Goal: Task Accomplishment & Management: Complete application form

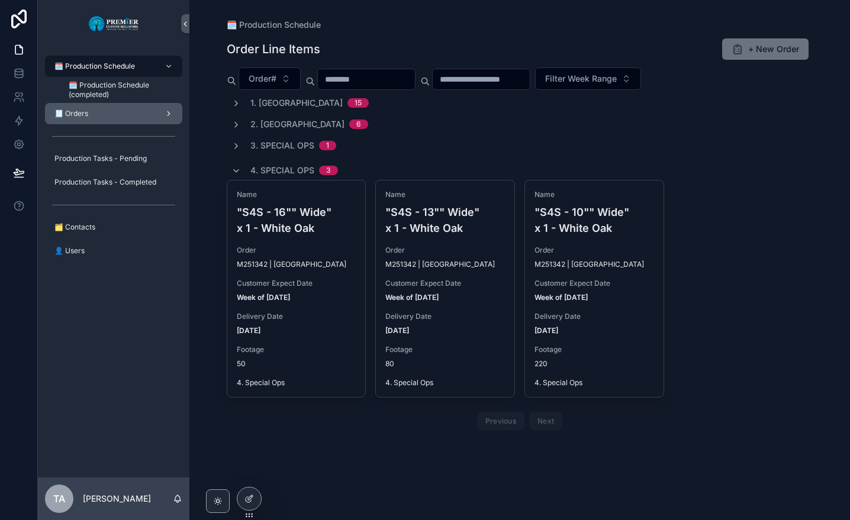
click at [131, 115] on div "🧾 Orders" at bounding box center [113, 113] width 123 height 19
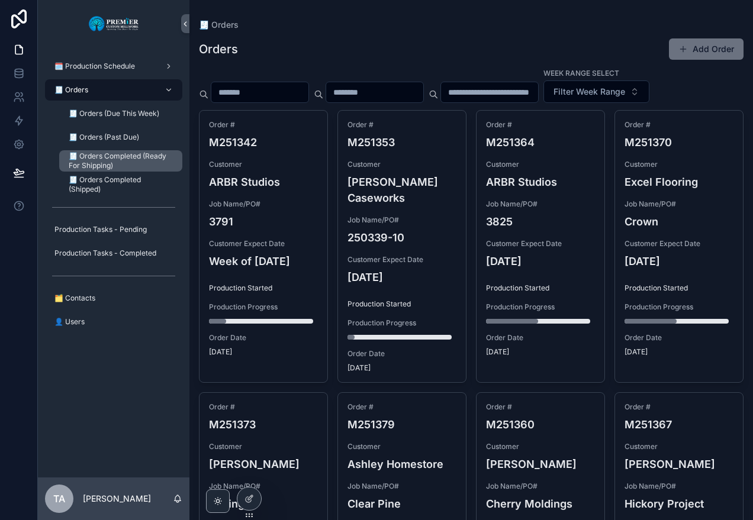
click at [124, 156] on span "🧾 Orders Completed (Ready For Shipping)" at bounding box center [120, 160] width 102 height 19
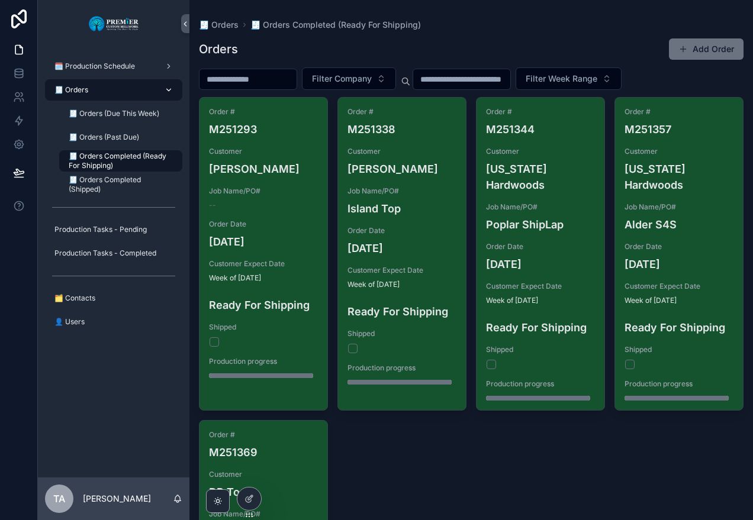
click at [80, 92] on span "🧾 Orders" at bounding box center [71, 89] width 34 height 9
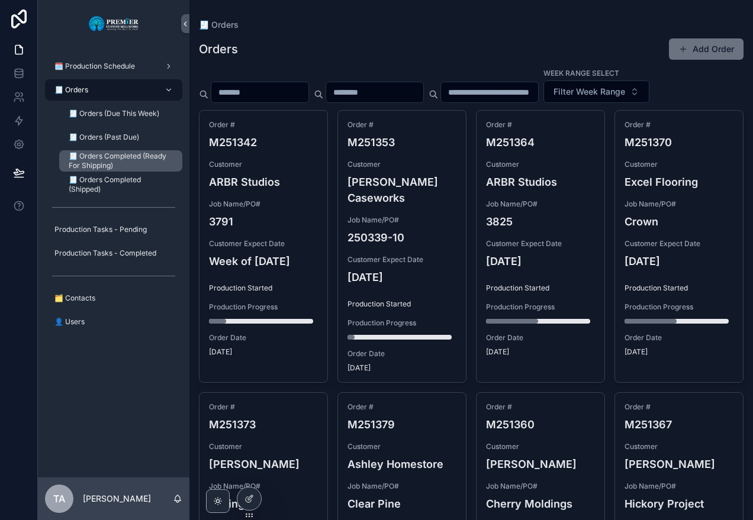
click at [116, 160] on span "🧾 Orders Completed (Ready For Shipping)" at bounding box center [120, 160] width 102 height 19
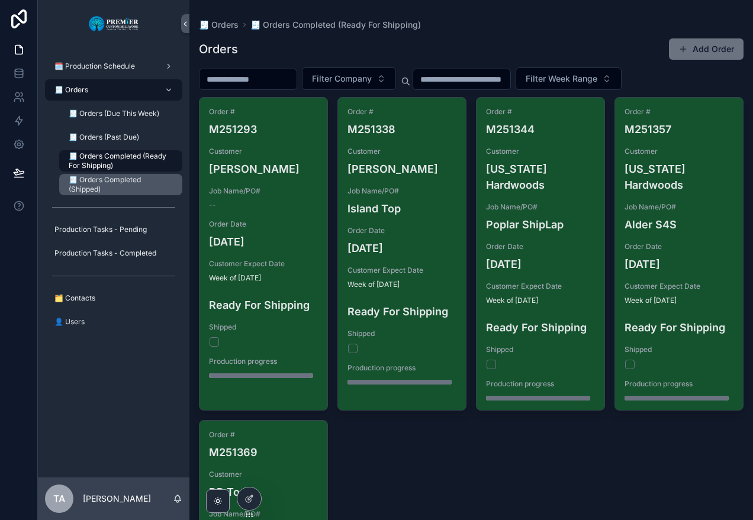
click at [119, 181] on span "🧾 Orders Completed (Shipped)" at bounding box center [120, 184] width 102 height 19
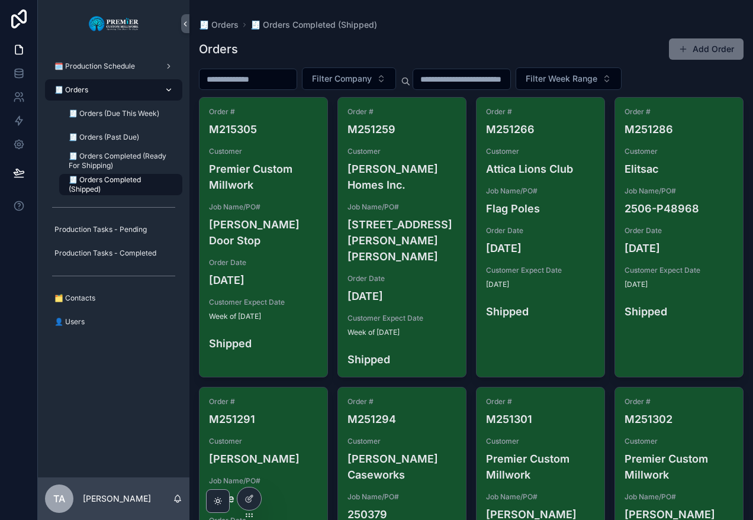
drag, startPoint x: 90, startPoint y: 88, endPoint x: 82, endPoint y: 98, distance: 12.6
click at [90, 88] on div "🧾 Orders" at bounding box center [113, 89] width 123 height 19
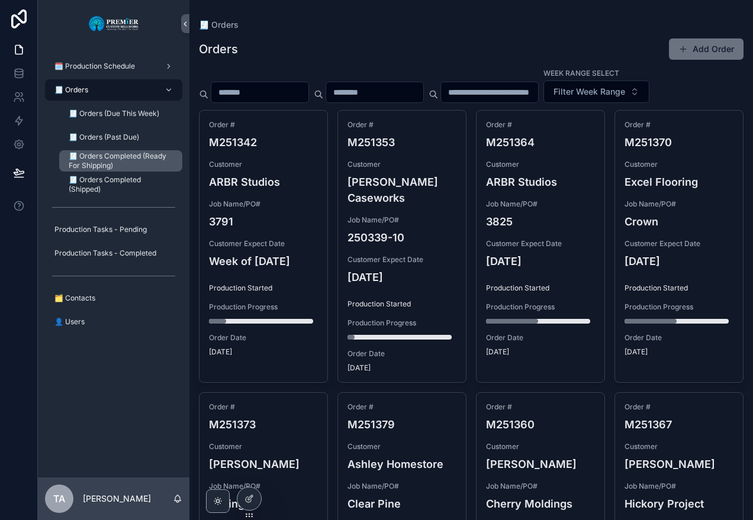
click at [138, 162] on span "🧾 Orders Completed (Ready For Shipping)" at bounding box center [120, 160] width 102 height 19
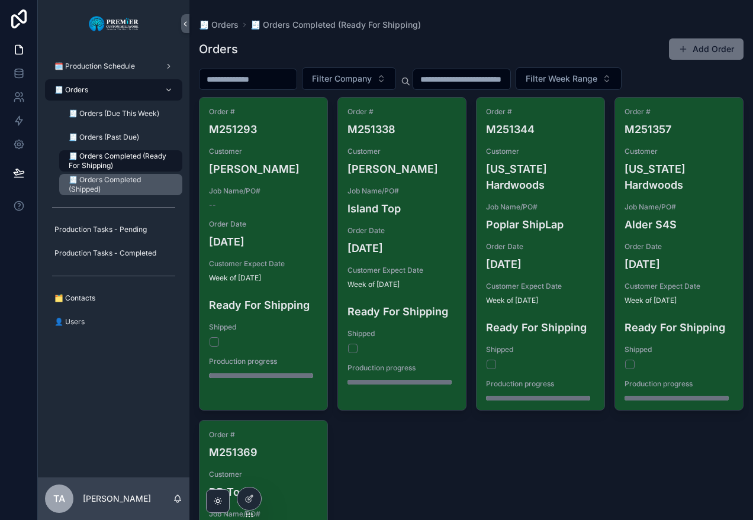
click at [109, 180] on span "🧾 Orders Completed (Shipped)" at bounding box center [120, 184] width 102 height 19
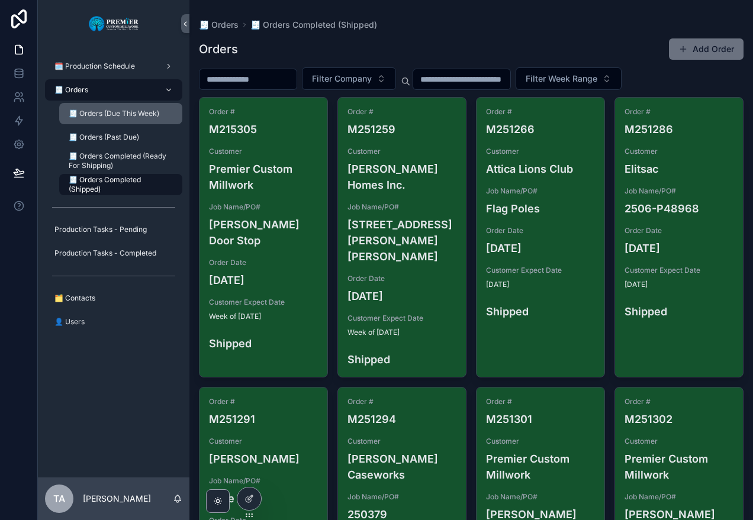
click at [125, 114] on span "🧾 Orders (Due This Week)" at bounding box center [114, 113] width 91 height 9
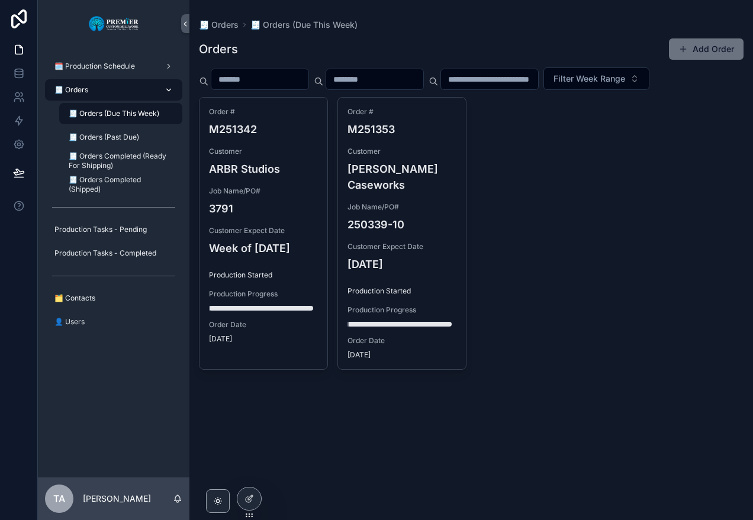
click at [103, 95] on div "🧾 Orders" at bounding box center [113, 89] width 123 height 19
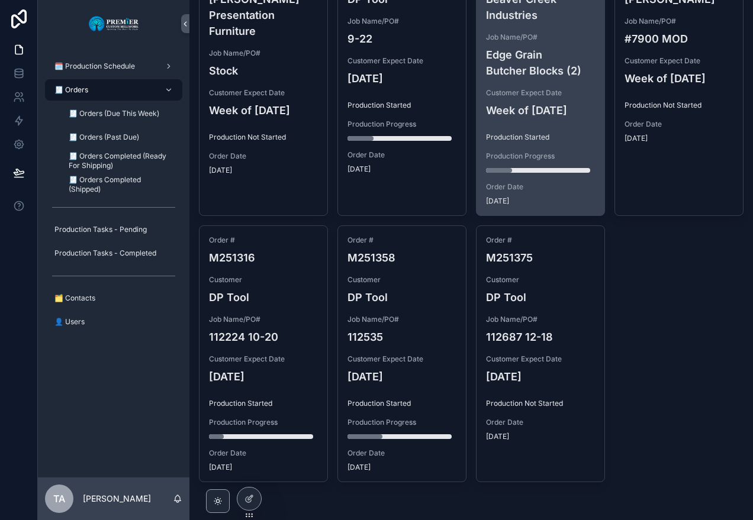
scroll to position [741, 0]
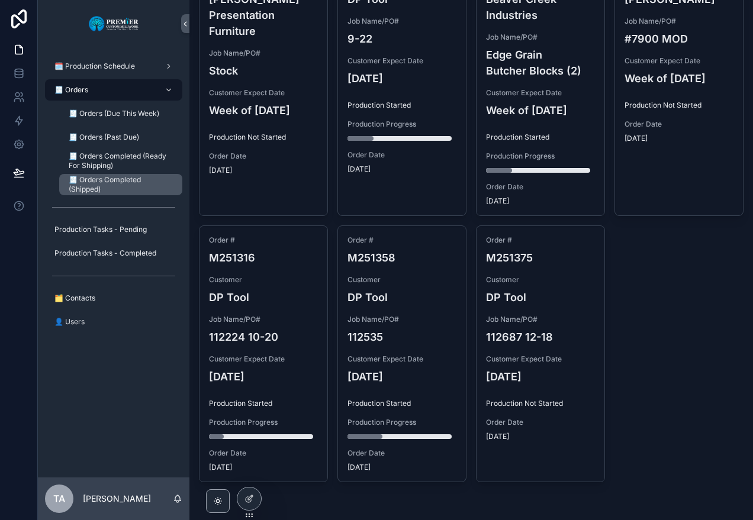
click at [109, 182] on span "🧾 Orders Completed (Shipped)" at bounding box center [120, 184] width 102 height 19
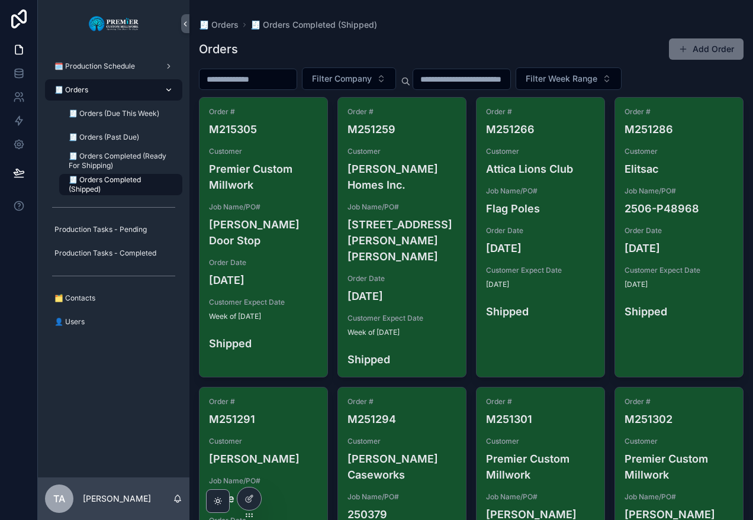
click at [92, 90] on div "🧾 Orders" at bounding box center [113, 89] width 123 height 19
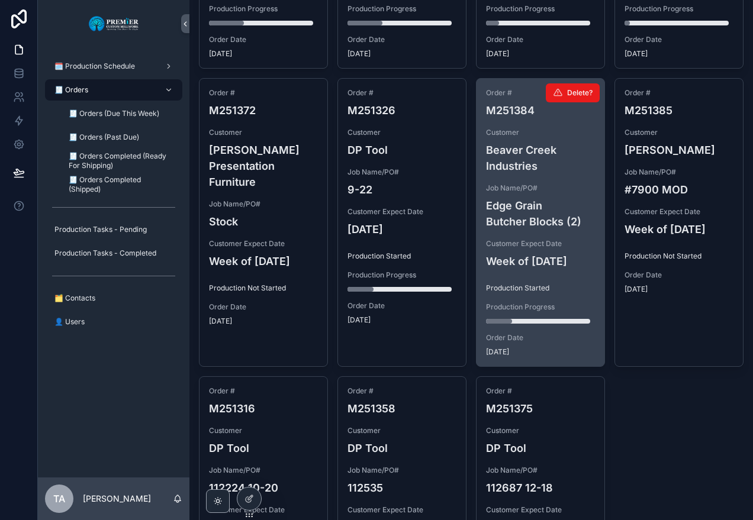
scroll to position [651, 0]
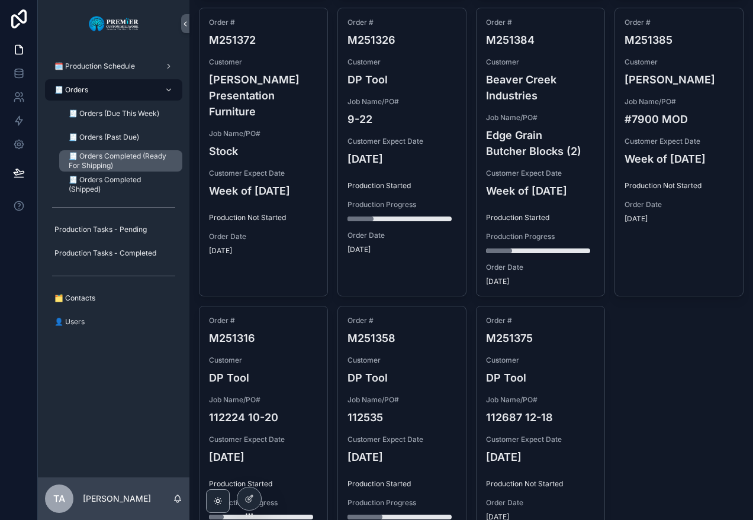
click at [107, 160] on span "🧾 Orders Completed (Ready For Shipping)" at bounding box center [120, 160] width 102 height 19
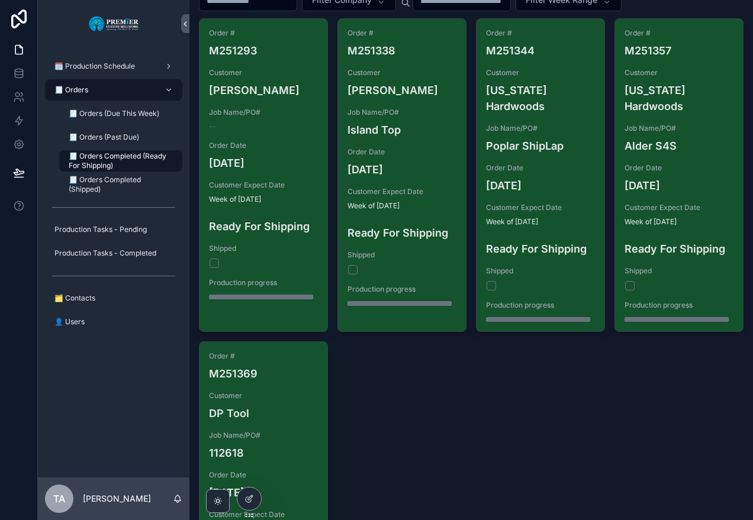
scroll to position [58, 0]
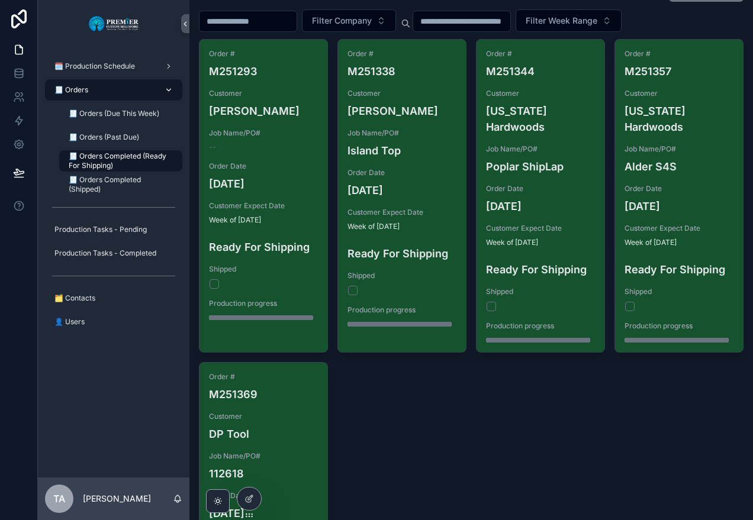
click at [98, 88] on div "🧾 Orders" at bounding box center [113, 89] width 123 height 19
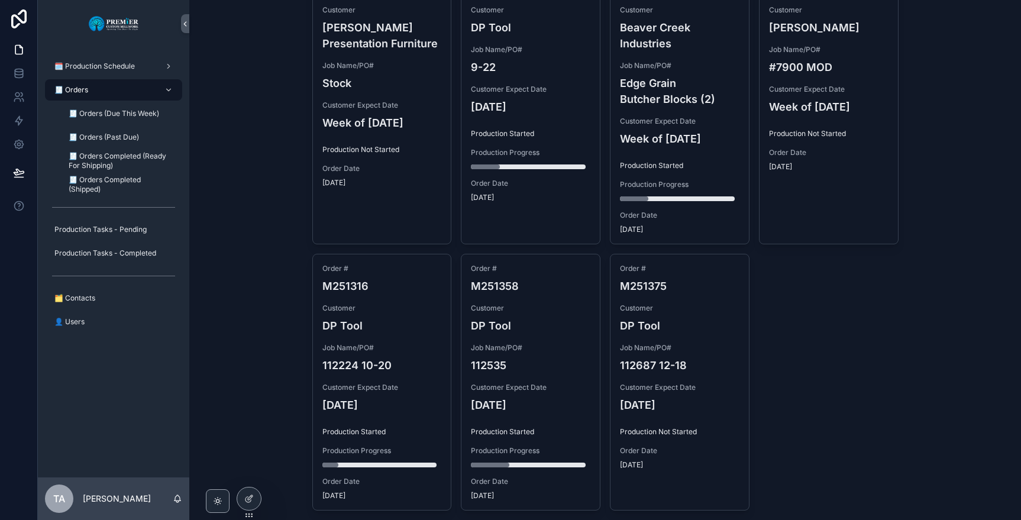
scroll to position [710, 0]
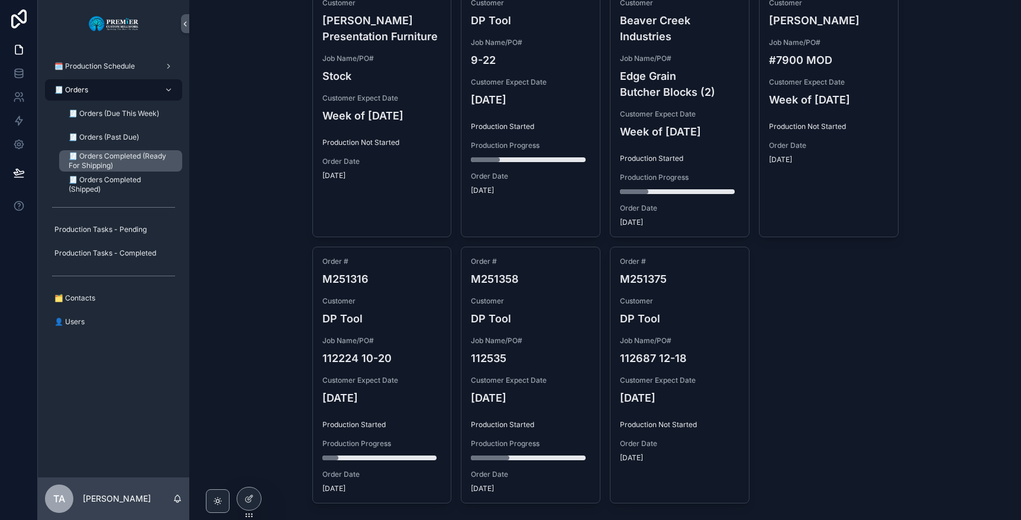
click at [137, 163] on span "🧾 Orders Completed (Ready For Shipping)" at bounding box center [120, 160] width 102 height 19
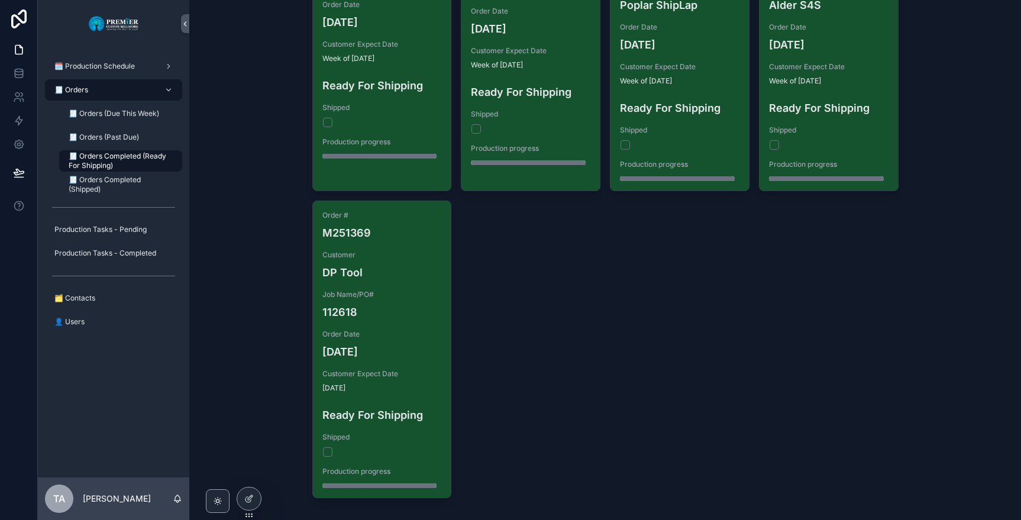
scroll to position [42, 0]
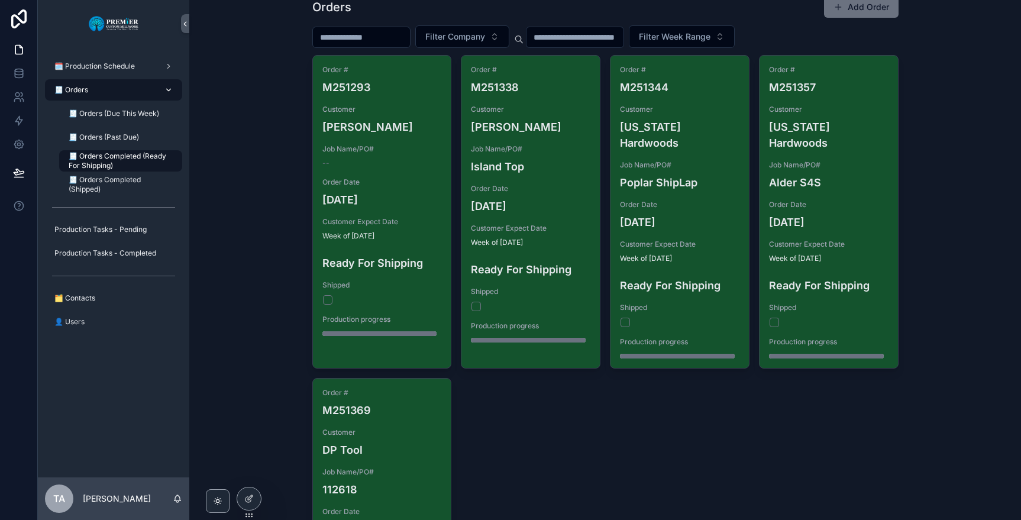
click at [109, 85] on div "🧾 Orders" at bounding box center [113, 89] width 123 height 19
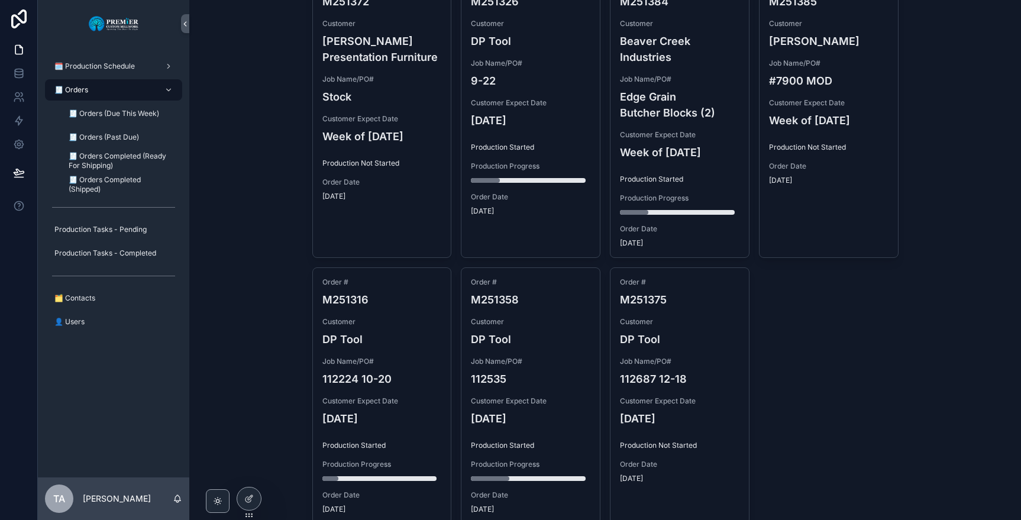
scroll to position [710, 0]
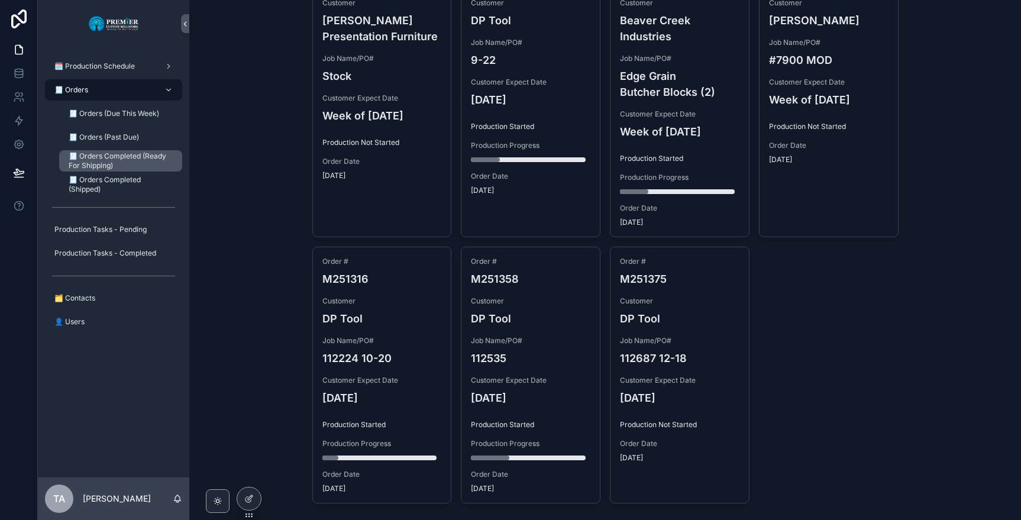
click at [117, 159] on span "🧾 Orders Completed (Ready For Shipping)" at bounding box center [120, 160] width 102 height 19
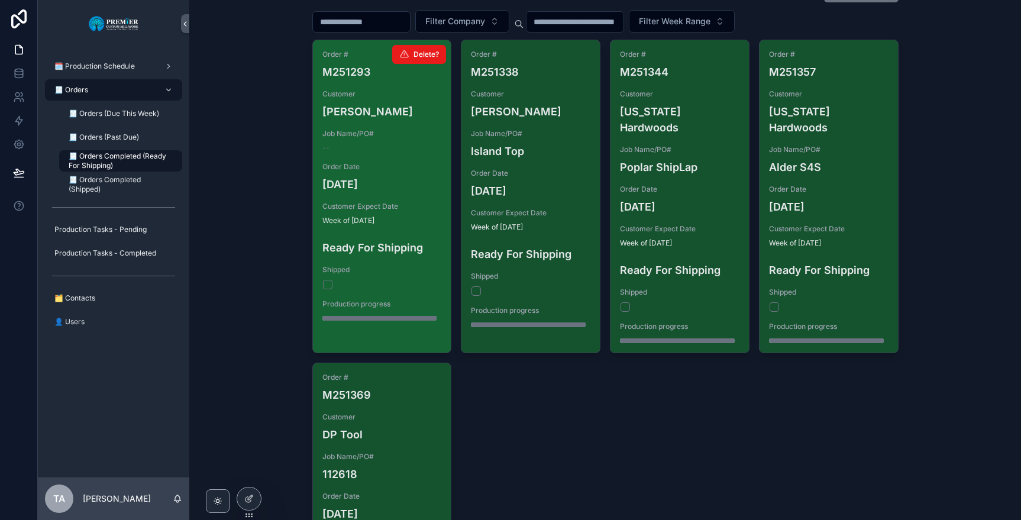
scroll to position [42, 0]
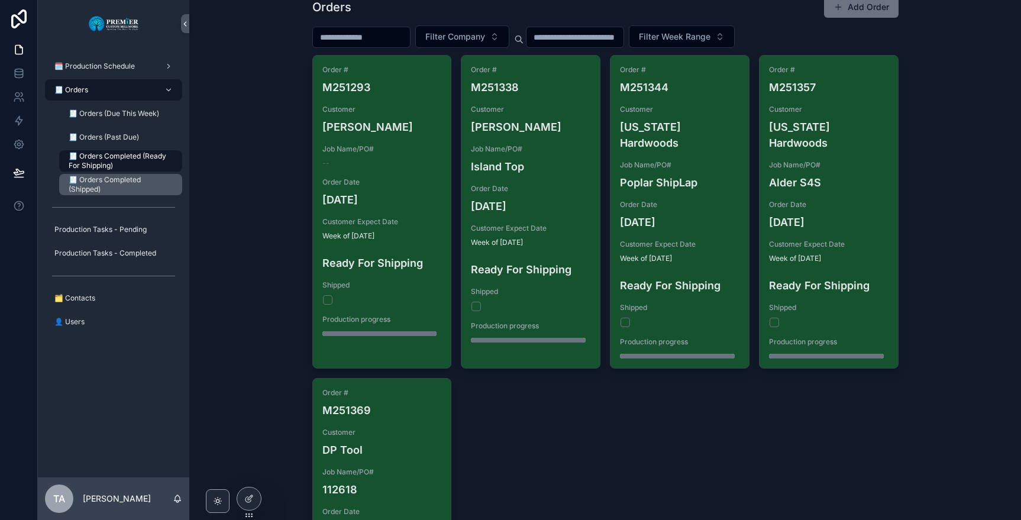
click at [107, 187] on span "🧾 Orders Completed (Shipped)" at bounding box center [120, 184] width 102 height 19
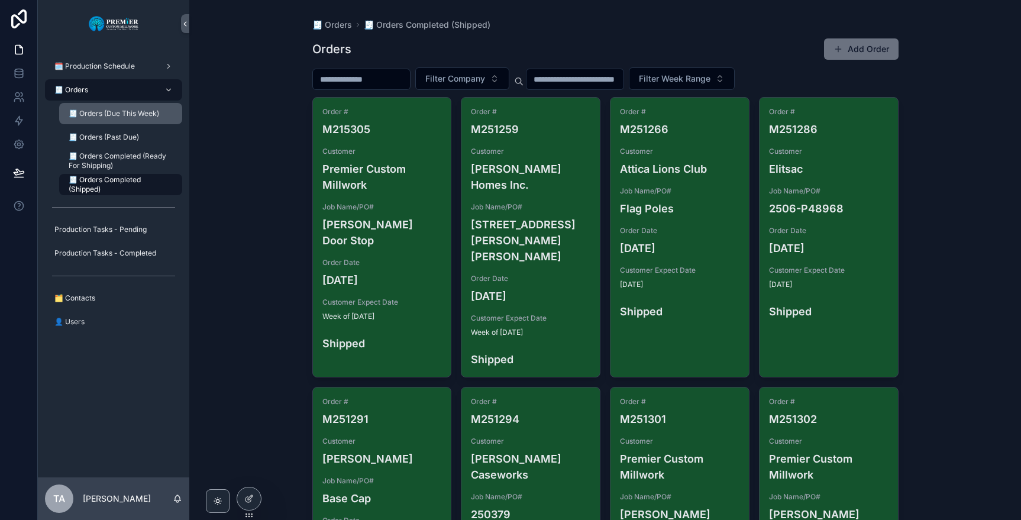
click at [114, 117] on span "🧾 Orders (Due This Week)" at bounding box center [114, 113] width 91 height 9
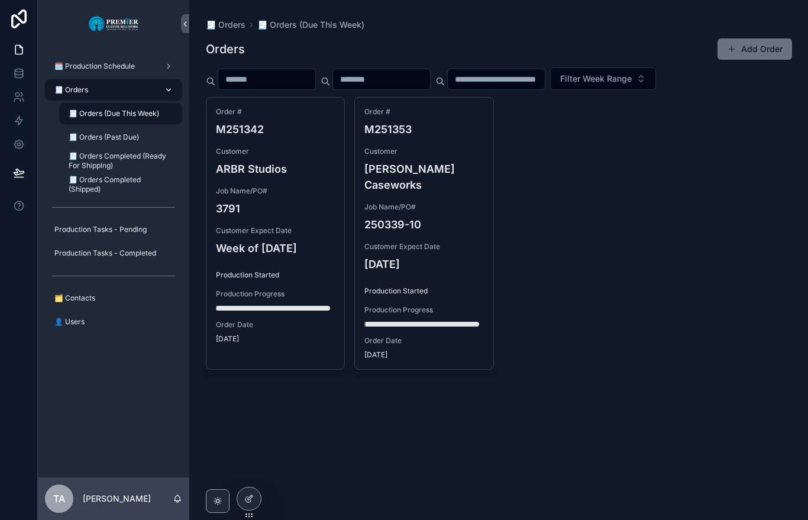
click at [130, 91] on div "🧾 Orders" at bounding box center [113, 89] width 123 height 19
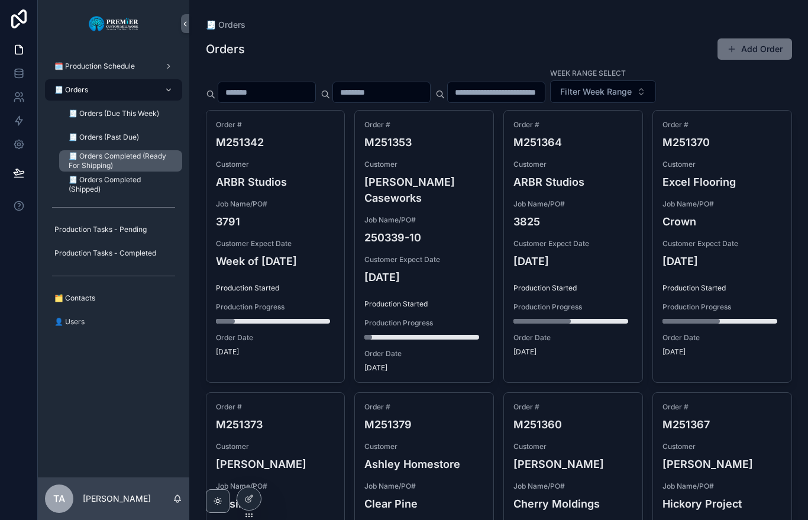
click at [142, 151] on link "🧾 Orders Completed (Ready For Shipping)" at bounding box center [120, 160] width 123 height 21
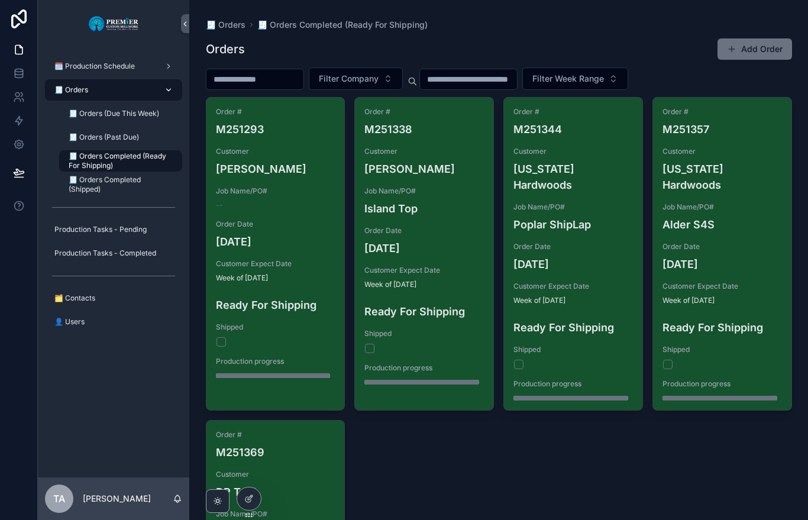
click at [124, 93] on div "🧾 Orders" at bounding box center [113, 89] width 123 height 19
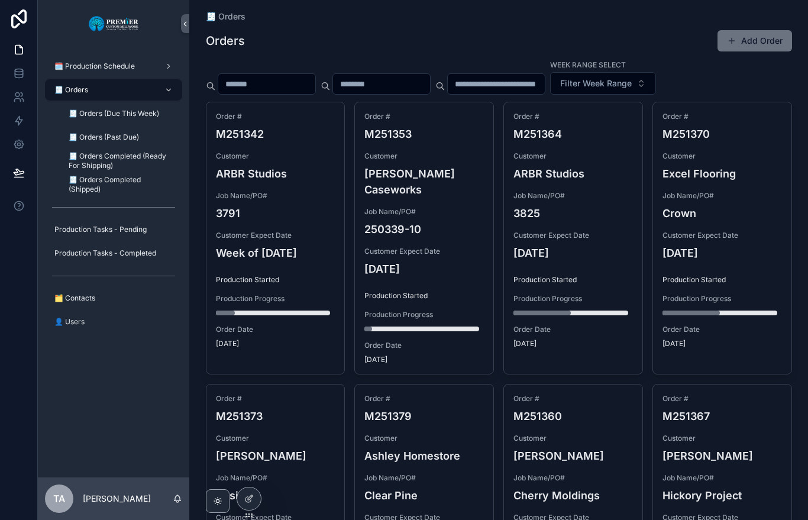
scroll to position [5, 0]
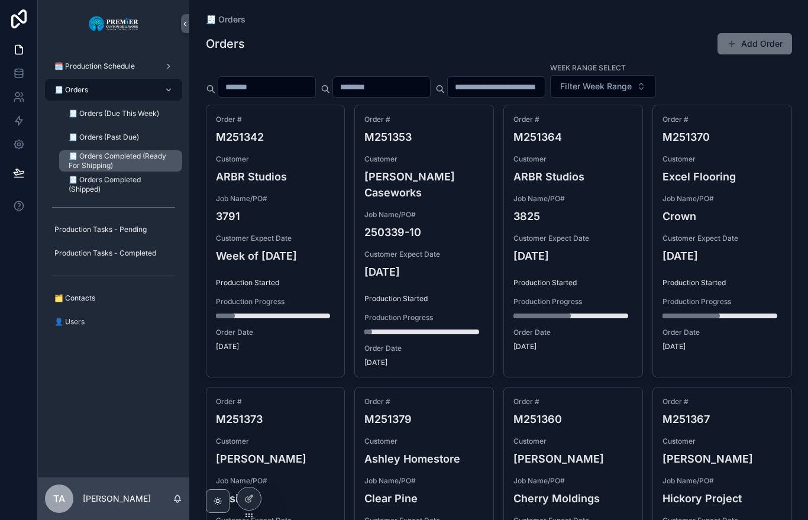
click at [141, 155] on span "🧾 Orders Completed (Ready For Shipping)" at bounding box center [120, 160] width 102 height 19
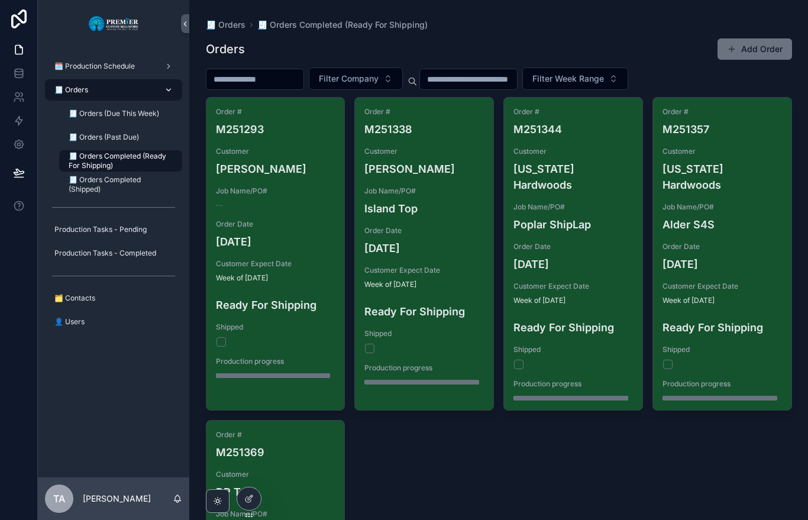
click at [101, 91] on div "🧾 Orders" at bounding box center [113, 89] width 123 height 19
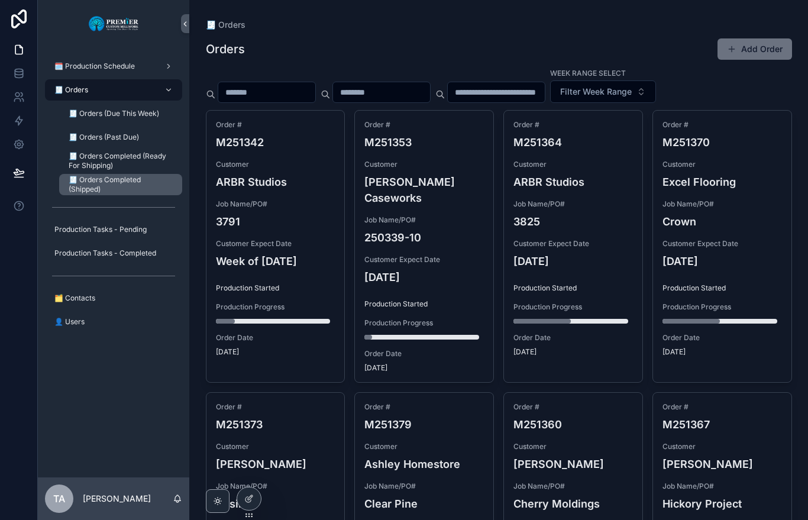
click at [118, 184] on span "🧾 Orders Completed (Shipped)" at bounding box center [120, 184] width 102 height 19
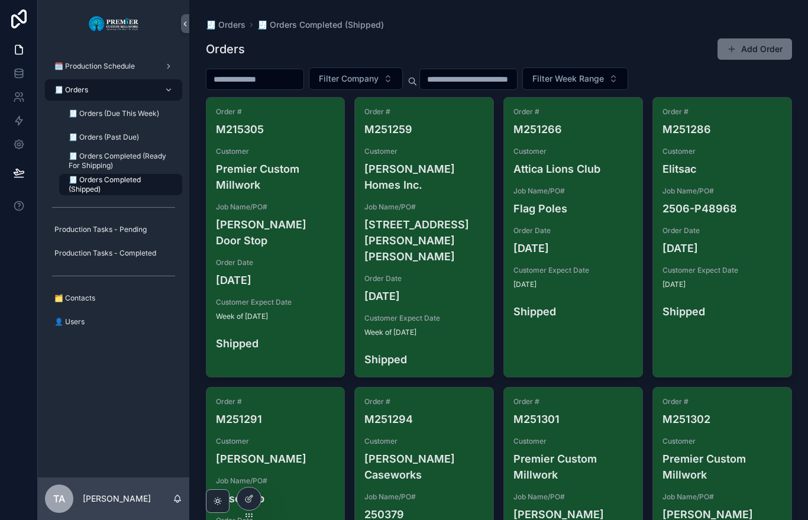
click at [278, 72] on input "scrollable content" at bounding box center [254, 79] width 97 height 17
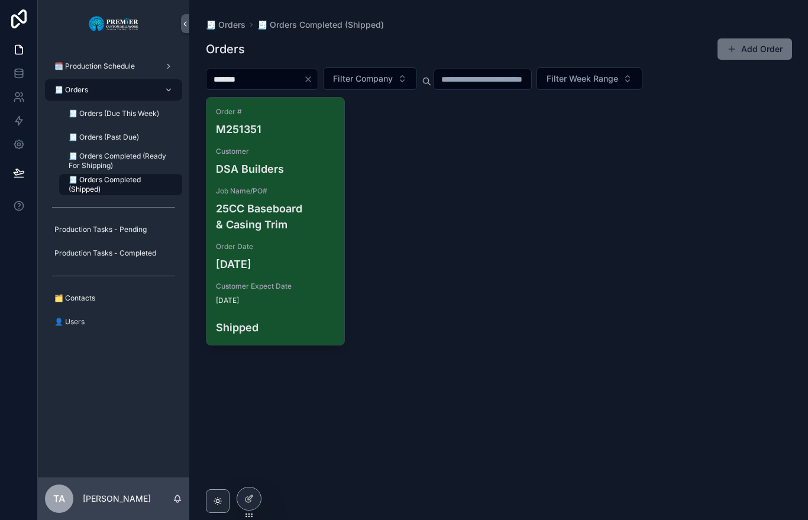
type input "*******"
click at [313, 79] on icon "Clear" at bounding box center [308, 79] width 9 height 9
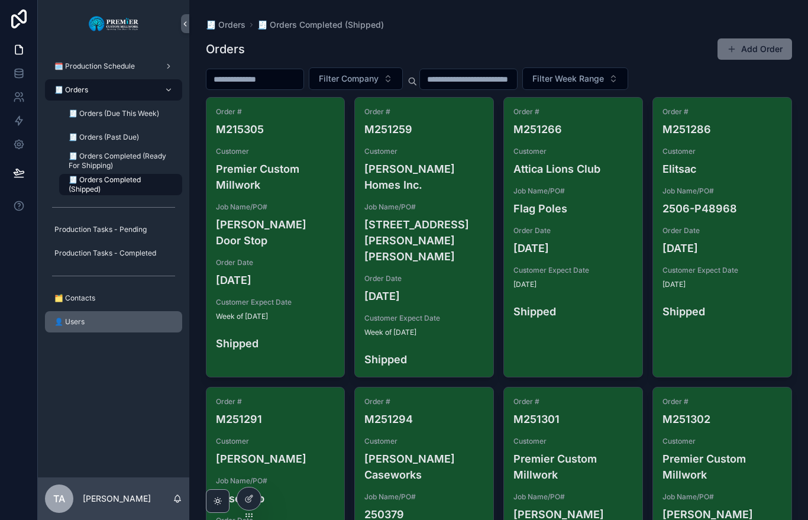
click at [138, 331] on div "👤 Users" at bounding box center [113, 321] width 123 height 19
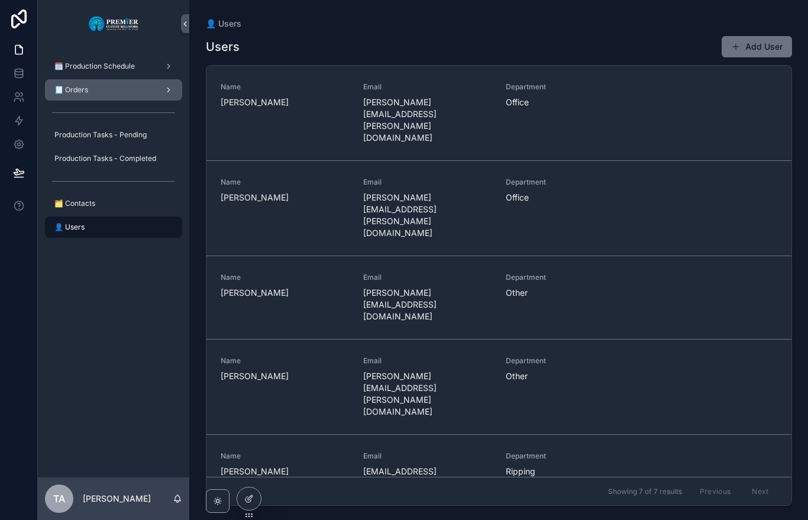
click at [101, 81] on div "🧾 Orders" at bounding box center [113, 89] width 123 height 19
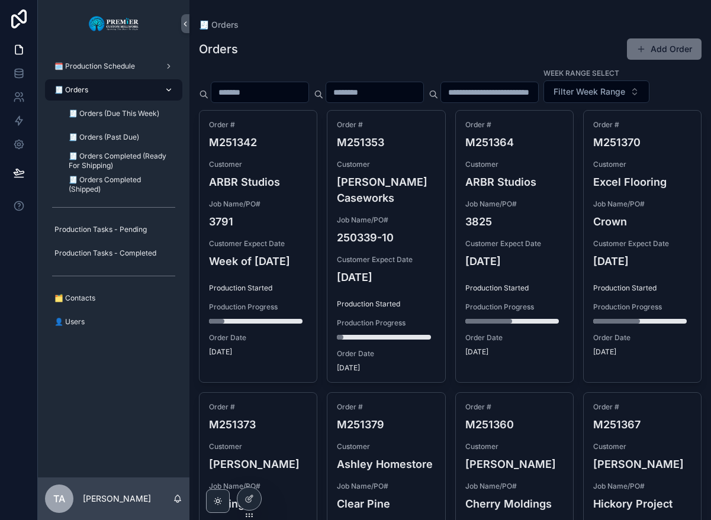
click at [87, 91] on span "🧾 Orders" at bounding box center [71, 89] width 34 height 9
click at [643, 47] on button "Add Order" at bounding box center [664, 48] width 75 height 21
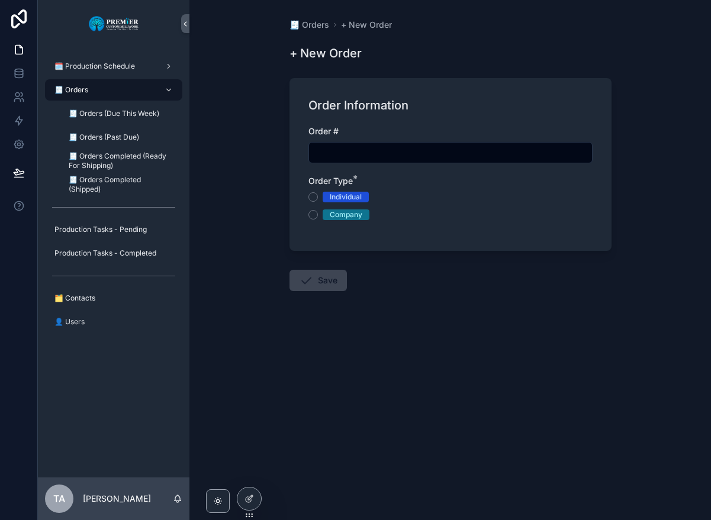
click at [326, 154] on input "scrollable content" at bounding box center [450, 152] width 283 height 17
type input "*******"
click at [314, 196] on button "Individual" at bounding box center [312, 196] width 9 height 9
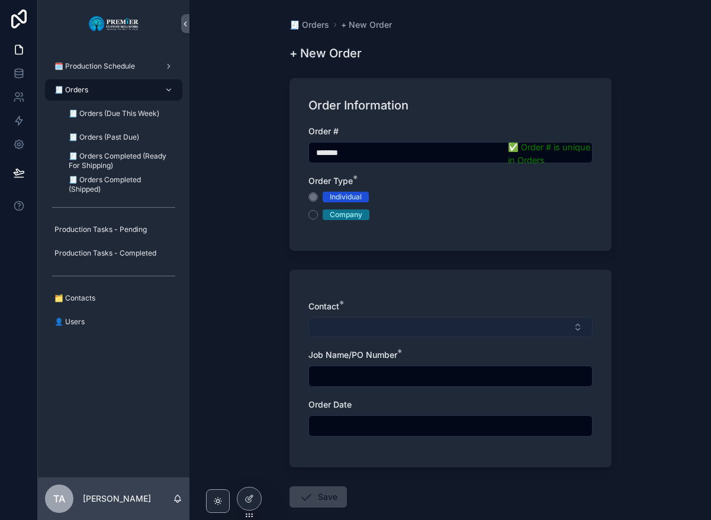
click at [322, 325] on button "Select Button" at bounding box center [450, 327] width 284 height 20
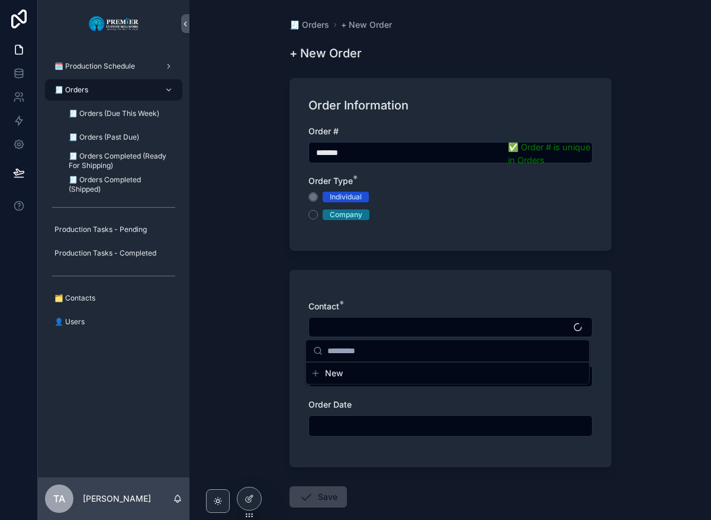
click at [334, 371] on span "New" at bounding box center [334, 373] width 18 height 12
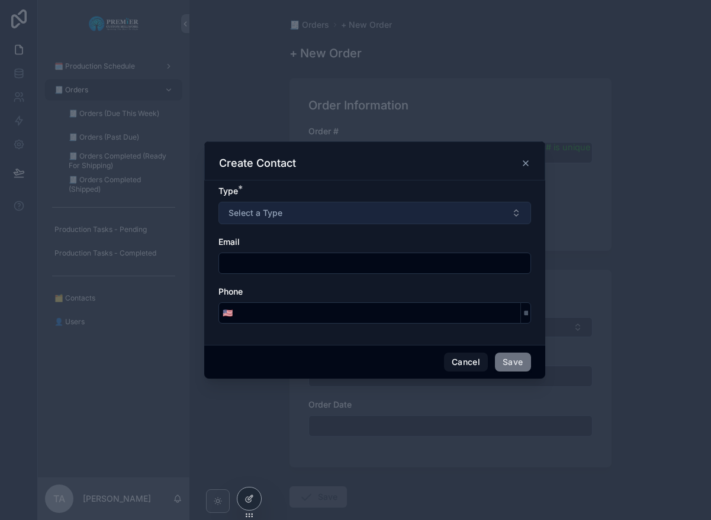
click at [250, 214] on span "Select a Type" at bounding box center [255, 213] width 54 height 12
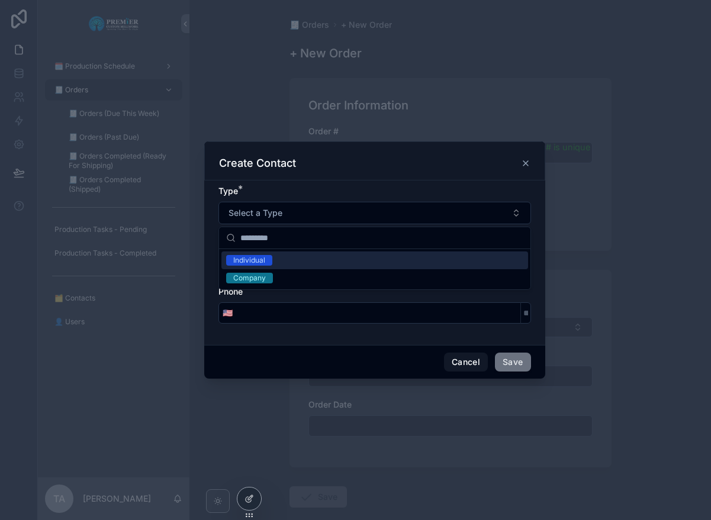
click at [247, 262] on div "Individual" at bounding box center [249, 260] width 32 height 11
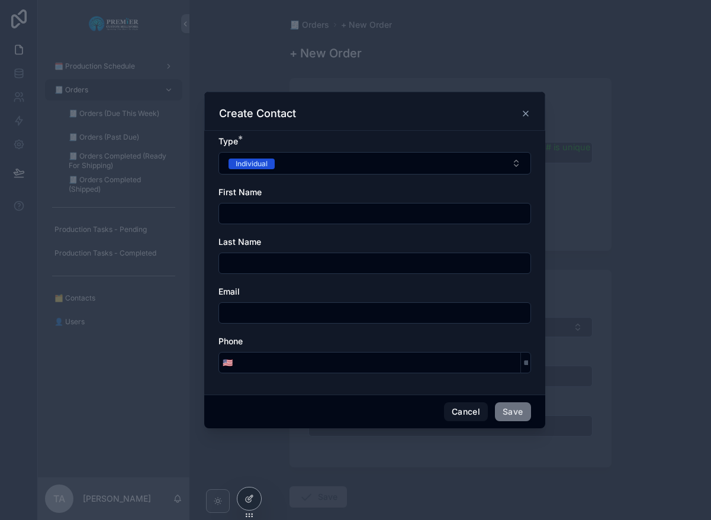
click at [245, 212] on input "scrollable content" at bounding box center [374, 213] width 311 height 17
type input "****"
type input "*******"
click at [234, 314] on input "scrollable content" at bounding box center [374, 313] width 311 height 17
type input "**********"
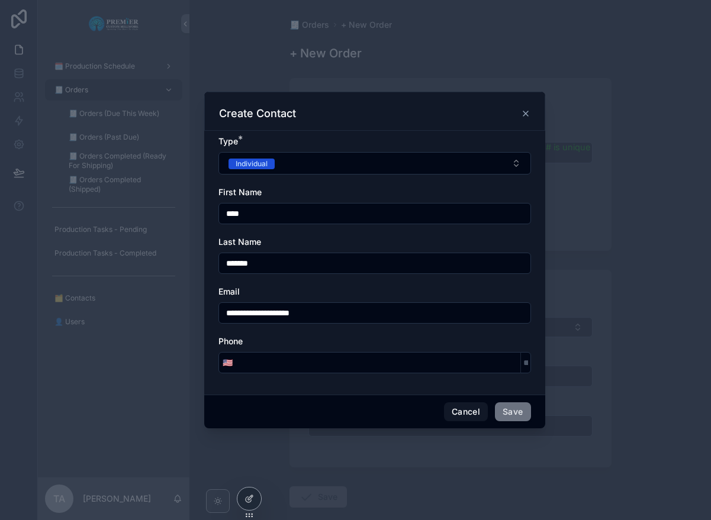
click at [249, 366] on input "scrollable content" at bounding box center [378, 362] width 284 height 17
type input "**********"
click at [522, 411] on button "Save" at bounding box center [513, 411] width 36 height 19
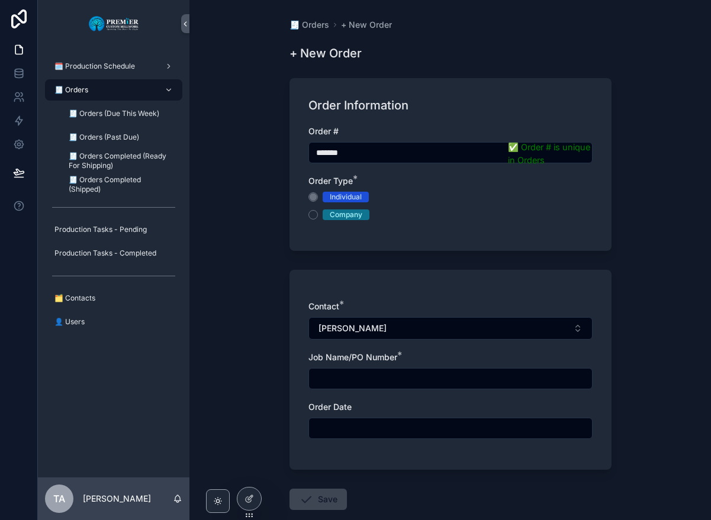
click at [373, 378] on input "scrollable content" at bounding box center [450, 378] width 283 height 17
click at [340, 376] on input "scrollable content" at bounding box center [450, 378] width 283 height 17
type input "**********"
click at [333, 426] on input "scrollable content" at bounding box center [450, 428] width 283 height 17
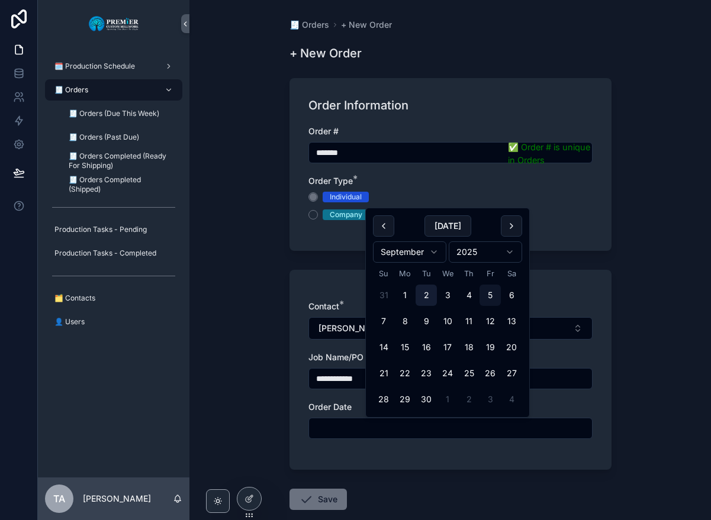
click at [424, 295] on button "2" at bounding box center [425, 295] width 21 height 21
type input "********"
click at [321, 495] on button "Save" at bounding box center [317, 499] width 57 height 21
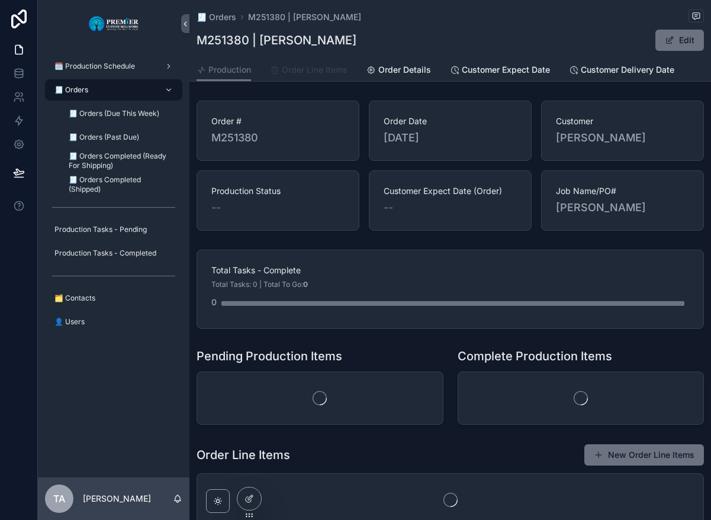
click at [311, 72] on span "Order Line Items" at bounding box center [315, 70] width 66 height 12
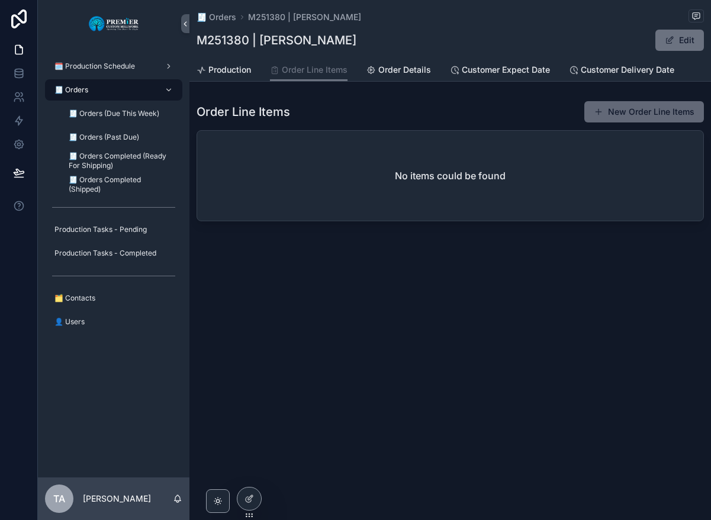
click at [625, 109] on button "New Order Line Items" at bounding box center [644, 111] width 120 height 21
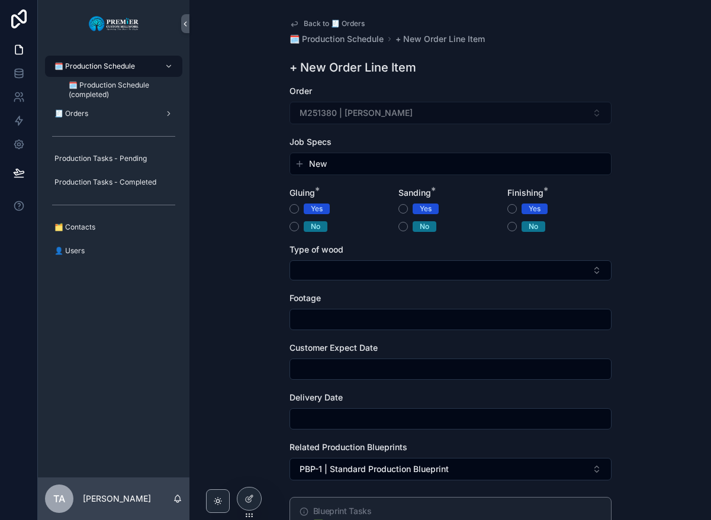
click at [320, 161] on span "New" at bounding box center [318, 164] width 18 height 12
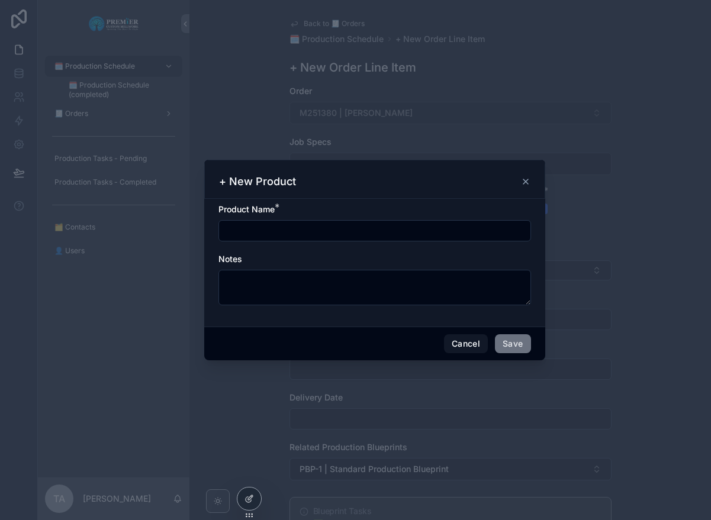
click at [267, 231] on input "scrollable content" at bounding box center [374, 230] width 311 height 17
type input "*********"
click at [506, 343] on button "Save" at bounding box center [513, 343] width 36 height 19
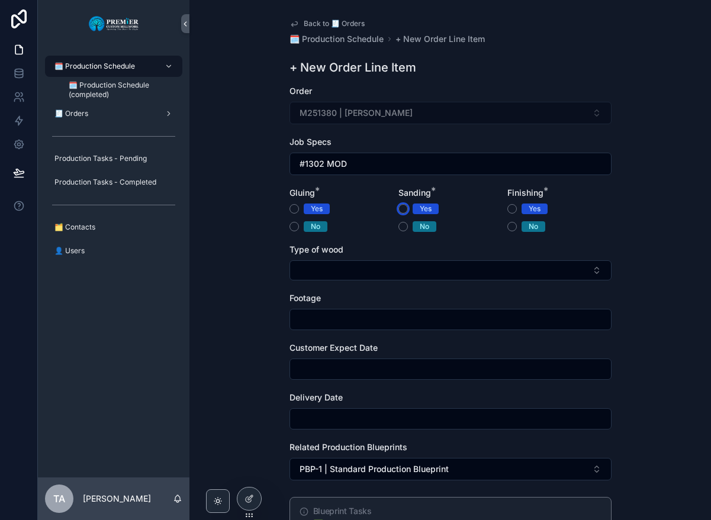
click at [401, 208] on button "Yes" at bounding box center [402, 208] width 9 height 9
click at [293, 228] on button "No" at bounding box center [293, 226] width 9 height 9
click at [508, 226] on button "No" at bounding box center [511, 226] width 9 height 9
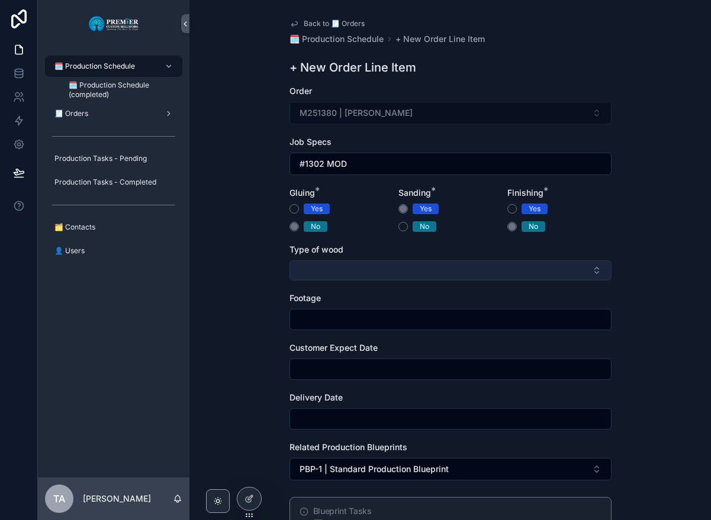
click at [321, 268] on button "Select Button" at bounding box center [450, 270] width 322 height 20
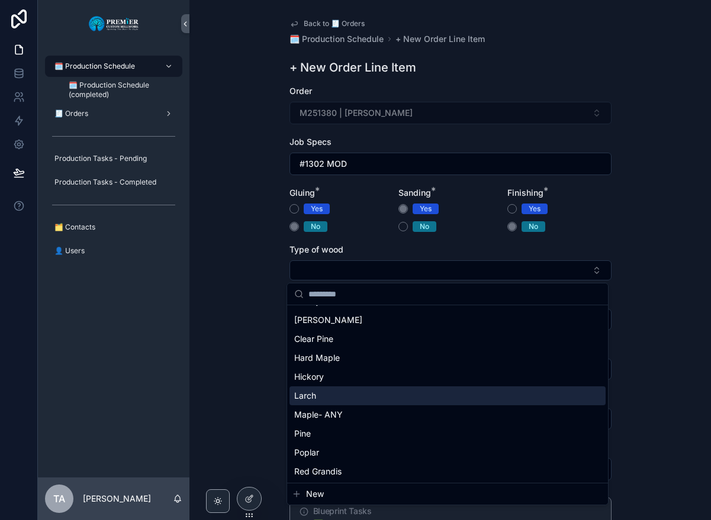
scroll to position [118, 0]
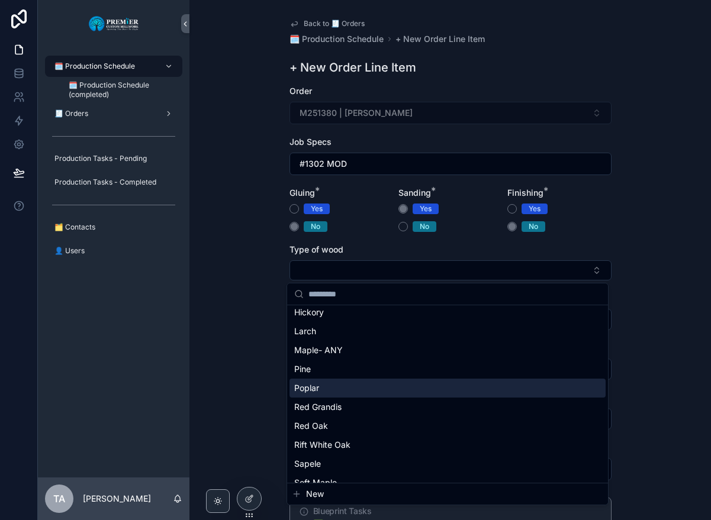
click at [317, 391] on span "Poplar" at bounding box center [306, 388] width 25 height 12
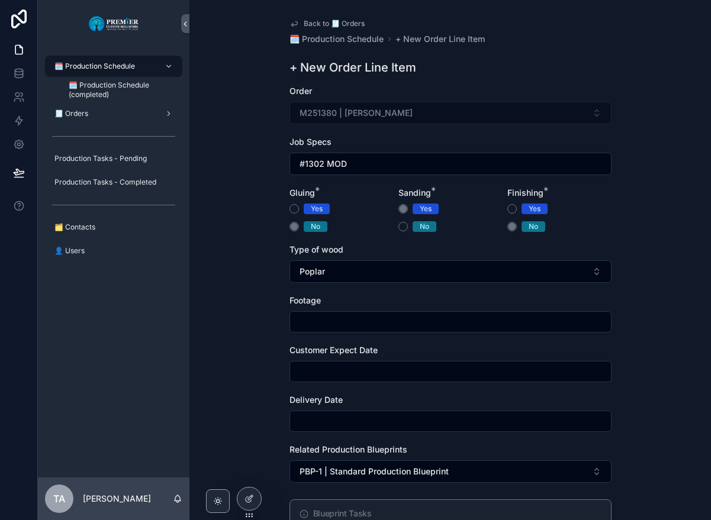
click at [312, 318] on input "scrollable content" at bounding box center [450, 322] width 321 height 17
type input "***"
click at [324, 374] on input "scrollable content" at bounding box center [450, 371] width 321 height 17
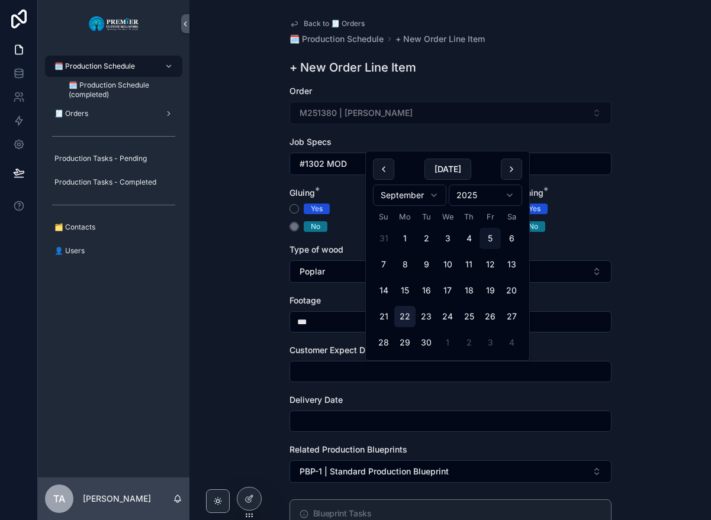
click at [407, 316] on button "22" at bounding box center [404, 316] width 21 height 21
type input "*********"
click at [320, 421] on input "scrollable content" at bounding box center [450, 421] width 321 height 17
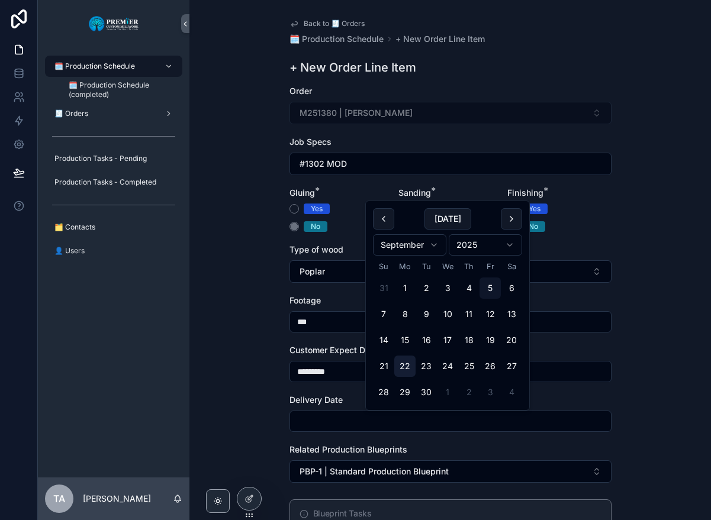
click at [406, 364] on button "22" at bounding box center [404, 366] width 21 height 21
type input "*********"
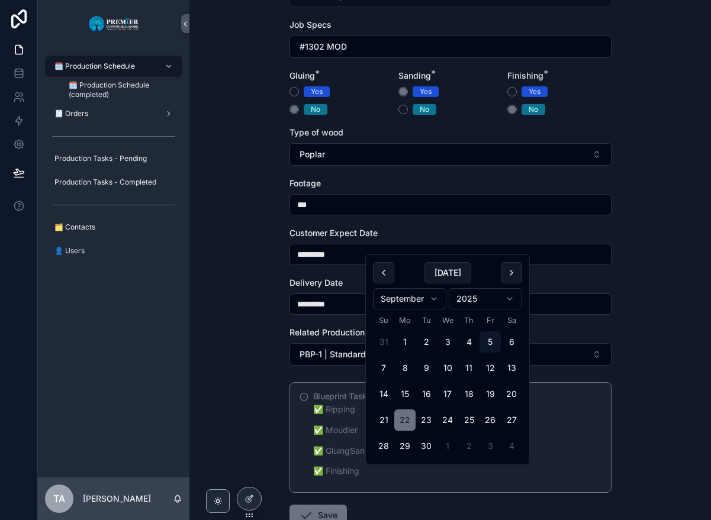
scroll to position [178, 0]
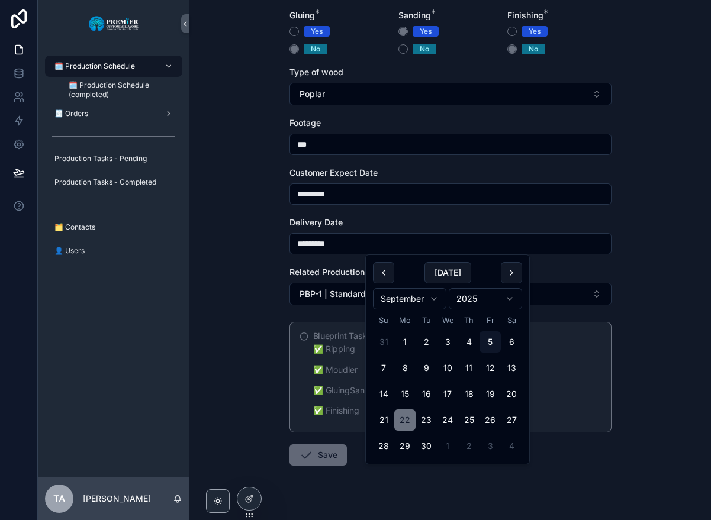
click at [330, 450] on button "Save" at bounding box center [317, 454] width 57 height 21
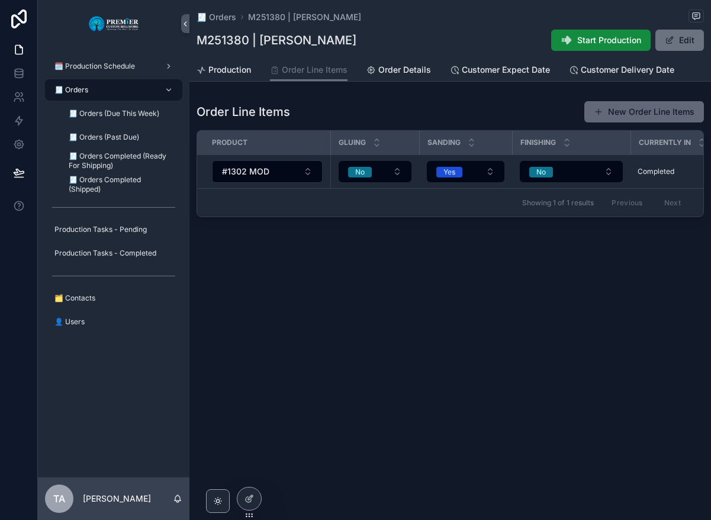
click at [635, 115] on button "New Order Line Items" at bounding box center [644, 111] width 120 height 21
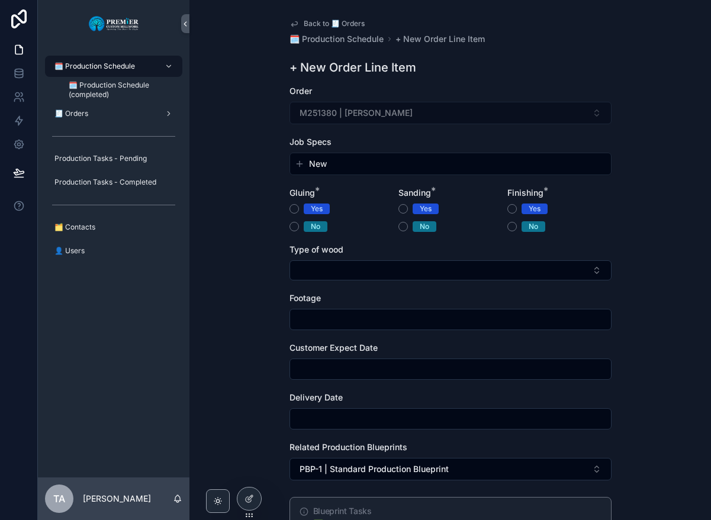
click at [311, 163] on span "New" at bounding box center [318, 164] width 18 height 12
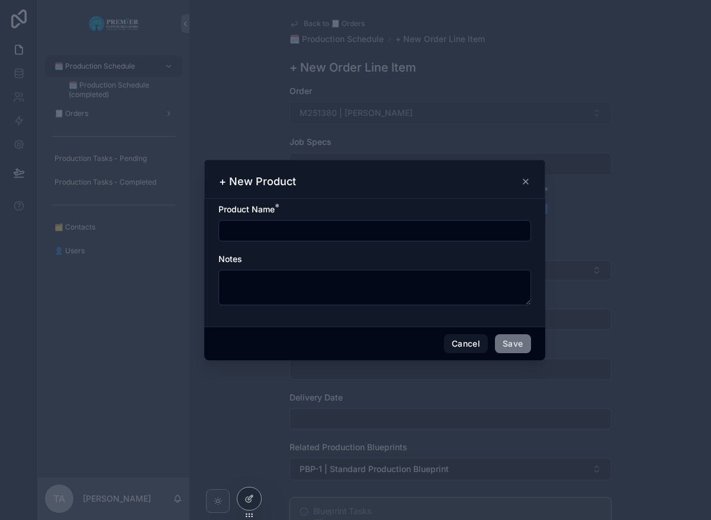
click at [264, 229] on input "scrollable content" at bounding box center [374, 230] width 311 height 17
type input "****"
click at [505, 346] on button "Save" at bounding box center [513, 343] width 36 height 19
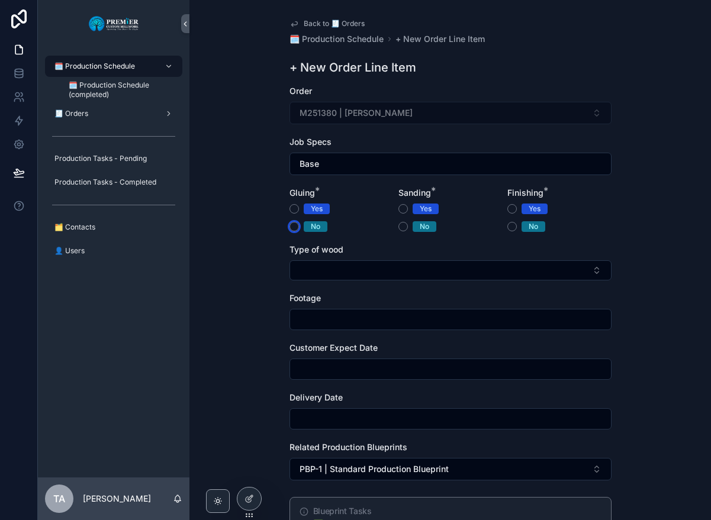
click at [290, 224] on button "No" at bounding box center [293, 226] width 9 height 9
click at [399, 208] on button "Yes" at bounding box center [402, 208] width 9 height 9
click at [508, 228] on button "No" at bounding box center [511, 226] width 9 height 9
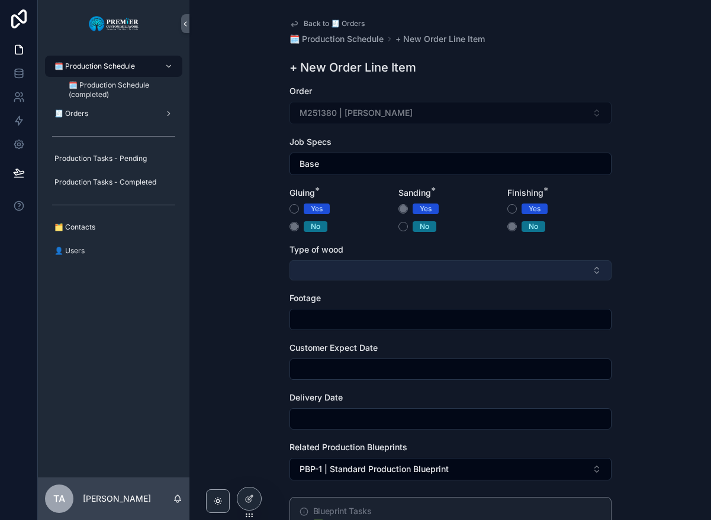
click at [354, 271] on button "Select Button" at bounding box center [450, 270] width 322 height 20
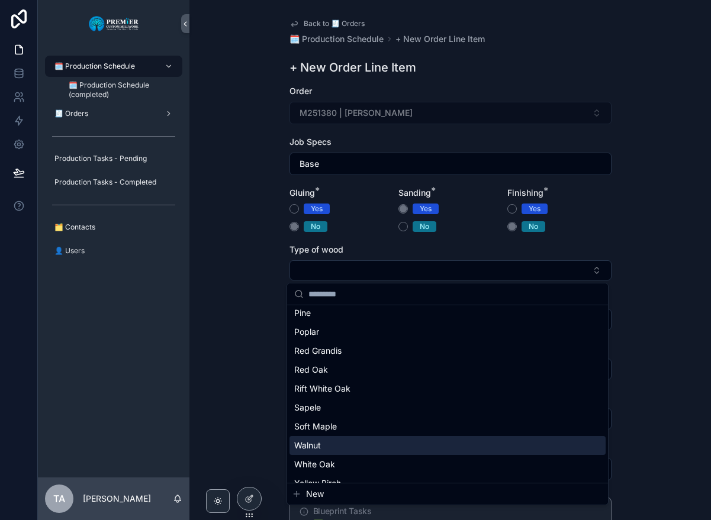
scroll to position [178, 0]
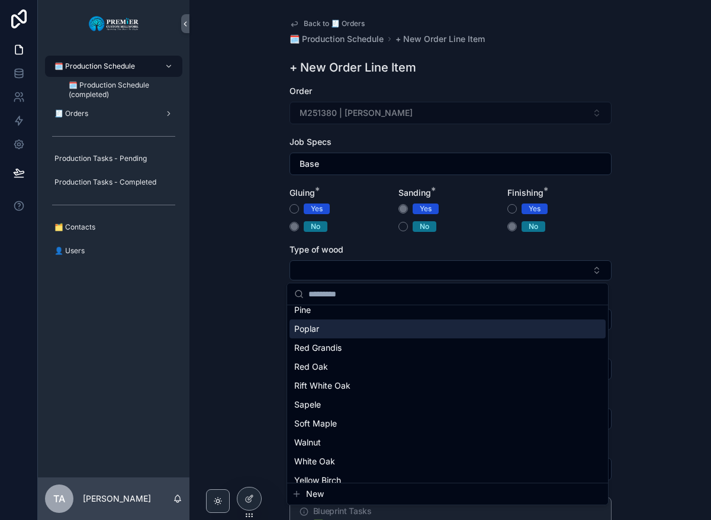
click at [332, 333] on div "Poplar" at bounding box center [447, 329] width 316 height 19
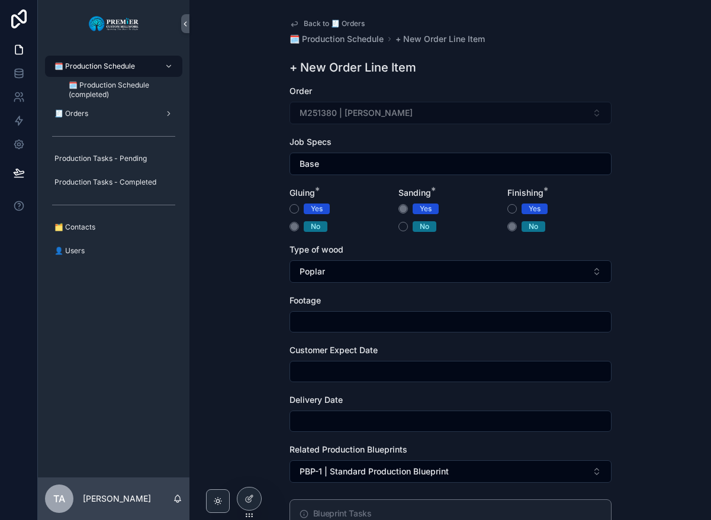
click at [314, 317] on input "scrollable content" at bounding box center [450, 322] width 321 height 17
type input "**"
click at [372, 364] on input "scrollable content" at bounding box center [450, 371] width 321 height 17
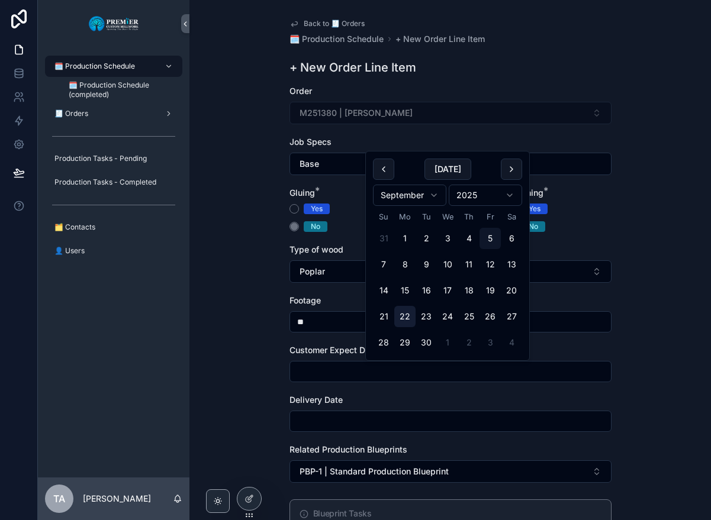
click at [401, 314] on button "22" at bounding box center [404, 316] width 21 height 21
type input "*********"
click at [351, 411] on div "scrollable content" at bounding box center [450, 421] width 322 height 21
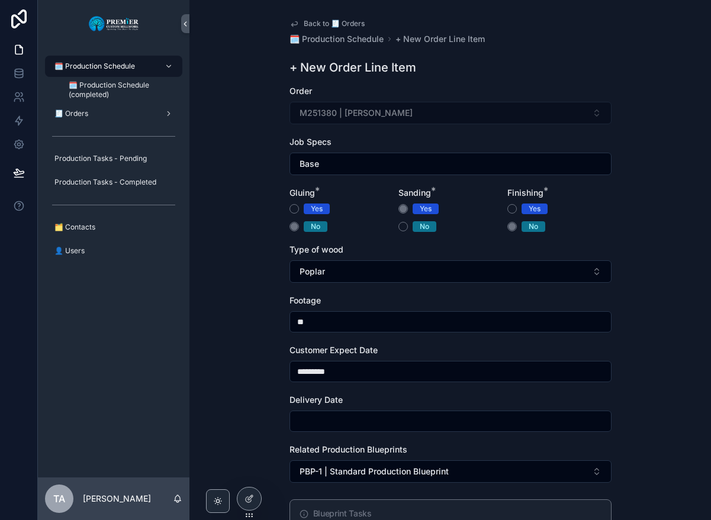
click at [350, 417] on input "scrollable content" at bounding box center [450, 421] width 321 height 17
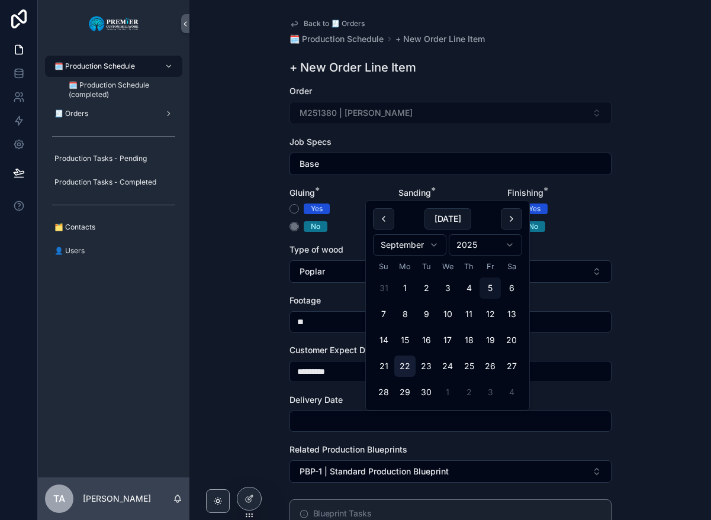
click at [404, 362] on button "22" at bounding box center [404, 366] width 21 height 21
type input "*********"
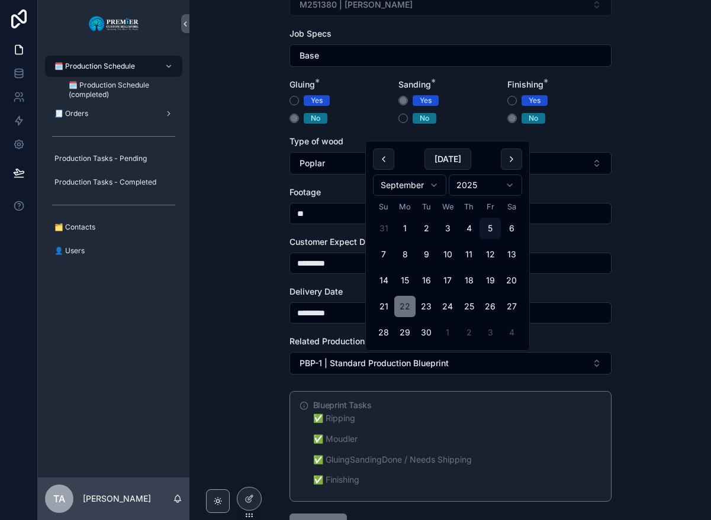
scroll to position [199, 0]
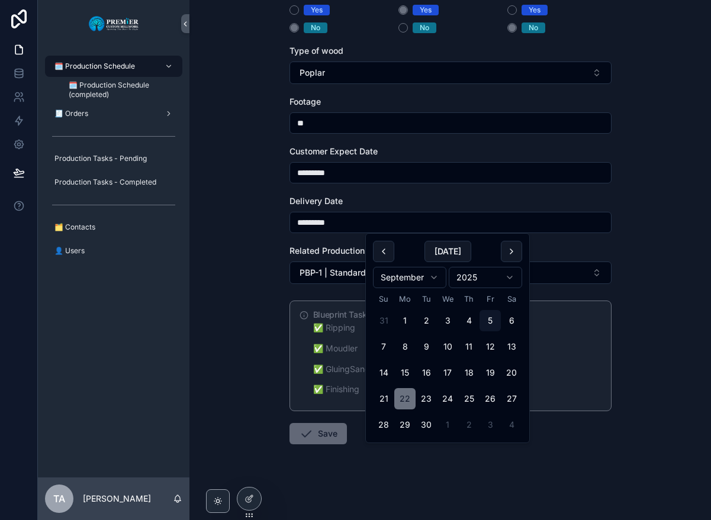
click at [337, 428] on button "Save" at bounding box center [317, 433] width 57 height 21
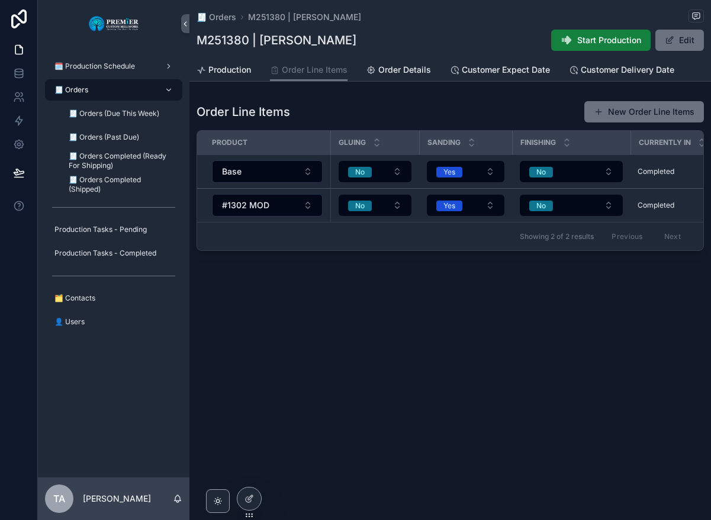
click at [589, 41] on span "Start Production" at bounding box center [609, 40] width 64 height 12
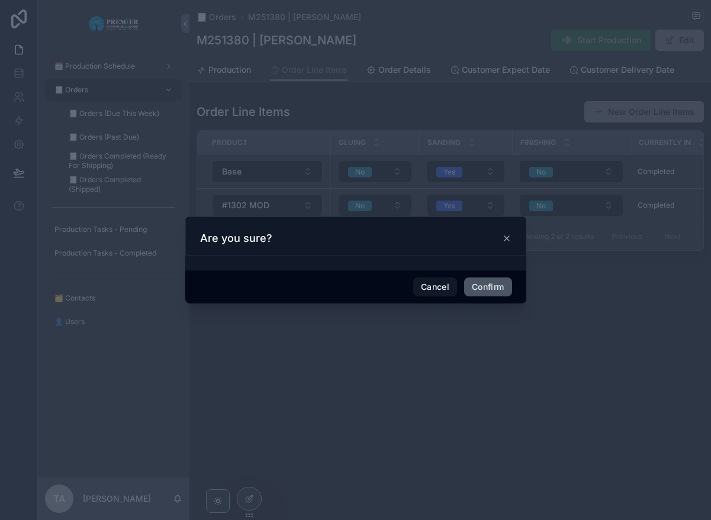
click at [482, 286] on button "Confirm" at bounding box center [487, 286] width 47 height 19
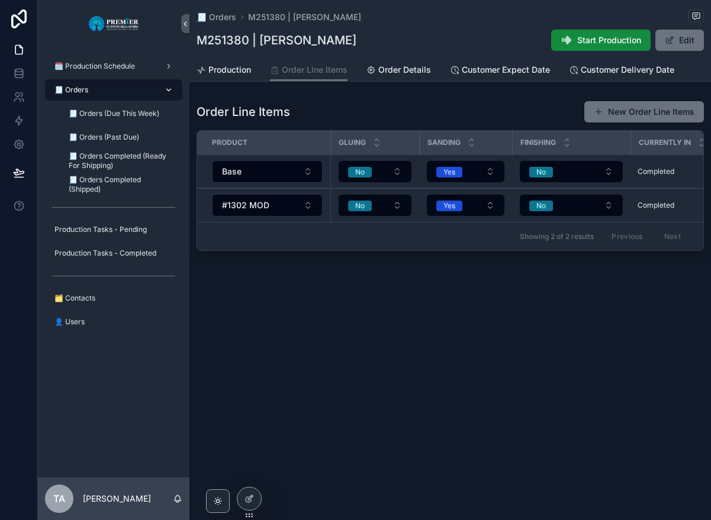
click at [111, 90] on div "🧾 Orders" at bounding box center [113, 89] width 123 height 19
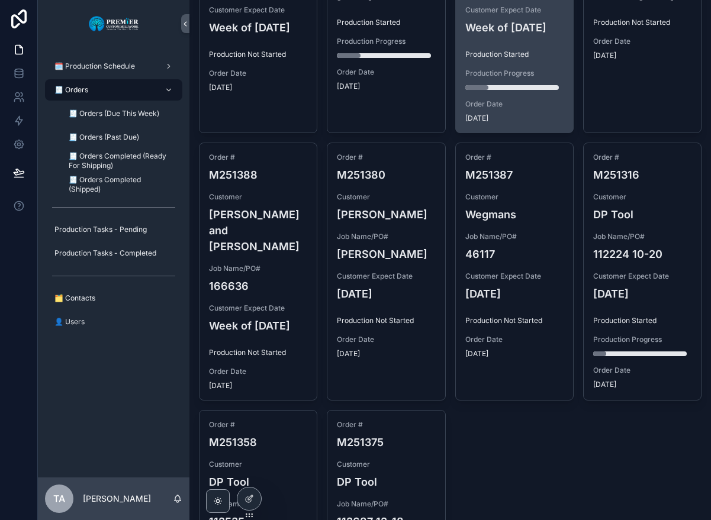
scroll to position [828, 0]
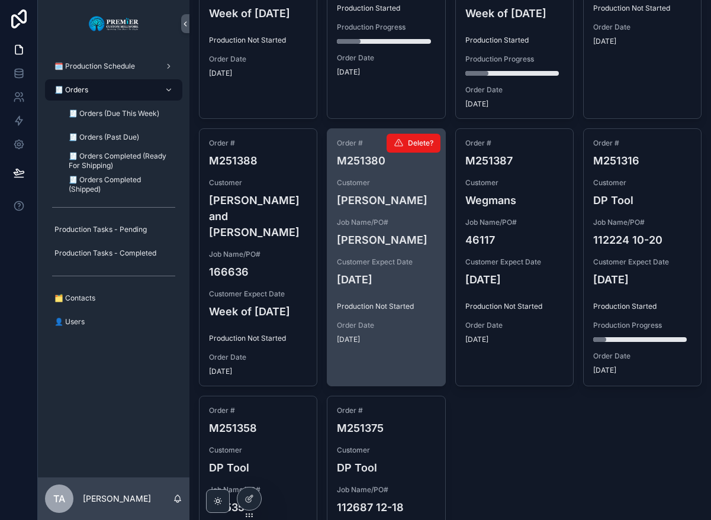
click at [408, 228] on div "Order # M251380 Customer [PERSON_NAME] Job Name/PO# [PERSON_NAME] Customer Expe…" at bounding box center [385, 241] width 117 height 225
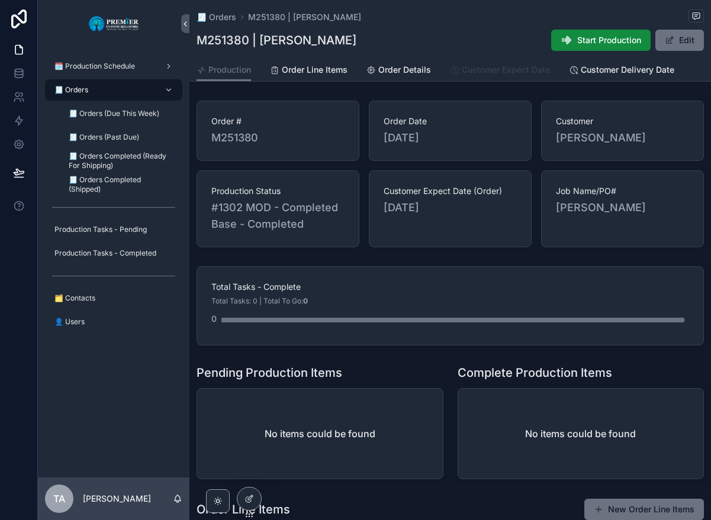
click at [479, 70] on span "Customer Expect Date" at bounding box center [506, 70] width 88 height 12
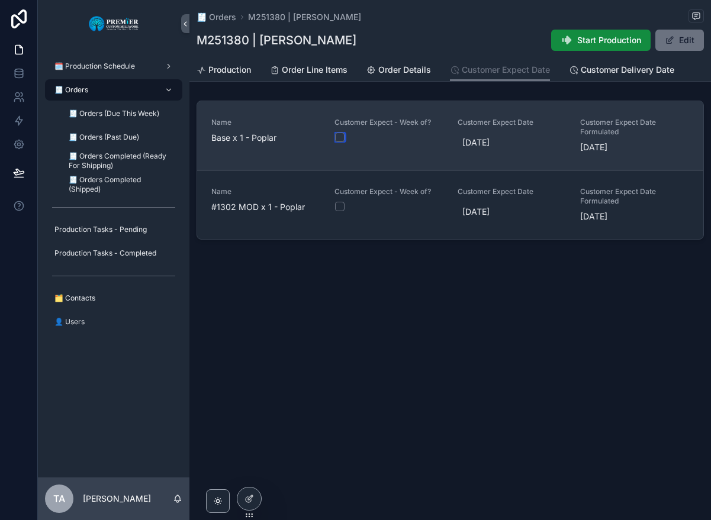
click at [341, 138] on button "scrollable content" at bounding box center [339, 137] width 9 height 9
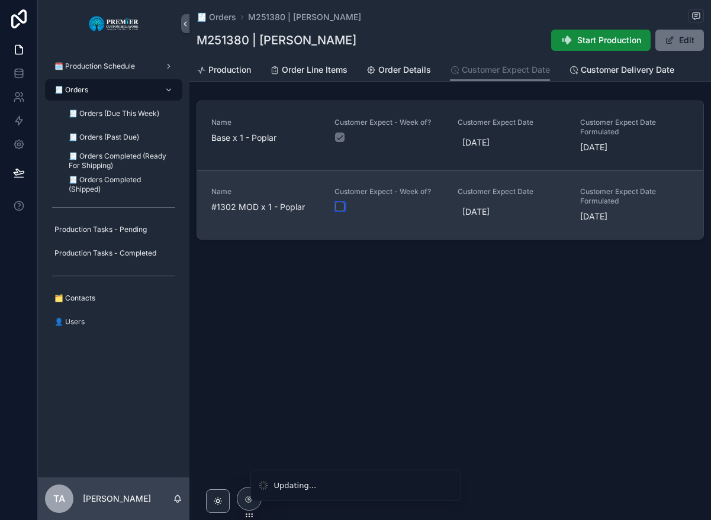
click at [339, 206] on button "scrollable content" at bounding box center [339, 206] width 9 height 9
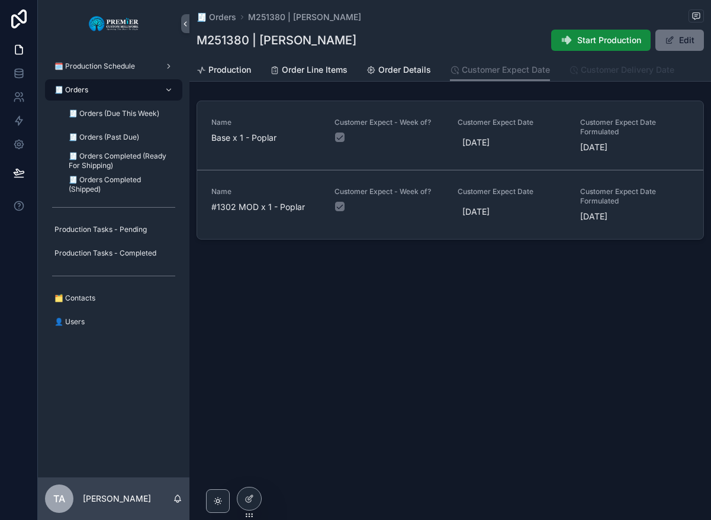
click at [603, 67] on span "Customer Delivery Date" at bounding box center [626, 70] width 93 height 12
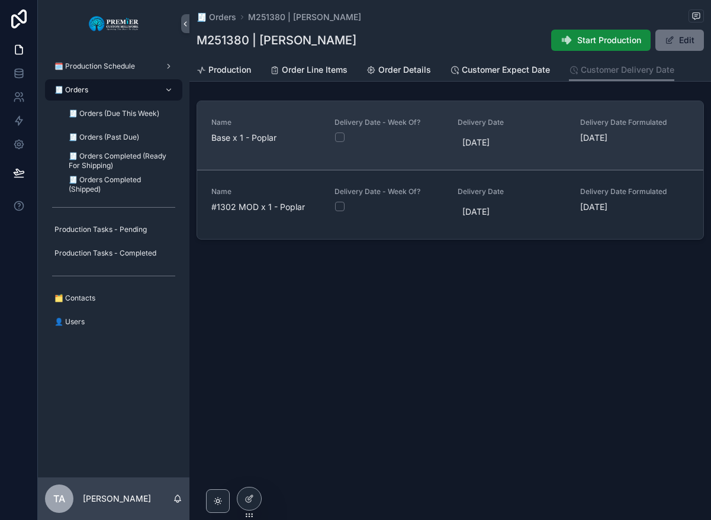
click at [347, 134] on div "scrollable content" at bounding box center [389, 137] width 108 height 9
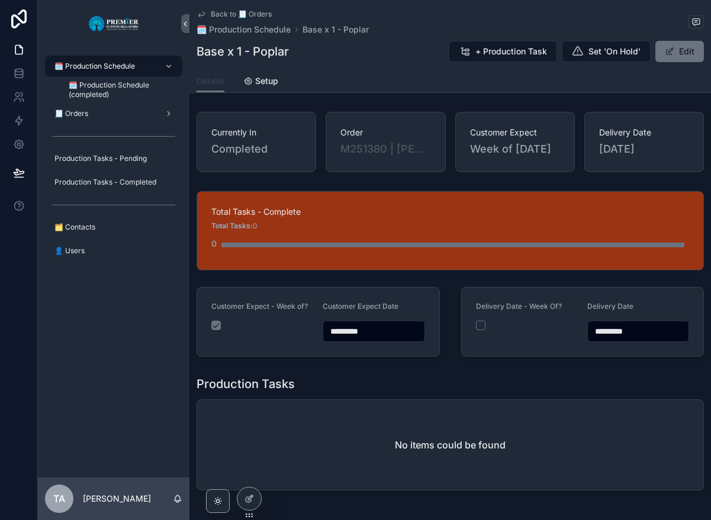
click at [202, 88] on link "Details" at bounding box center [210, 81] width 28 height 22
click at [277, 31] on span "🗓️ Production Schedule" at bounding box center [243, 30] width 94 height 12
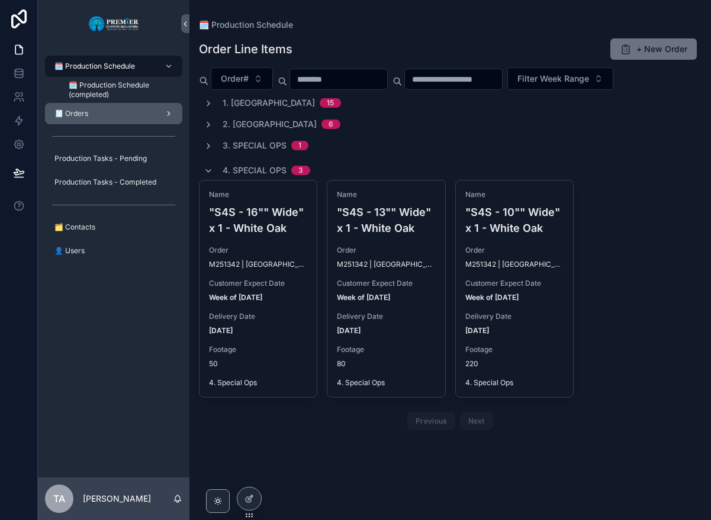
click at [110, 108] on div "🧾 Orders" at bounding box center [113, 113] width 123 height 19
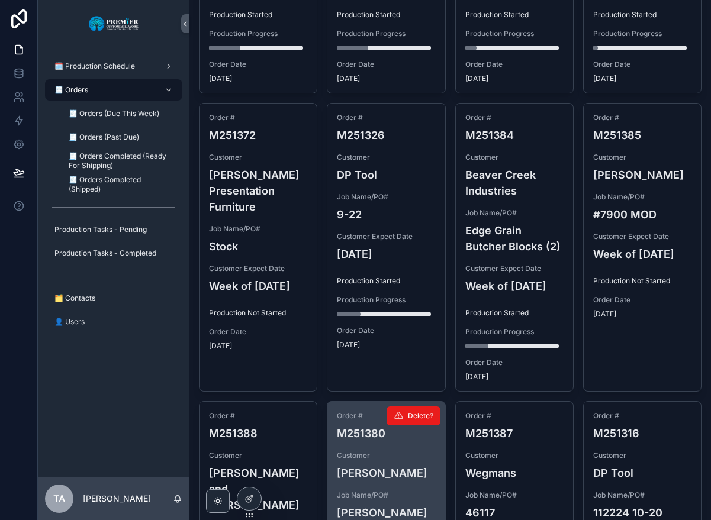
scroll to position [769, 0]
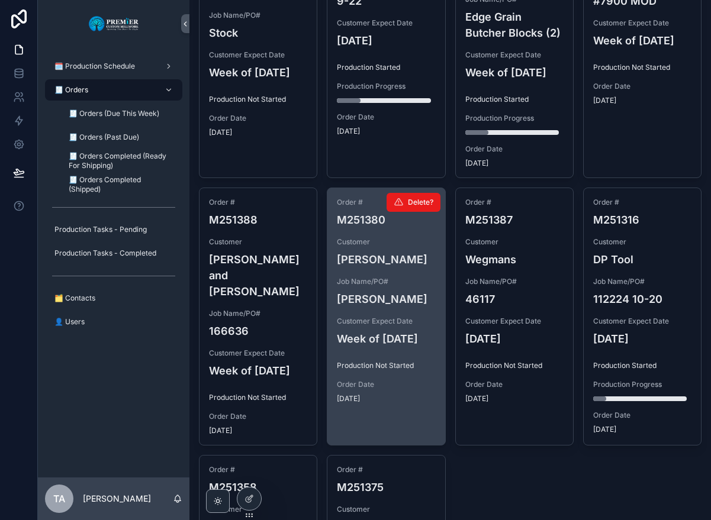
click at [412, 291] on div "Order # M251380 Customer [PERSON_NAME] Job Name/PO# [PERSON_NAME] Customer Expe…" at bounding box center [385, 300] width 117 height 225
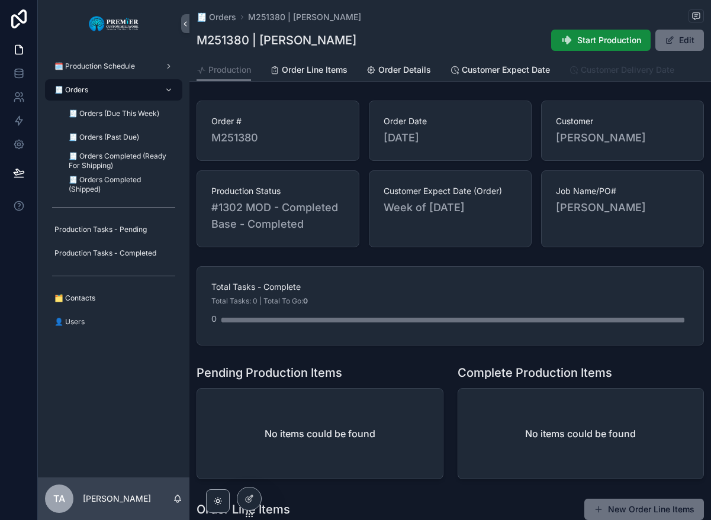
click at [611, 71] on span "Customer Delivery Date" at bounding box center [626, 70] width 93 height 12
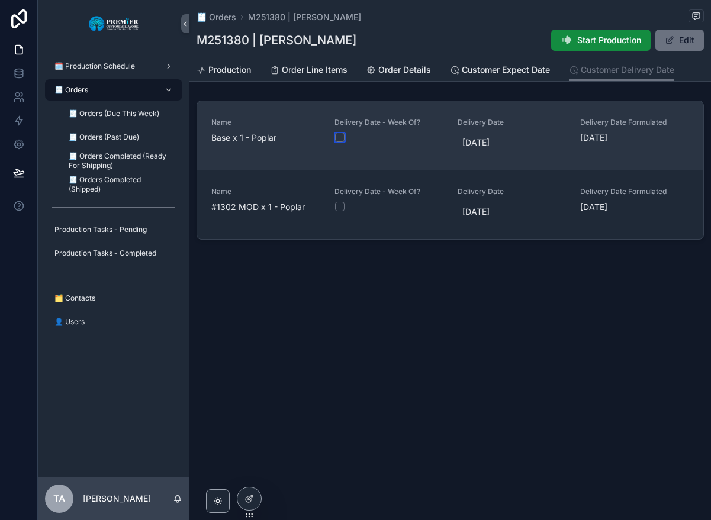
click at [340, 138] on button "scrollable content" at bounding box center [339, 137] width 9 height 9
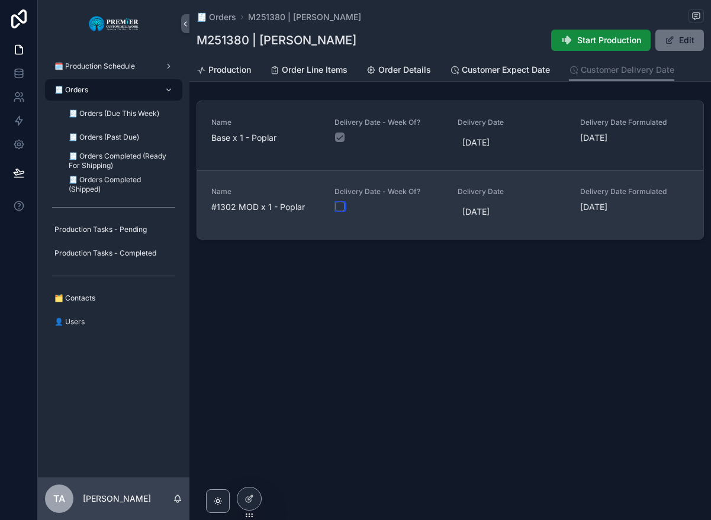
click at [338, 205] on button "scrollable content" at bounding box center [339, 206] width 9 height 9
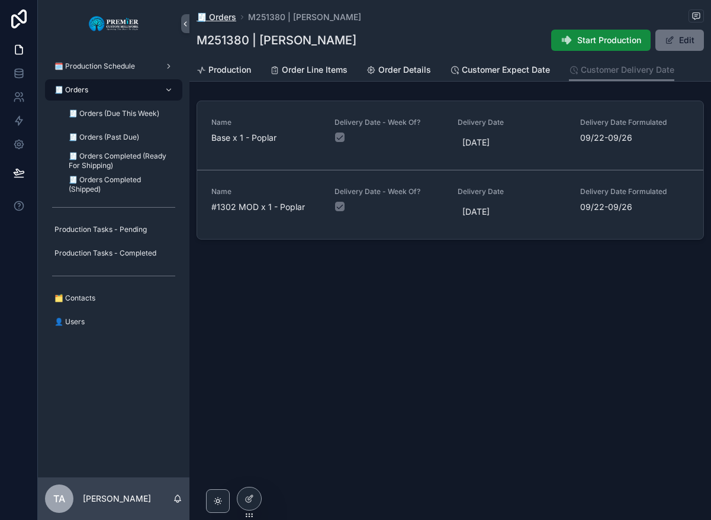
click at [225, 20] on span "🧾 Orders" at bounding box center [216, 17] width 40 height 12
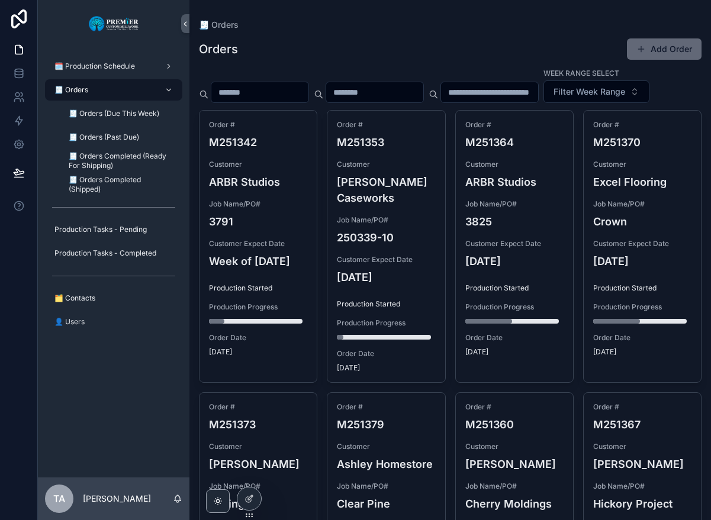
click at [654, 46] on button "Add Order" at bounding box center [664, 48] width 75 height 21
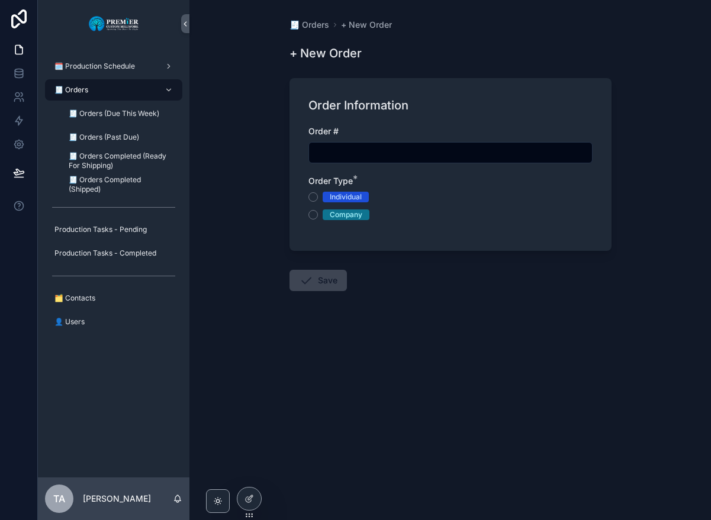
click at [339, 149] on input "scrollable content" at bounding box center [450, 152] width 283 height 17
type input "*******"
click at [311, 216] on button "Company" at bounding box center [312, 214] width 9 height 9
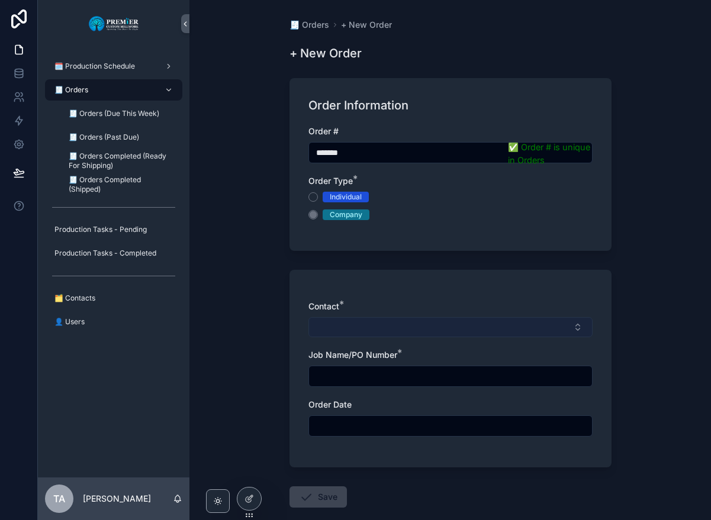
click at [318, 324] on button "Select Button" at bounding box center [450, 327] width 284 height 20
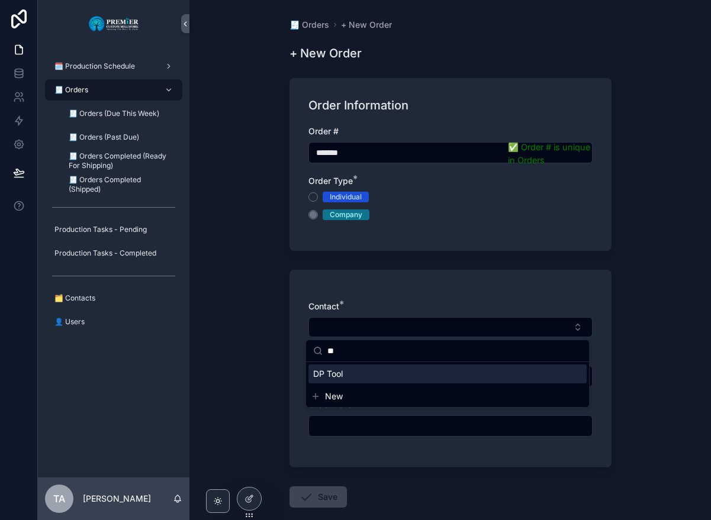
type input "**"
click at [331, 372] on span "DP Tool" at bounding box center [328, 374] width 30 height 12
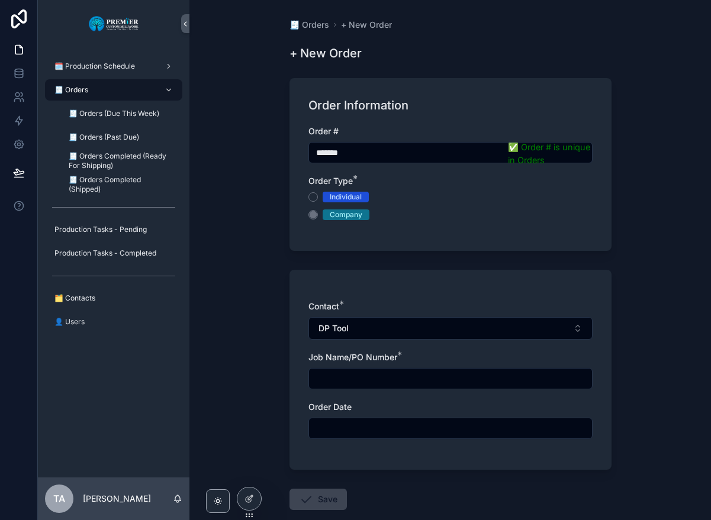
click at [331, 377] on input "scrollable content" at bounding box center [450, 378] width 283 height 17
click at [311, 376] on input "******" at bounding box center [450, 378] width 283 height 17
type input "**********"
click at [324, 432] on input "scrollable content" at bounding box center [450, 428] width 283 height 17
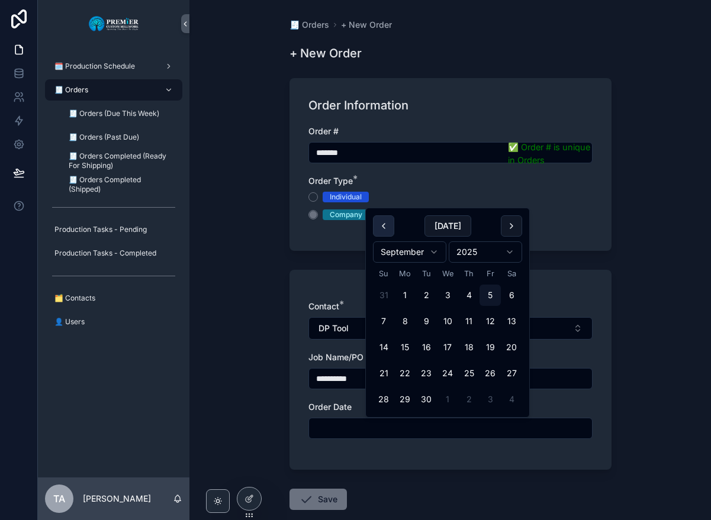
click at [380, 227] on button "scrollable content" at bounding box center [383, 225] width 21 height 21
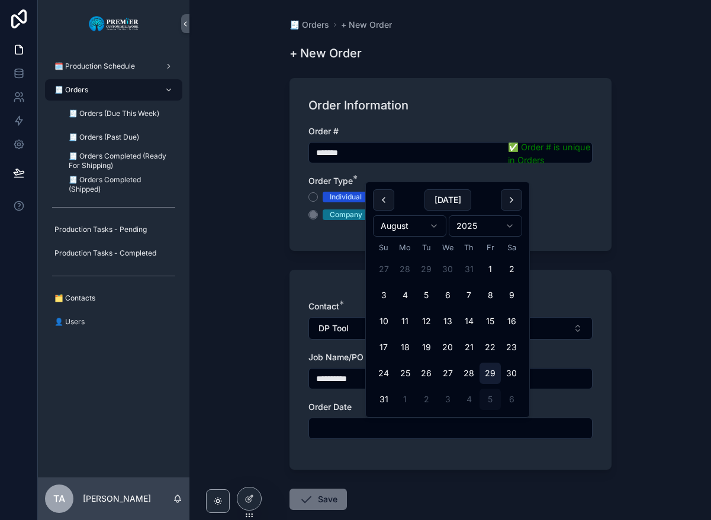
click at [493, 376] on button "29" at bounding box center [489, 373] width 21 height 21
type input "*********"
click at [319, 502] on button "Save" at bounding box center [317, 499] width 57 height 21
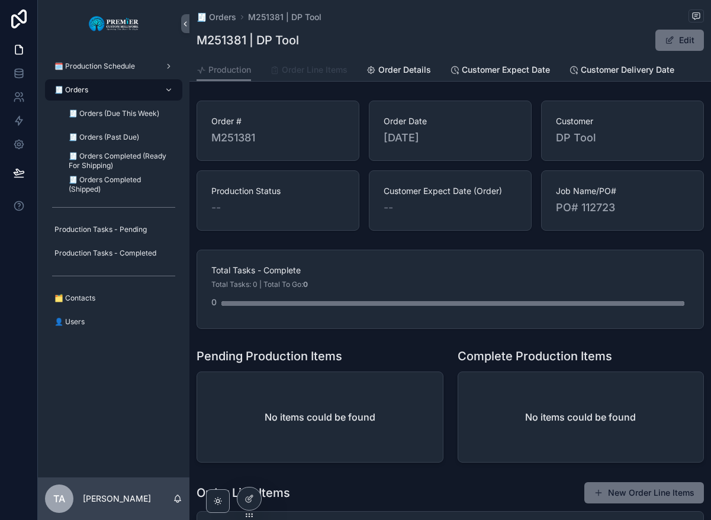
click at [305, 70] on span "Order Line Items" at bounding box center [315, 70] width 66 height 12
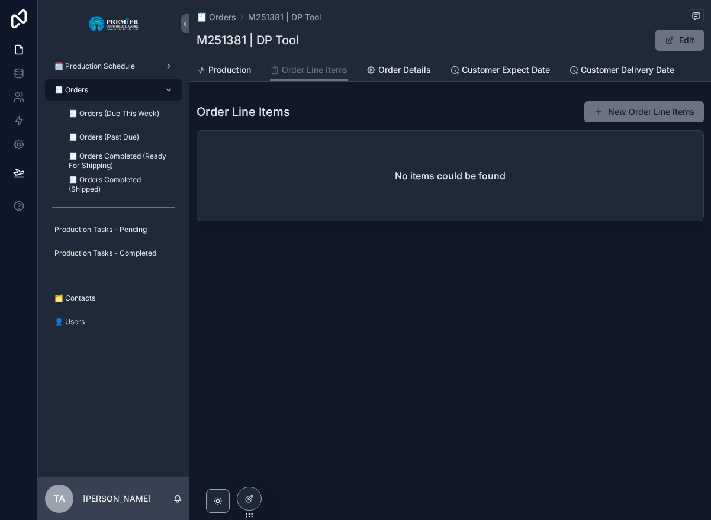
click at [630, 112] on button "New Order Line Items" at bounding box center [644, 111] width 120 height 21
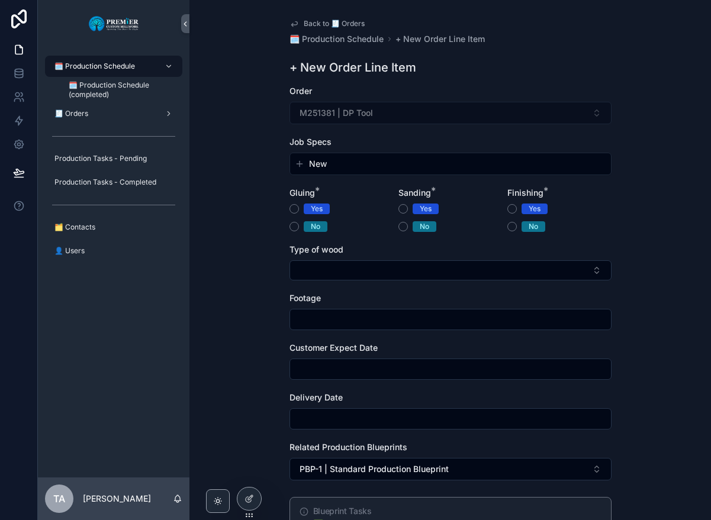
click at [309, 165] on span "New" at bounding box center [318, 164] width 18 height 12
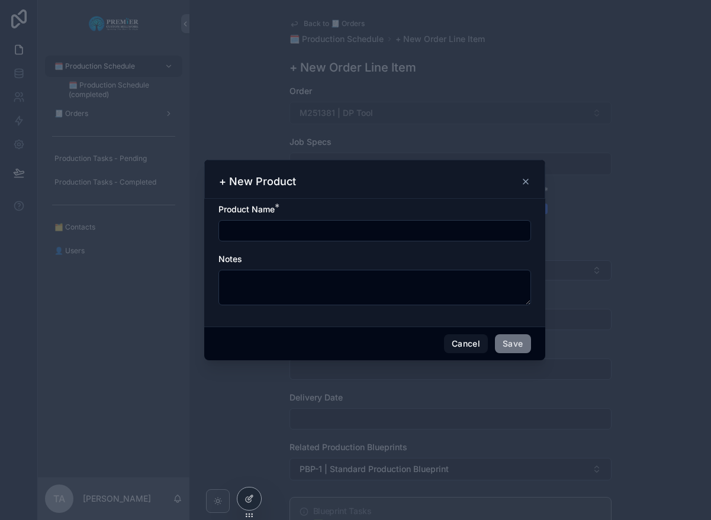
click at [235, 228] on input "scrollable content" at bounding box center [374, 230] width 311 height 17
type input "**********"
click at [502, 344] on button "Save" at bounding box center [513, 343] width 36 height 19
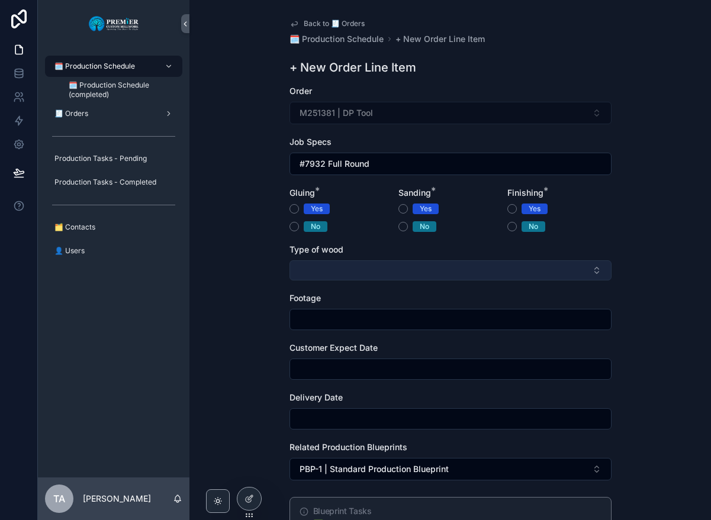
click at [315, 263] on button "Select Button" at bounding box center [450, 270] width 322 height 20
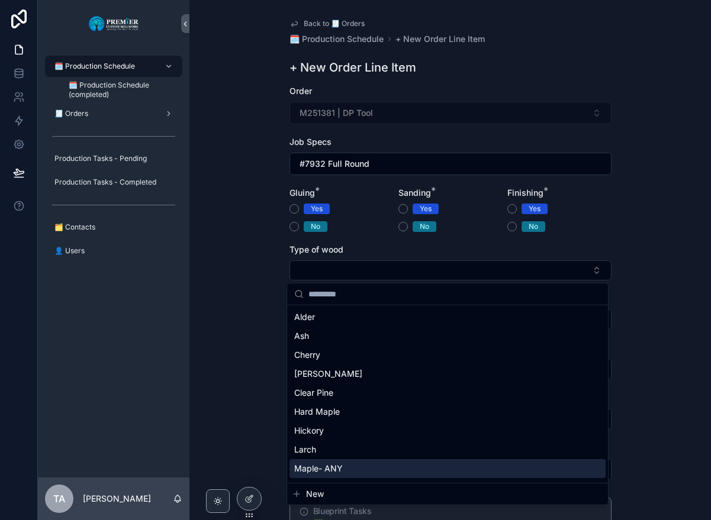
click at [335, 469] on span "Maple- ANY" at bounding box center [318, 469] width 49 height 12
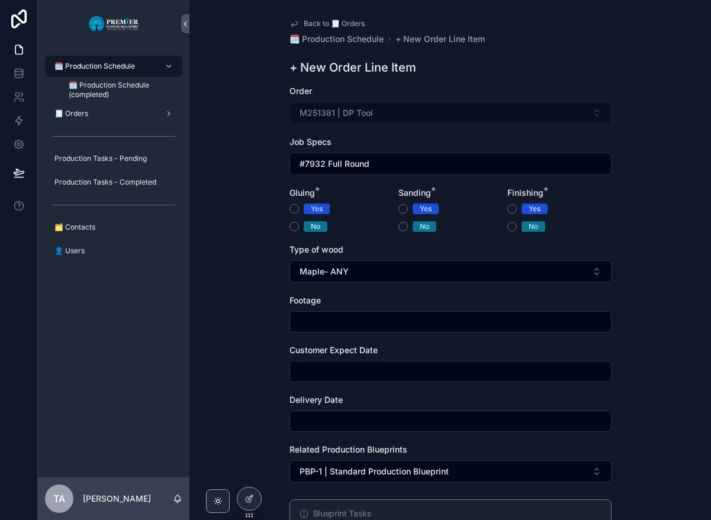
click at [320, 322] on input "scrollable content" at bounding box center [450, 322] width 321 height 17
type input "**"
click at [252, 346] on div "Back to 🧾 Orders 🗓️ Production Schedule + New Order Line Item + New Order Line …" at bounding box center [449, 260] width 521 height 520
click at [323, 372] on input "scrollable content" at bounding box center [450, 371] width 321 height 17
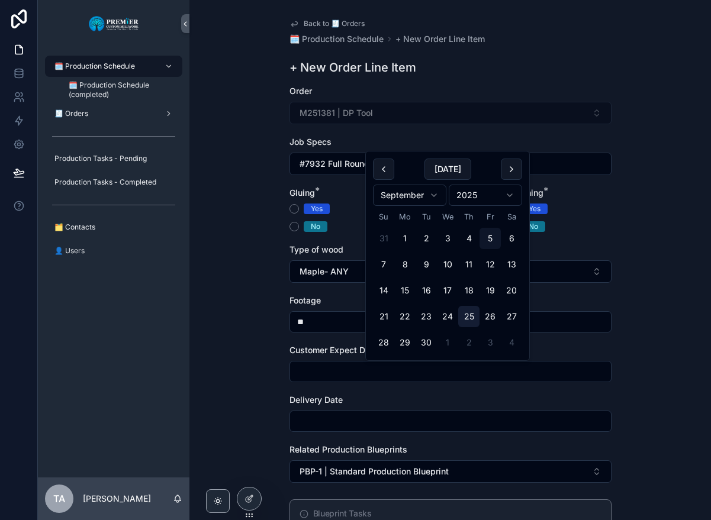
click at [468, 314] on button "25" at bounding box center [468, 316] width 21 height 21
type input "*********"
click at [325, 421] on input "scrollable content" at bounding box center [450, 421] width 321 height 17
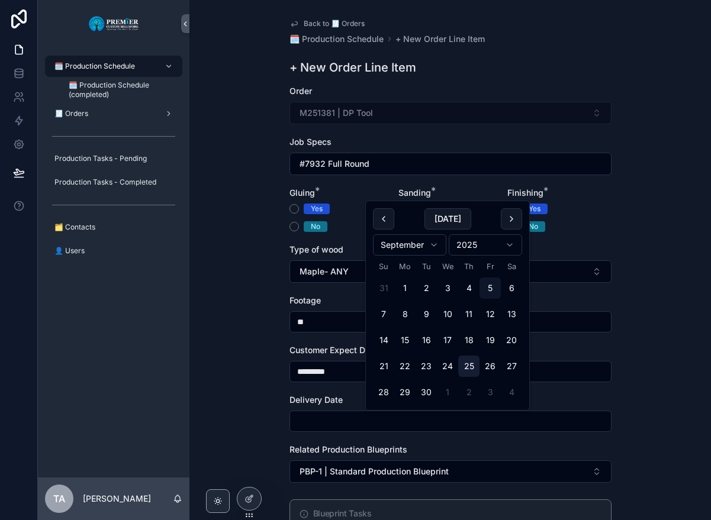
click at [465, 364] on button "25" at bounding box center [468, 366] width 21 height 21
type input "*********"
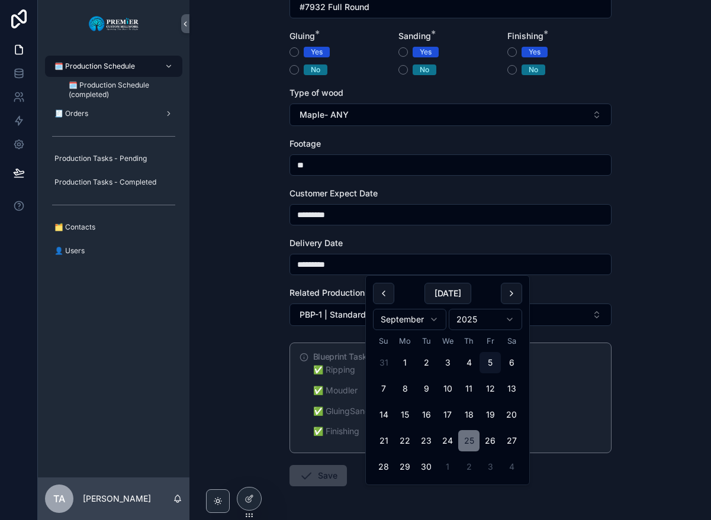
scroll to position [199, 0]
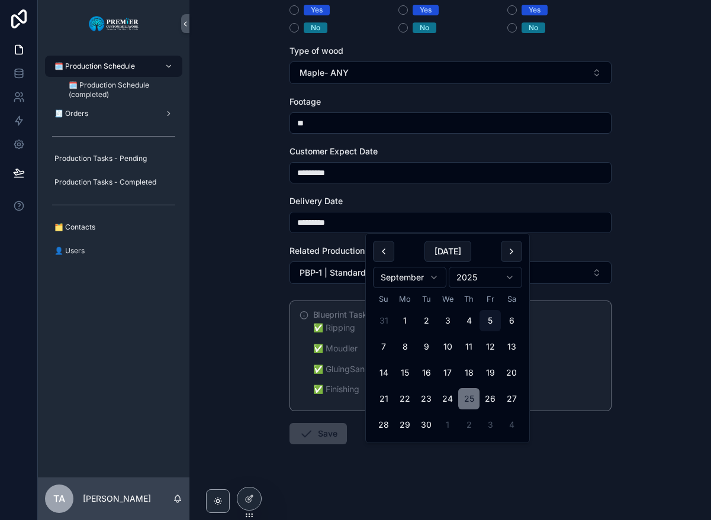
click at [322, 434] on span "Save" at bounding box center [317, 436] width 57 height 12
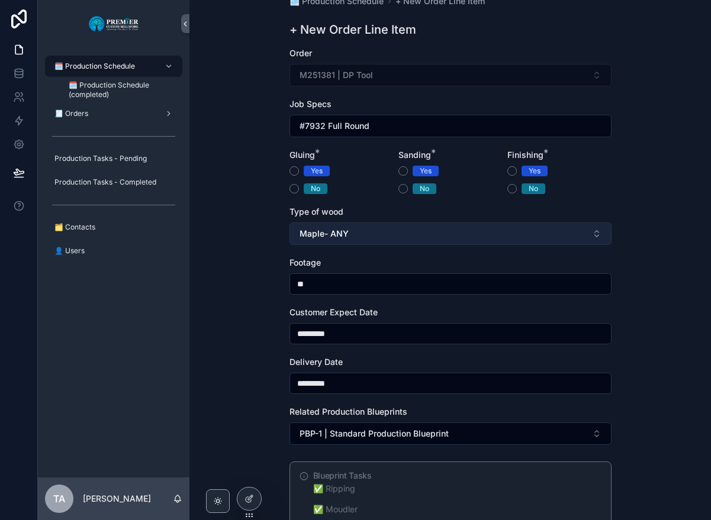
scroll to position [0, 0]
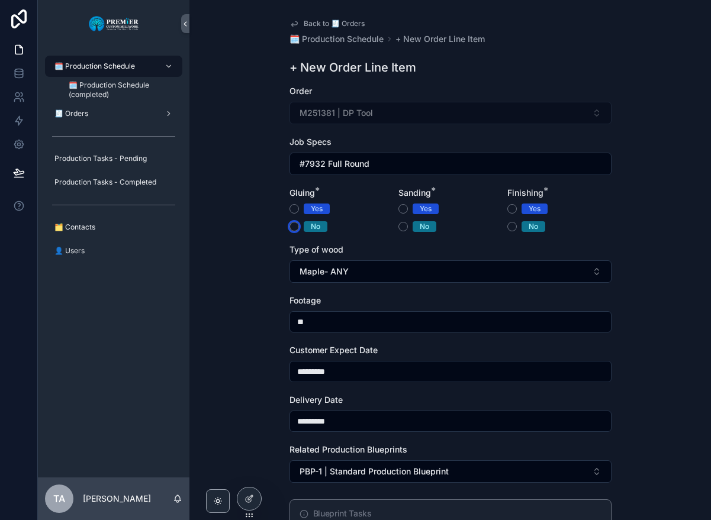
drag, startPoint x: 290, startPoint y: 227, endPoint x: 305, endPoint y: 229, distance: 14.9
click at [290, 227] on button "No" at bounding box center [293, 226] width 9 height 9
click at [399, 230] on button "No" at bounding box center [402, 226] width 9 height 9
click at [507, 228] on button "No" at bounding box center [511, 226] width 9 height 9
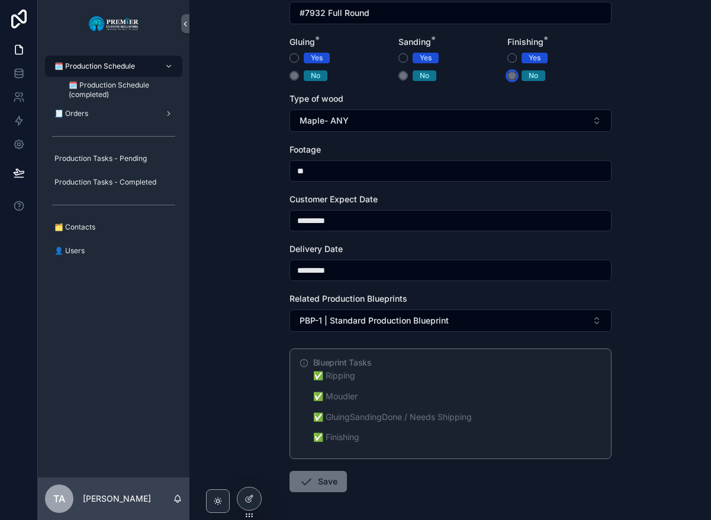
scroll to position [199, 0]
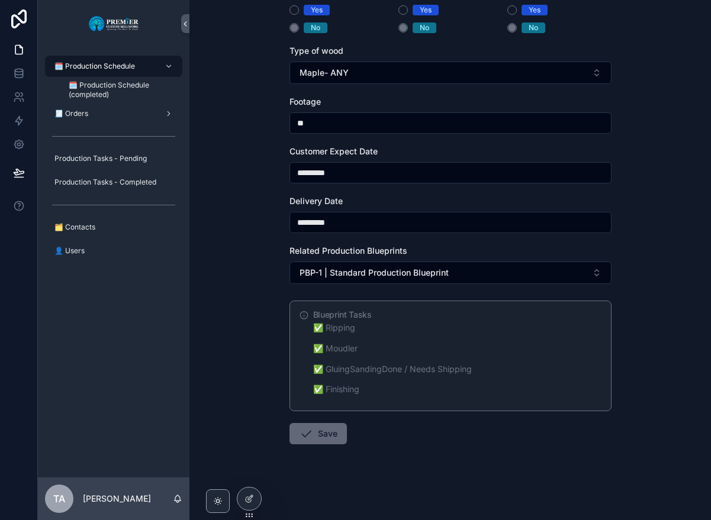
click at [311, 437] on button "Save" at bounding box center [317, 433] width 57 height 21
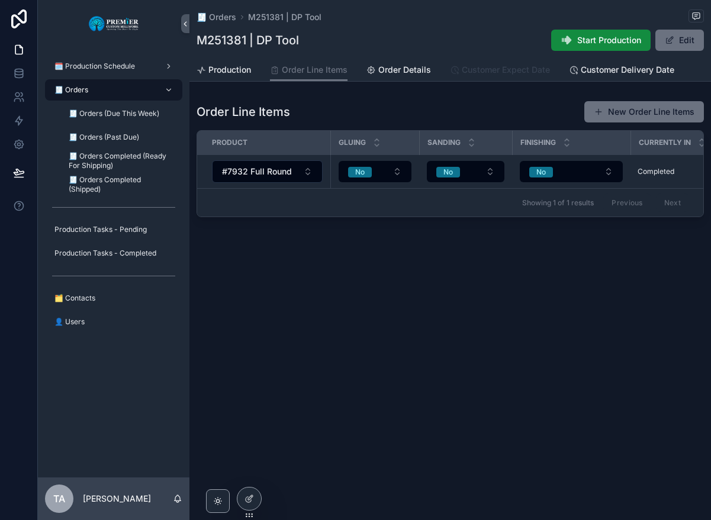
click at [496, 73] on span "Customer Expect Date" at bounding box center [506, 70] width 88 height 12
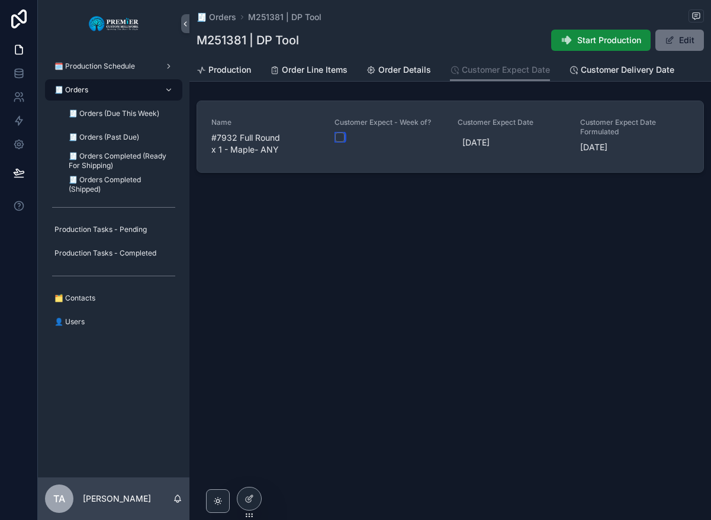
click at [343, 137] on button "scrollable content" at bounding box center [339, 137] width 9 height 9
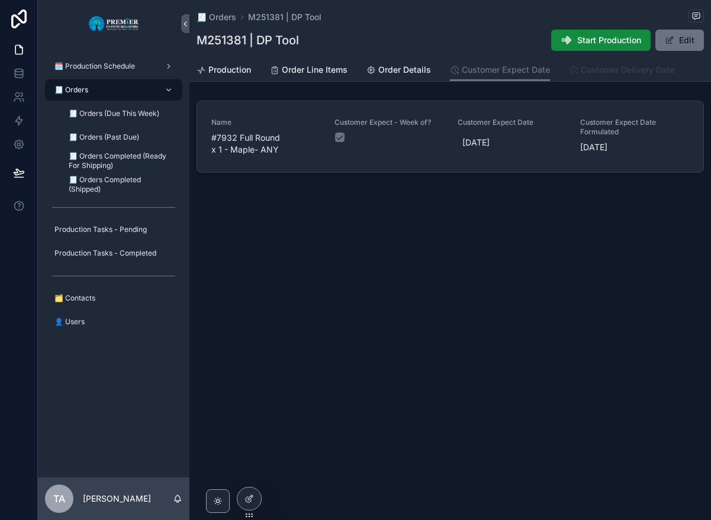
click at [594, 70] on span "Customer Delivery Date" at bounding box center [626, 70] width 93 height 12
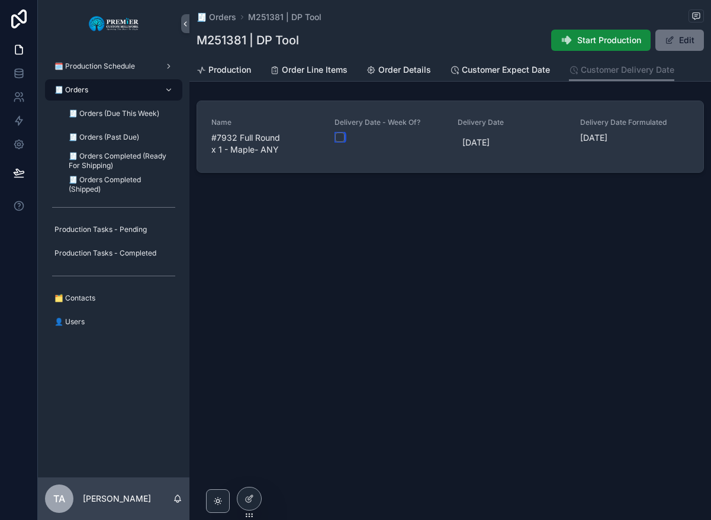
click at [341, 138] on button "scrollable content" at bounding box center [339, 137] width 9 height 9
click at [339, 134] on button "scrollable content" at bounding box center [339, 137] width 9 height 9
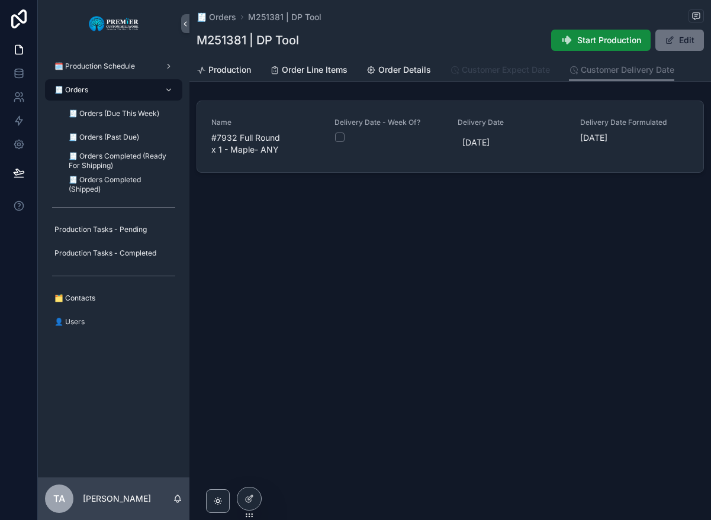
click at [503, 73] on span "Customer Expect Date" at bounding box center [506, 70] width 88 height 12
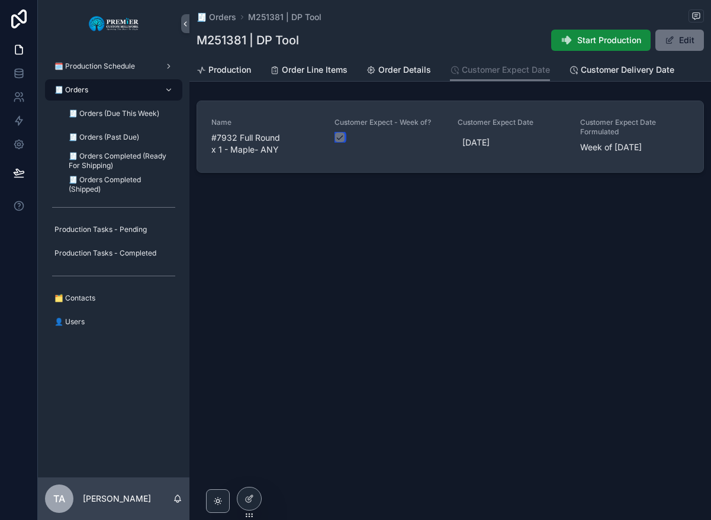
click at [338, 138] on button "scrollable content" at bounding box center [339, 137] width 9 height 9
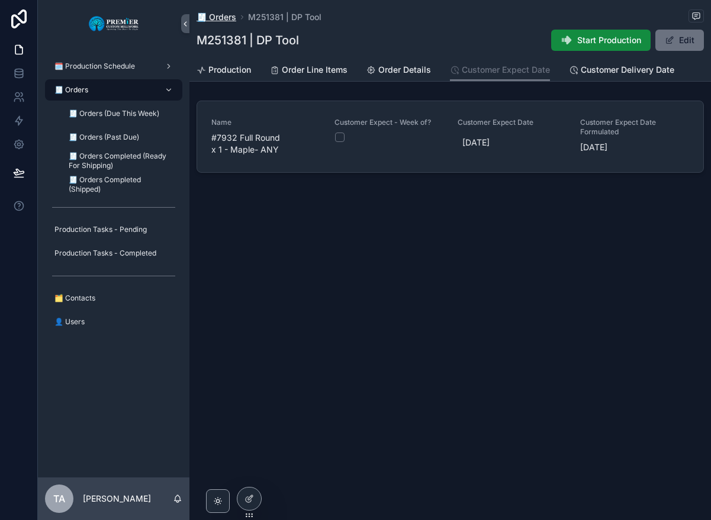
click at [227, 17] on span "🧾 Orders" at bounding box center [216, 17] width 40 height 12
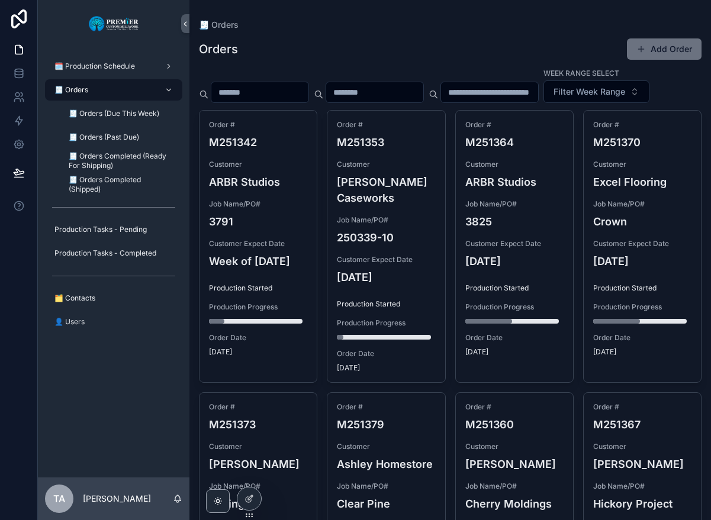
click at [667, 44] on button "Add Order" at bounding box center [664, 48] width 75 height 21
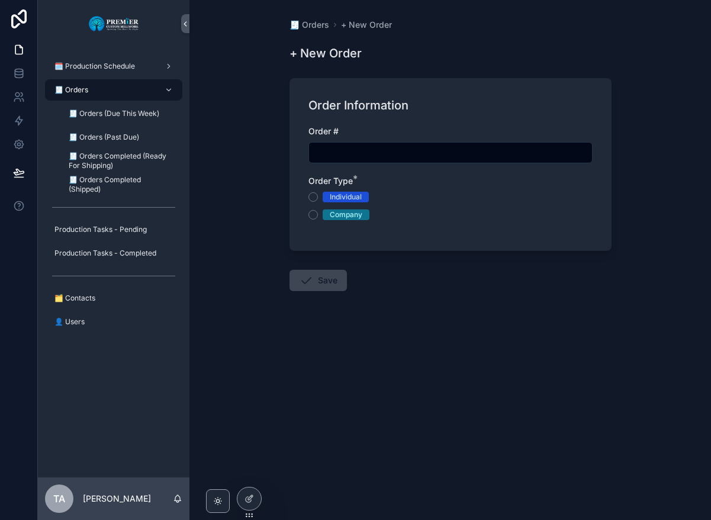
click at [345, 152] on input "scrollable content" at bounding box center [450, 152] width 283 height 17
type input "*******"
click at [316, 212] on button "Company" at bounding box center [312, 214] width 9 height 9
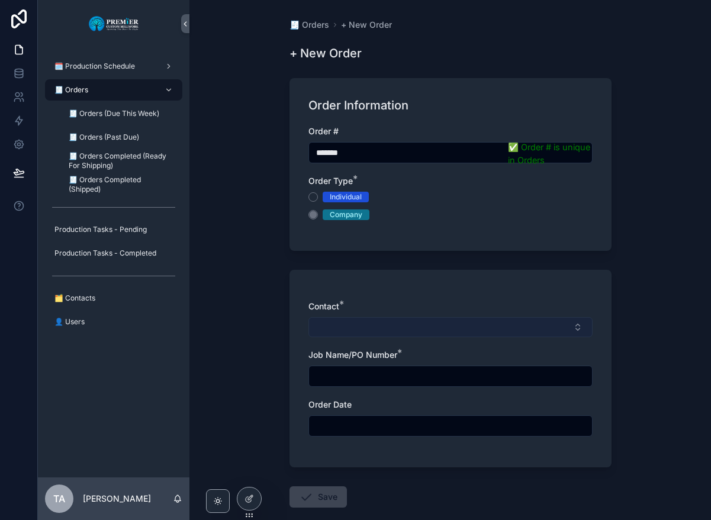
click at [329, 328] on button "Select Button" at bounding box center [450, 327] width 284 height 20
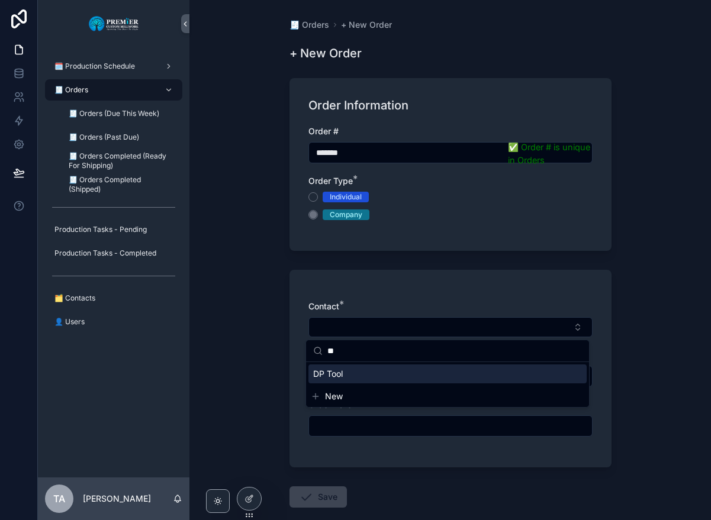
type input "**"
click at [346, 372] on div "DP Tool" at bounding box center [447, 373] width 278 height 19
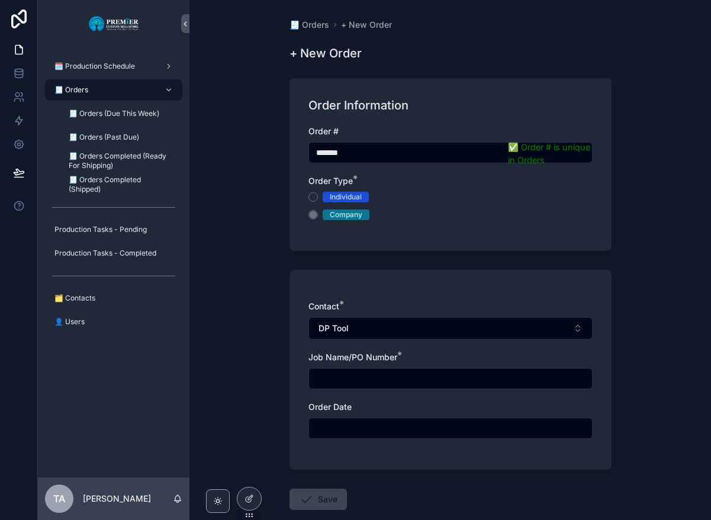
click at [342, 382] on input "scrollable content" at bounding box center [450, 378] width 283 height 17
type input "**********"
click at [341, 430] on input "scrollable content" at bounding box center [450, 428] width 283 height 17
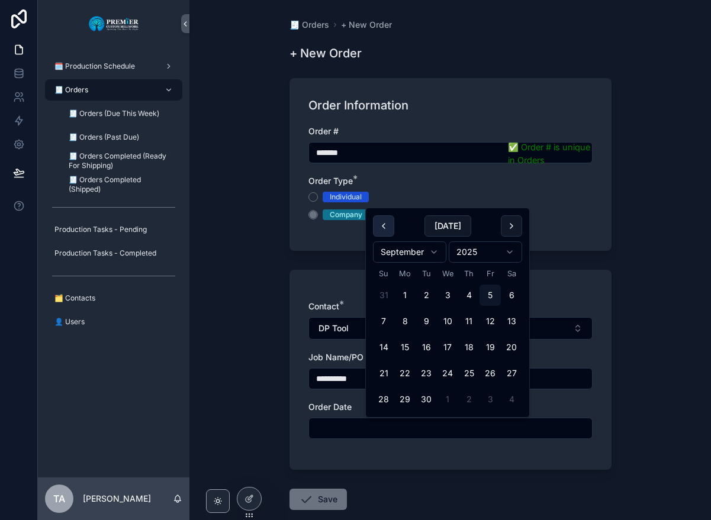
click at [381, 227] on button "scrollable content" at bounding box center [383, 225] width 21 height 21
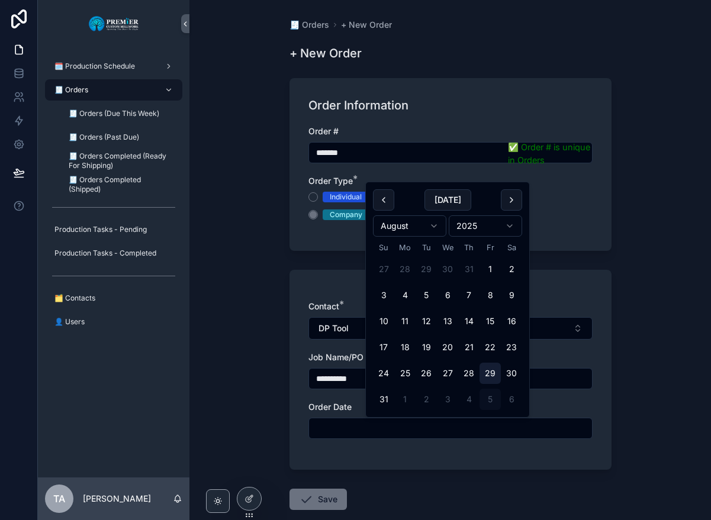
click at [494, 379] on button "29" at bounding box center [489, 373] width 21 height 21
type input "*********"
click at [357, 447] on div "**********" at bounding box center [450, 376] width 284 height 150
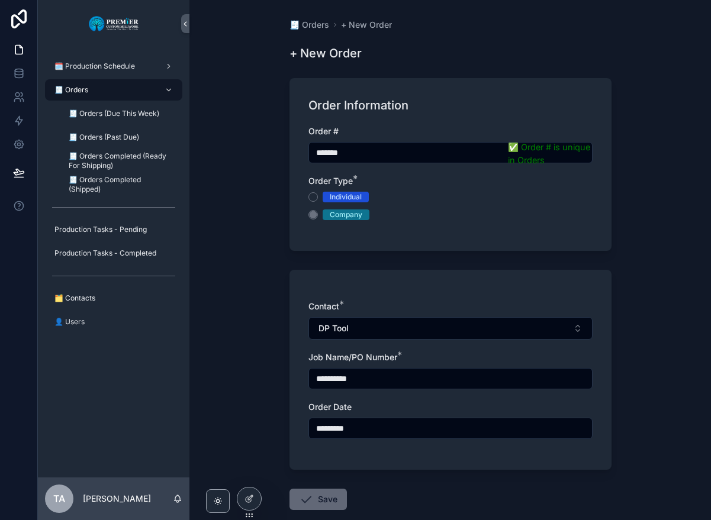
click at [320, 495] on button "Save" at bounding box center [317, 499] width 57 height 21
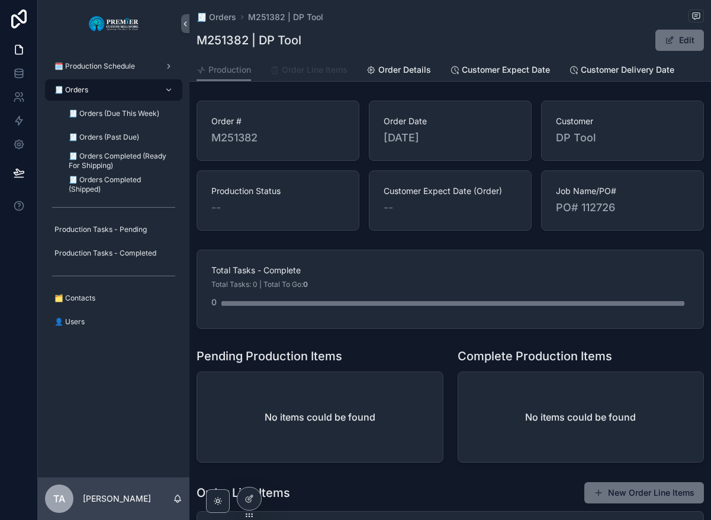
click at [322, 69] on span "Order Line Items" at bounding box center [315, 70] width 66 height 12
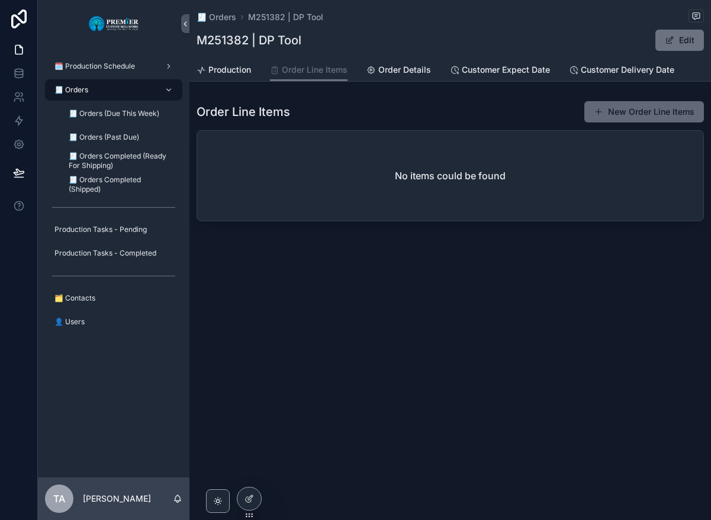
click at [652, 111] on button "New Order Line Items" at bounding box center [644, 111] width 120 height 21
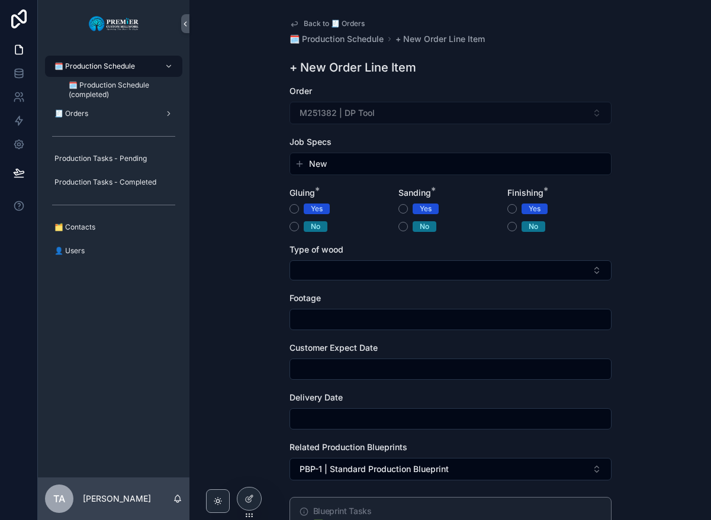
click at [309, 162] on span "New" at bounding box center [318, 164] width 18 height 12
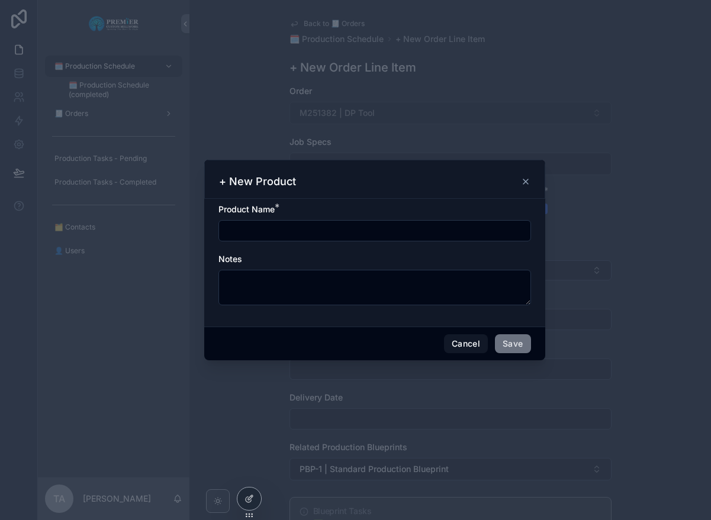
click at [234, 231] on input "scrollable content" at bounding box center [374, 230] width 311 height 17
type input "**********"
click at [504, 345] on button "Save" at bounding box center [513, 343] width 36 height 19
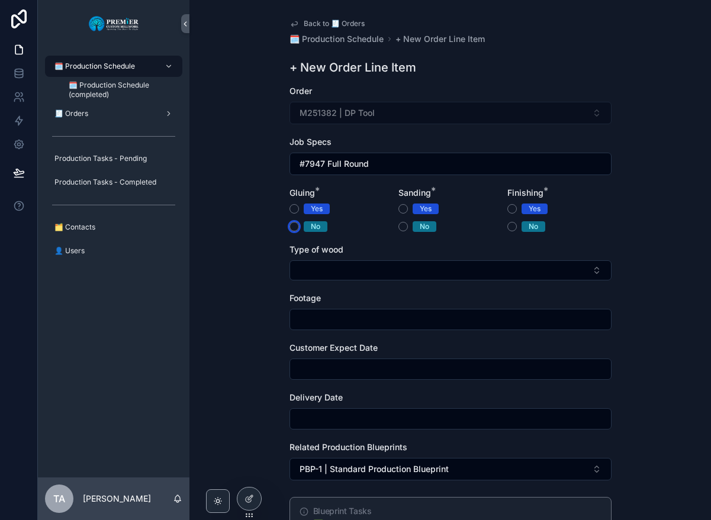
click at [292, 225] on button "No" at bounding box center [293, 226] width 9 height 9
click at [403, 229] on button "No" at bounding box center [402, 226] width 9 height 9
click at [521, 227] on span "No" at bounding box center [533, 226] width 24 height 11
click at [517, 227] on button "No" at bounding box center [511, 226] width 9 height 9
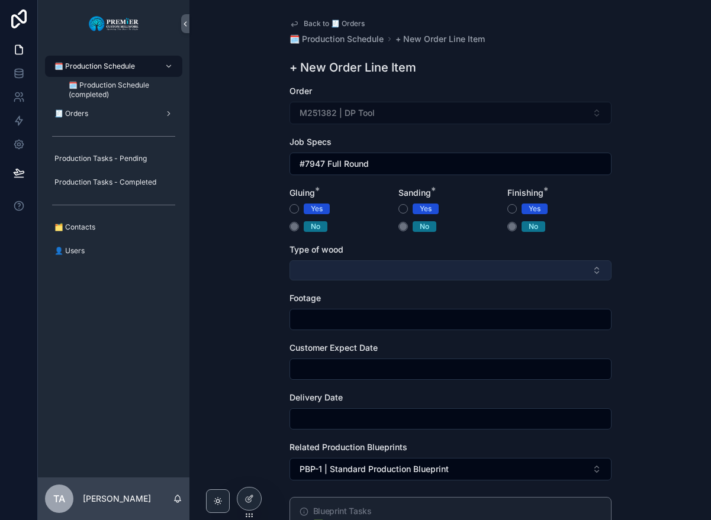
click at [327, 266] on button "Select Button" at bounding box center [450, 270] width 322 height 20
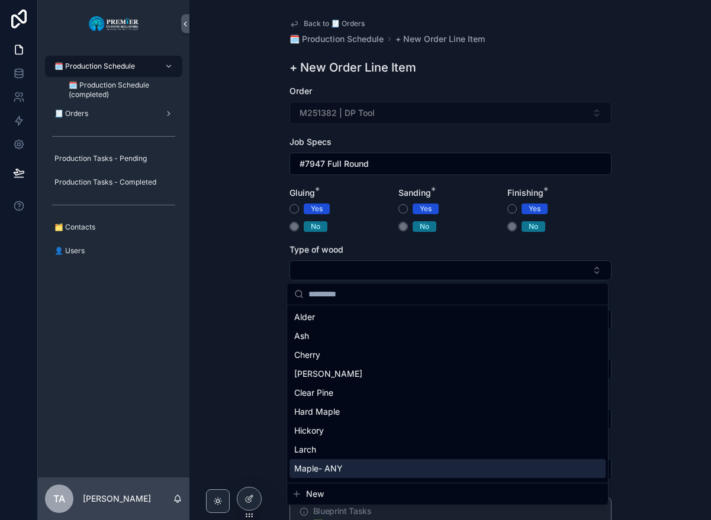
click at [336, 471] on span "Maple- ANY" at bounding box center [318, 469] width 49 height 12
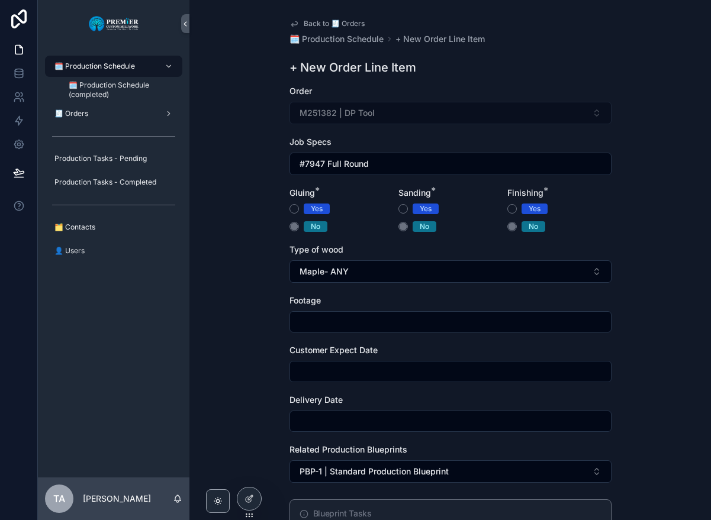
click at [301, 324] on input "scrollable content" at bounding box center [450, 322] width 321 height 17
click at [306, 320] on input "scrollable content" at bounding box center [450, 322] width 321 height 17
type input "**"
click at [305, 378] on input "scrollable content" at bounding box center [450, 371] width 321 height 17
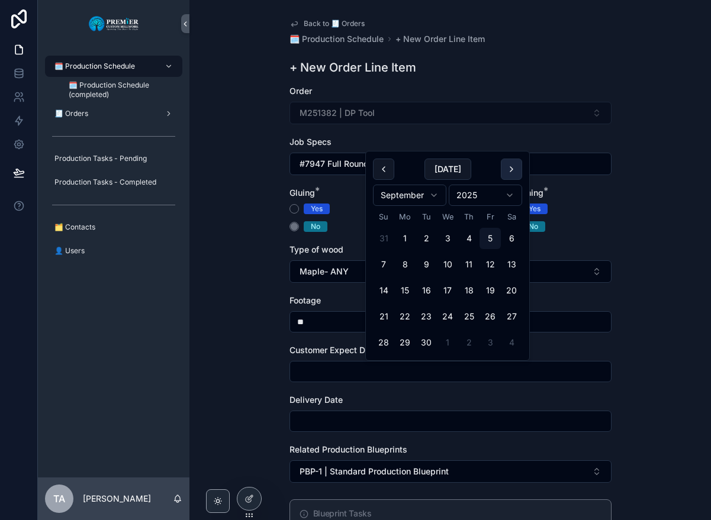
click at [514, 171] on button "scrollable content" at bounding box center [511, 169] width 21 height 21
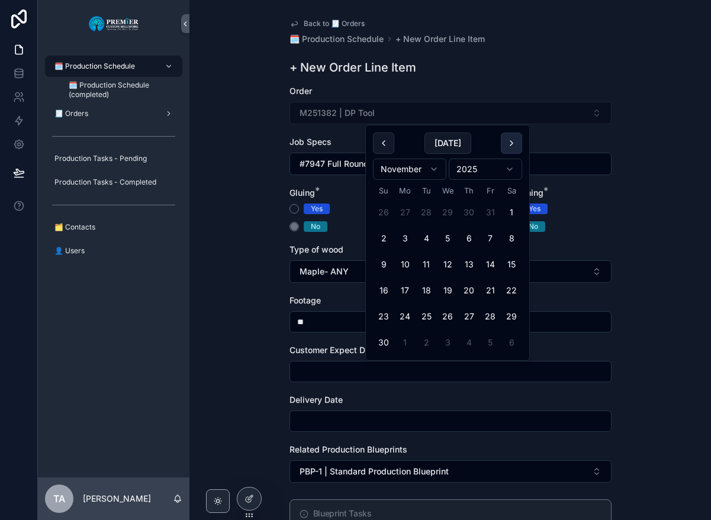
click at [517, 143] on button "scrollable content" at bounding box center [511, 143] width 21 height 21
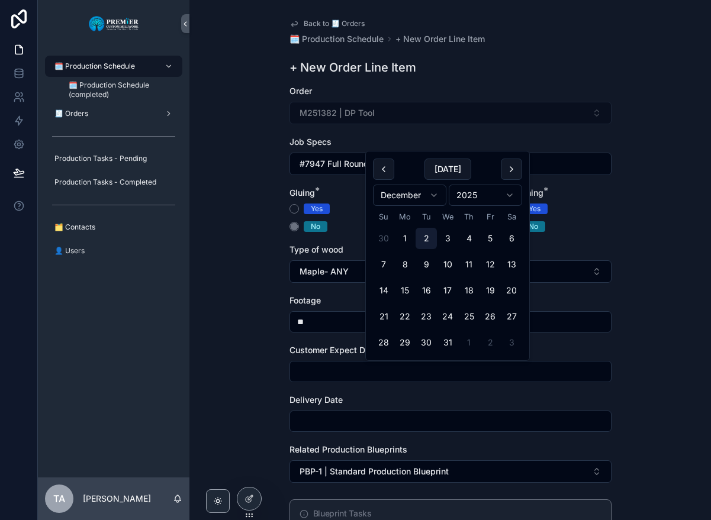
click at [430, 235] on button "2" at bounding box center [425, 238] width 21 height 21
type input "*********"
click at [334, 423] on input "scrollable content" at bounding box center [450, 421] width 321 height 17
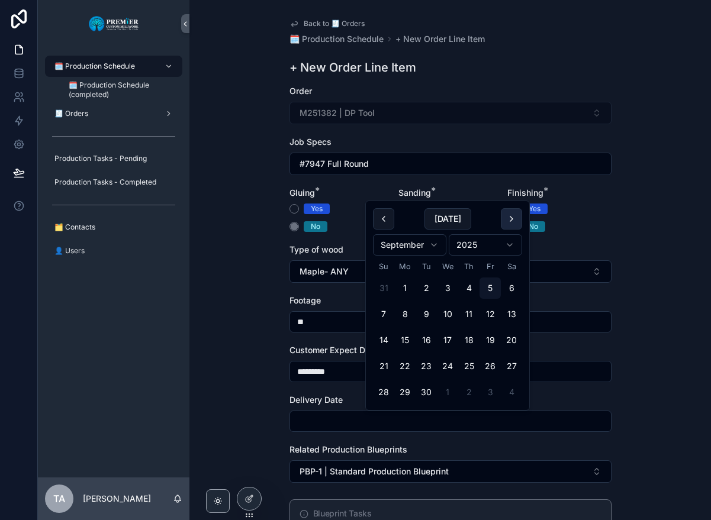
click at [515, 220] on button "scrollable content" at bounding box center [511, 218] width 21 height 21
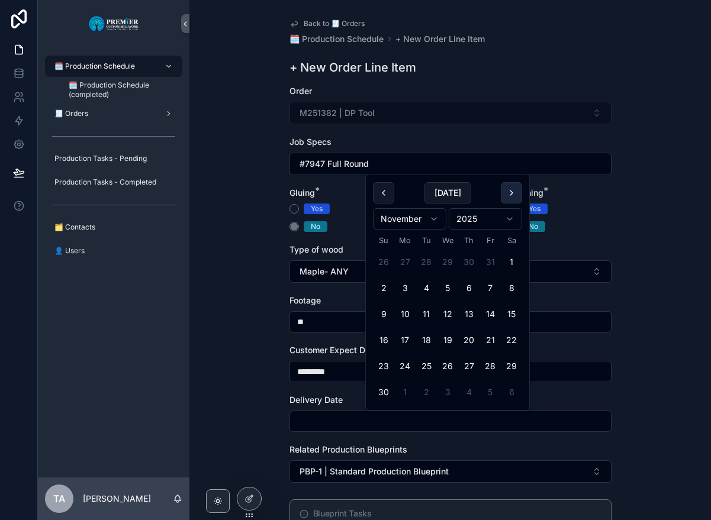
click at [515, 196] on button "scrollable content" at bounding box center [511, 192] width 21 height 21
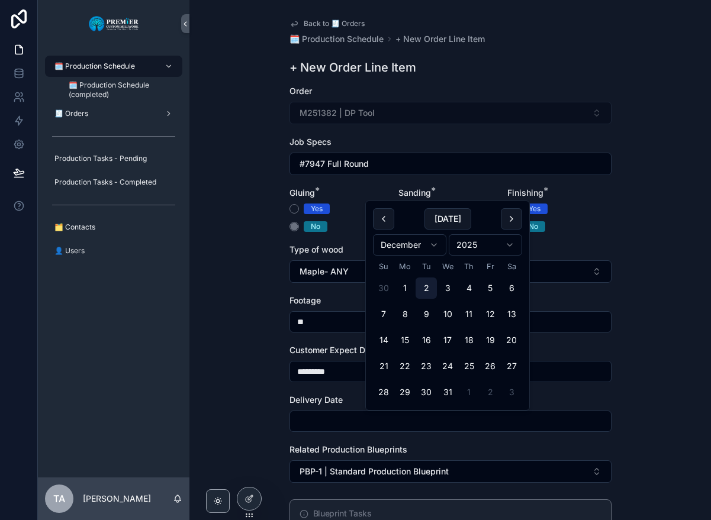
click at [430, 283] on button "2" at bounding box center [425, 287] width 21 height 21
type input "*********"
click at [234, 392] on div "Back to 🧾 Orders 🗓️ Production Schedule + New Order Line Item + New Order Line …" at bounding box center [449, 260] width 521 height 520
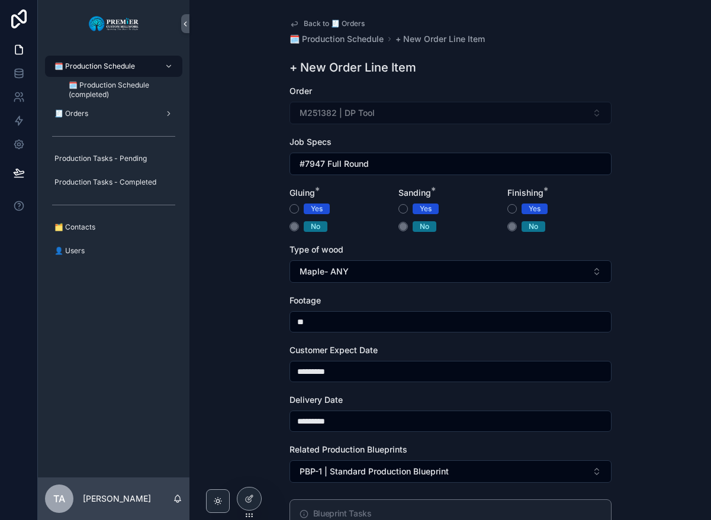
scroll to position [199, 0]
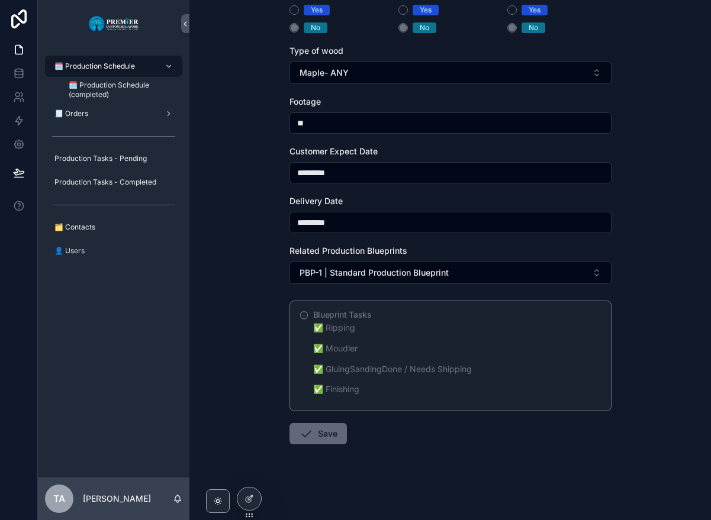
click at [320, 435] on button "Save" at bounding box center [317, 433] width 57 height 21
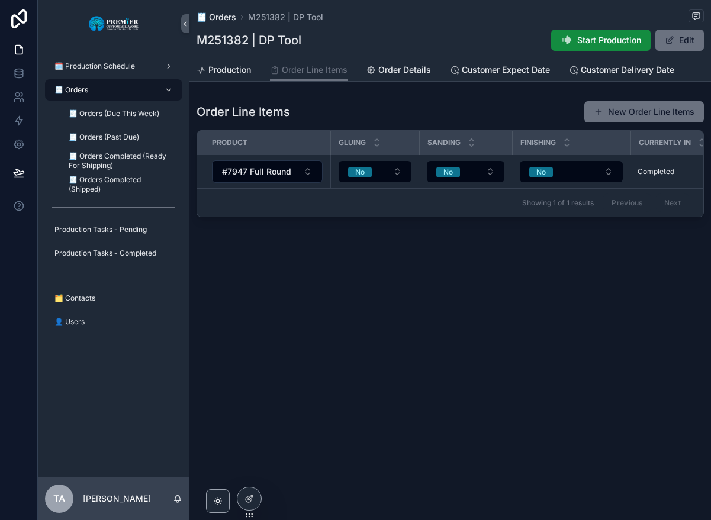
click at [228, 19] on span "🧾 Orders" at bounding box center [216, 17] width 40 height 12
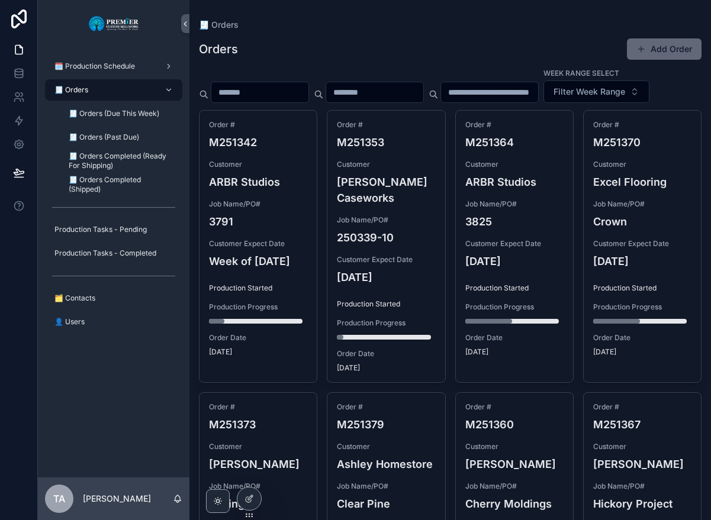
click at [669, 47] on button "Add Order" at bounding box center [664, 48] width 75 height 21
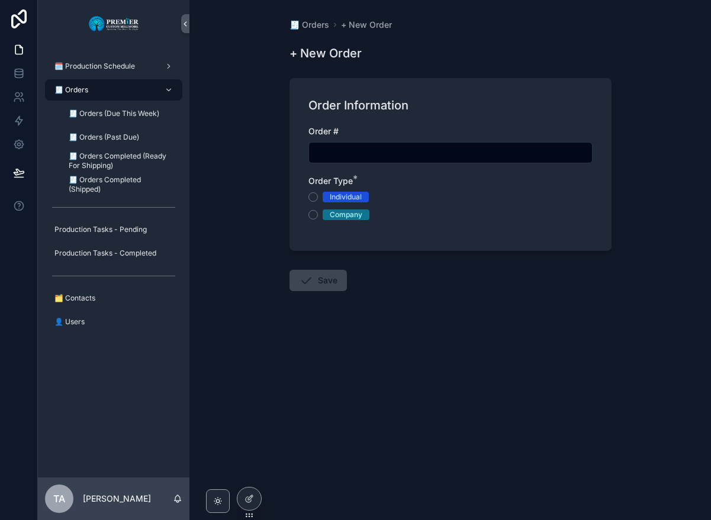
click at [360, 154] on input "scrollable content" at bounding box center [450, 152] width 283 height 17
type input "*******"
click at [314, 216] on button "Company" at bounding box center [312, 214] width 9 height 9
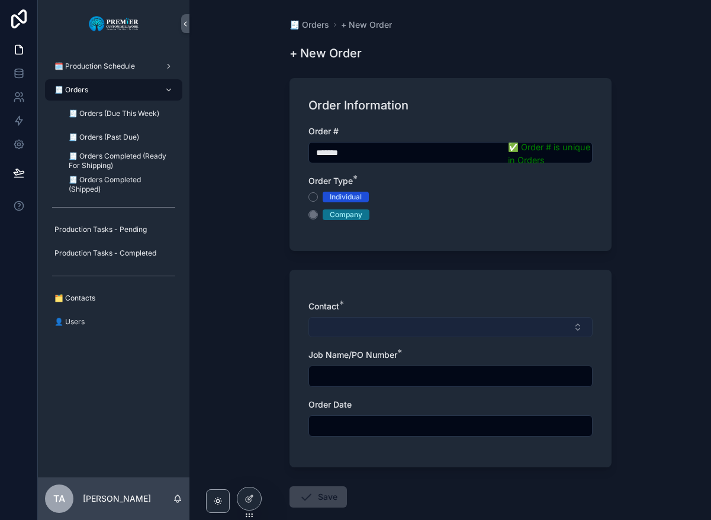
click at [337, 321] on button "Select Button" at bounding box center [450, 327] width 284 height 20
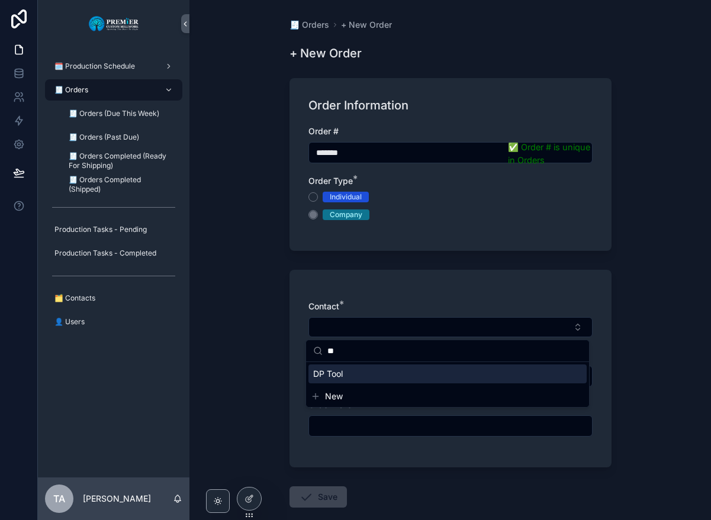
type input "**"
click at [334, 377] on span "DP Tool" at bounding box center [328, 374] width 30 height 12
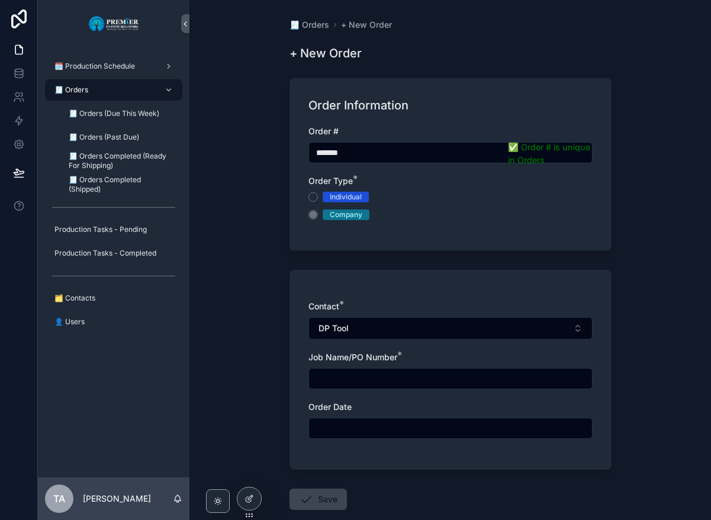
click at [331, 377] on input "scrollable content" at bounding box center [450, 378] width 283 height 17
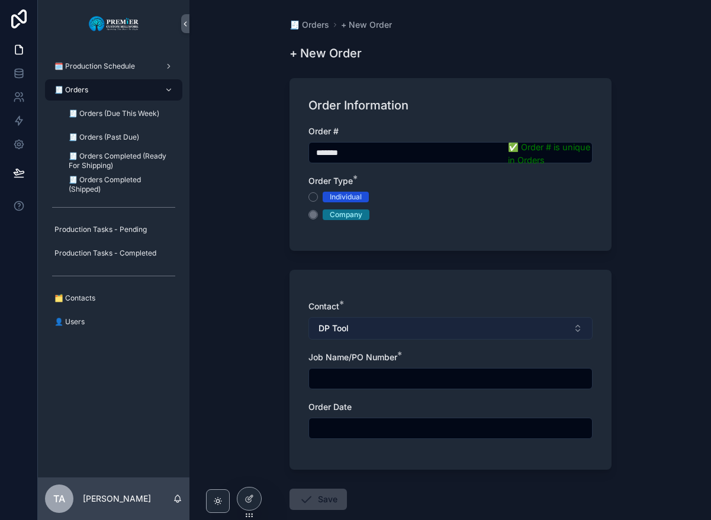
click at [343, 326] on span "DP Tool" at bounding box center [333, 328] width 30 height 12
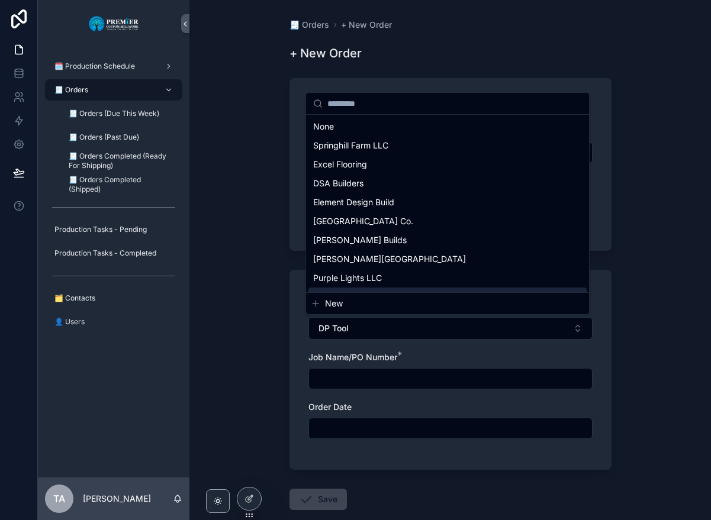
drag, startPoint x: 347, startPoint y: 329, endPoint x: 279, endPoint y: 332, distance: 67.5
click at [280, 332] on div "🧾 Orders + New Order + New Order Order Information Order # ******* ✅ Order # is…" at bounding box center [450, 293] width 341 height 586
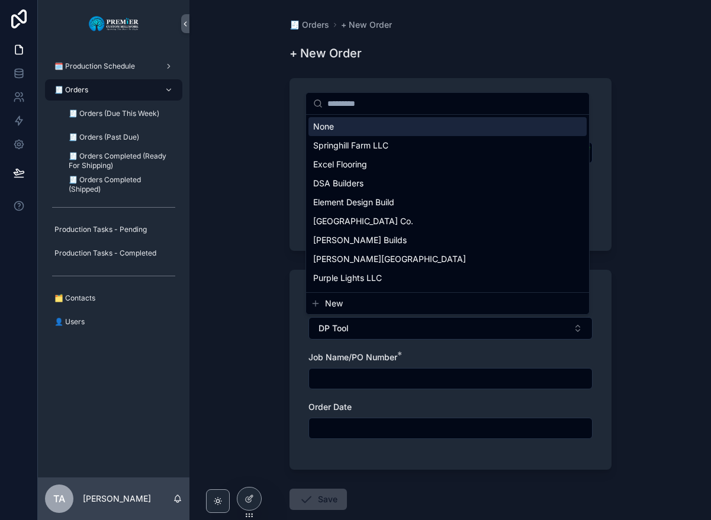
click at [373, 109] on input "scrollable content" at bounding box center [454, 103] width 254 height 21
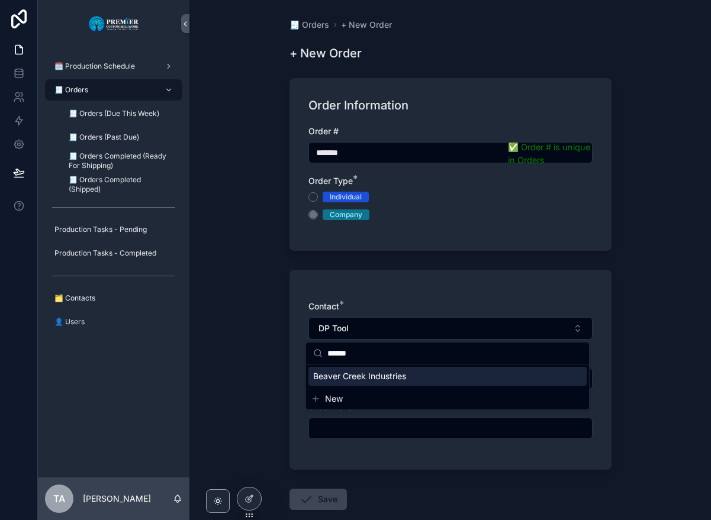
type input "******"
click at [362, 370] on span "Beaver Creek Industries" at bounding box center [359, 376] width 93 height 12
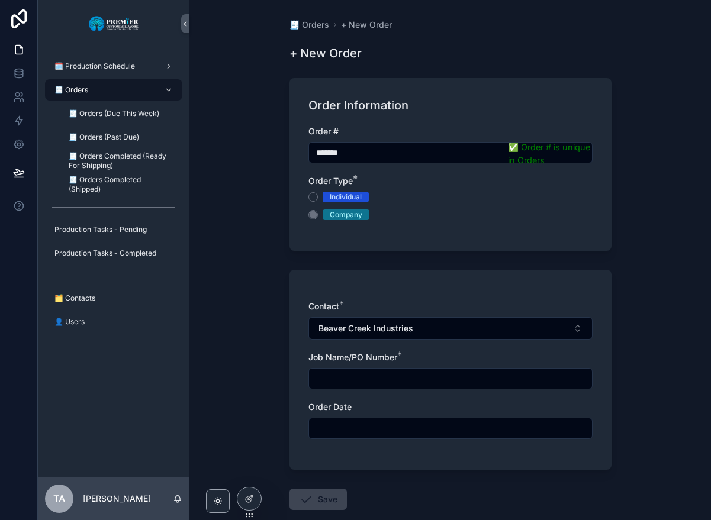
click at [339, 376] on input "scrollable content" at bounding box center [450, 378] width 283 height 17
type input "*********"
click at [335, 430] on input "scrollable content" at bounding box center [450, 428] width 283 height 17
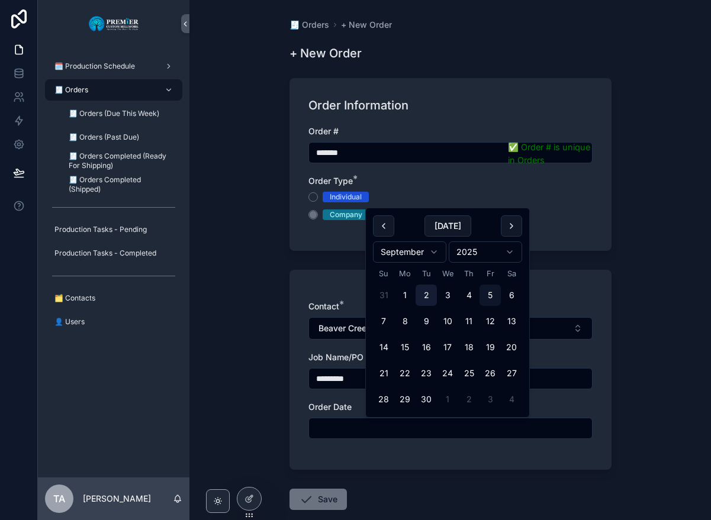
click at [424, 296] on button "2" at bounding box center [425, 295] width 21 height 21
type input "********"
click at [322, 493] on button "Save" at bounding box center [317, 499] width 57 height 21
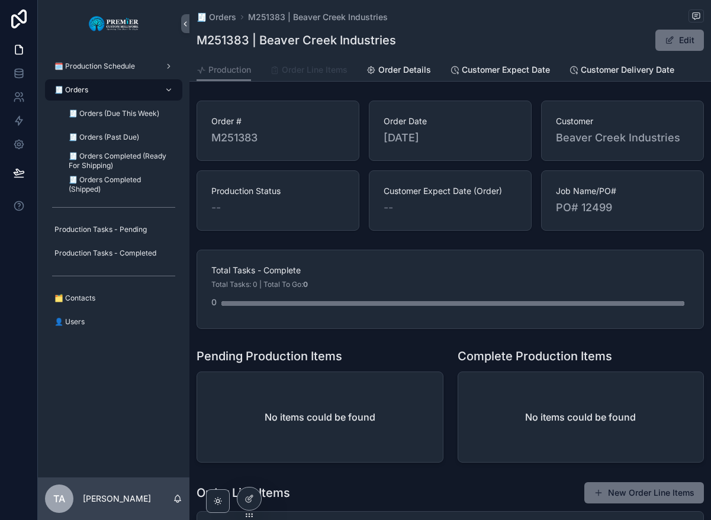
click at [308, 67] on span "Order Line Items" at bounding box center [315, 70] width 66 height 12
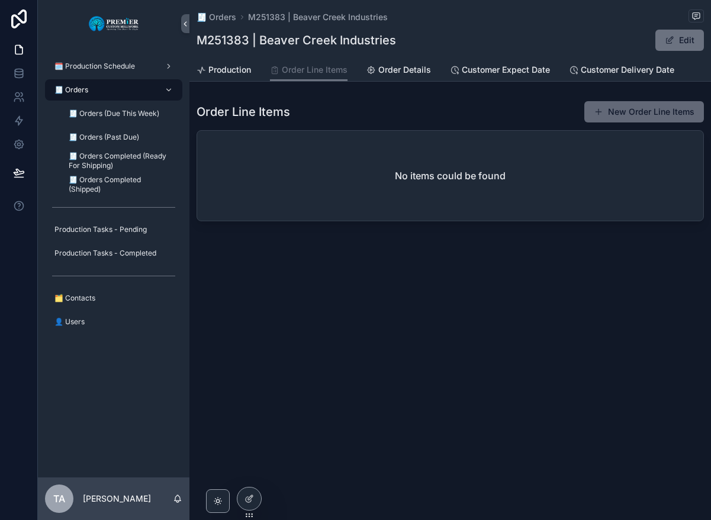
click at [641, 115] on button "New Order Line Items" at bounding box center [644, 111] width 120 height 21
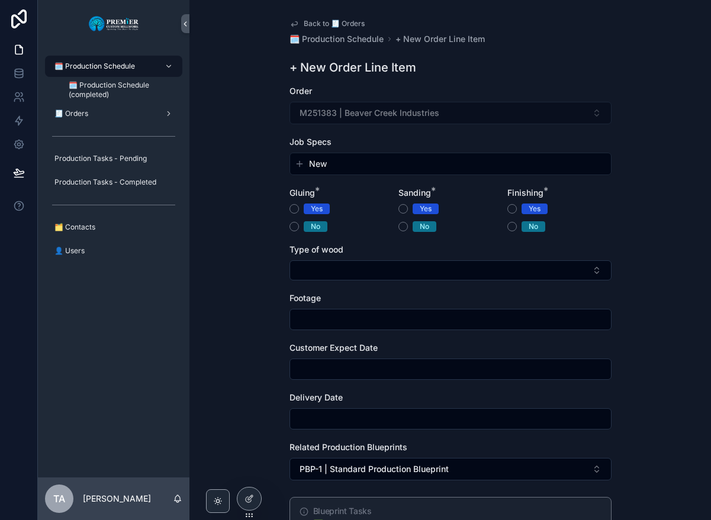
click at [316, 166] on span "New" at bounding box center [318, 164] width 18 height 12
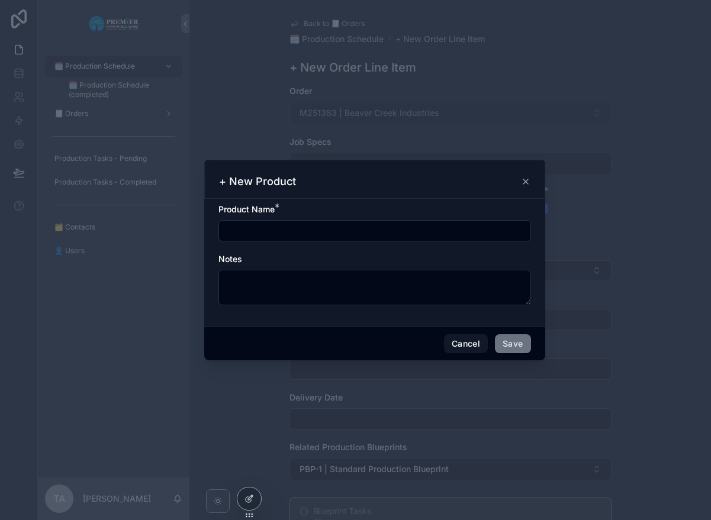
click at [260, 225] on input "scrollable content" at bounding box center [374, 230] width 311 height 17
type input "***"
click at [509, 343] on button "Save" at bounding box center [513, 343] width 36 height 19
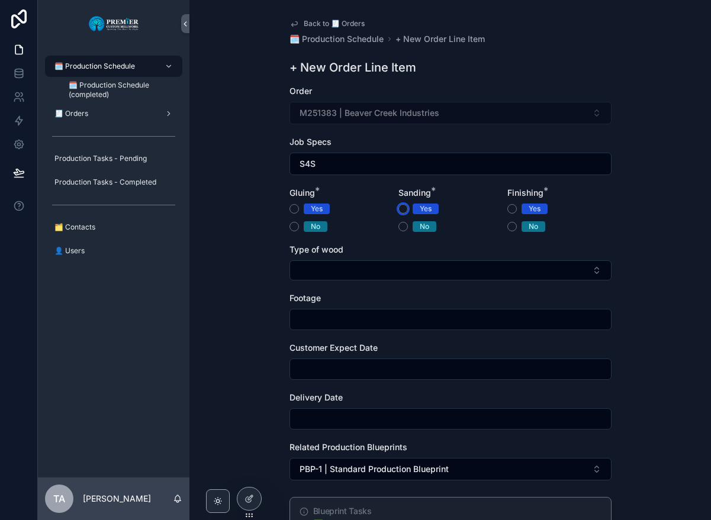
drag, startPoint x: 399, startPoint y: 208, endPoint x: 389, endPoint y: 221, distance: 16.5
click at [399, 208] on button "Yes" at bounding box center [402, 208] width 9 height 9
click at [291, 228] on button "No" at bounding box center [293, 226] width 9 height 9
click at [509, 227] on button "No" at bounding box center [511, 226] width 9 height 9
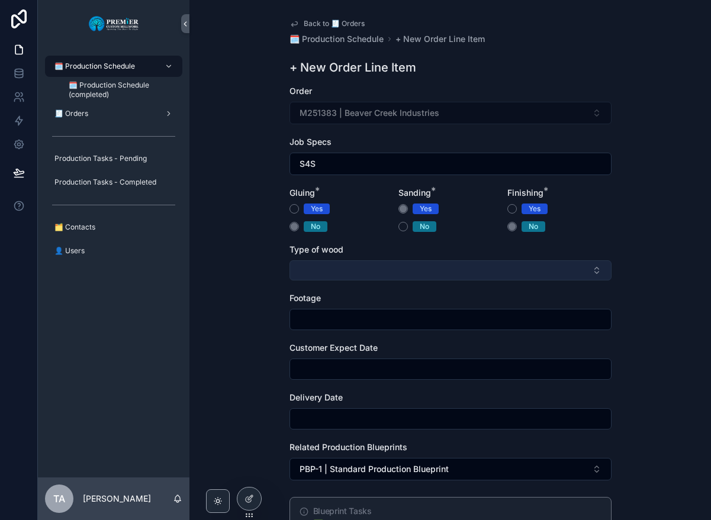
click at [318, 268] on button "Select Button" at bounding box center [450, 270] width 322 height 20
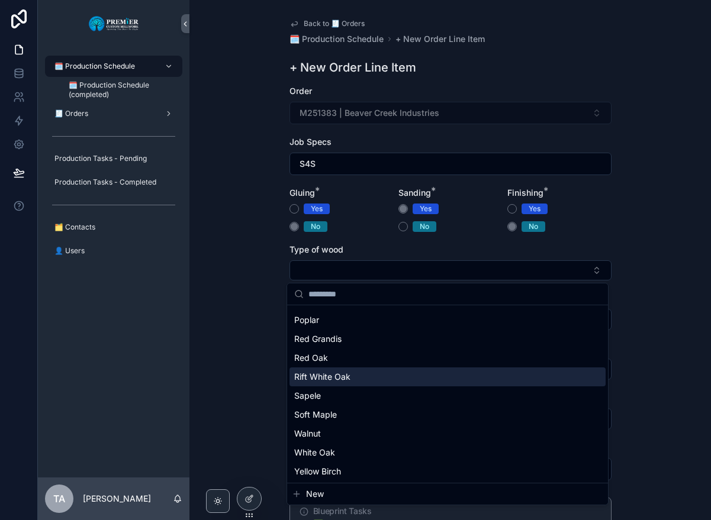
scroll to position [187, 0]
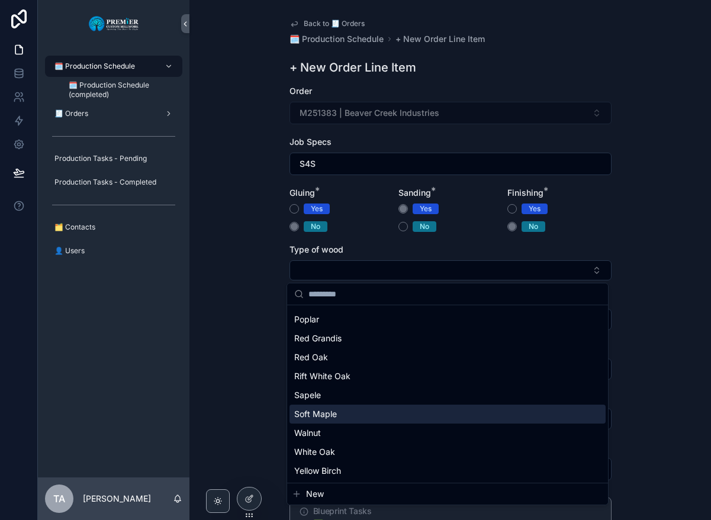
click at [326, 413] on span "Soft Maple" at bounding box center [315, 414] width 43 height 12
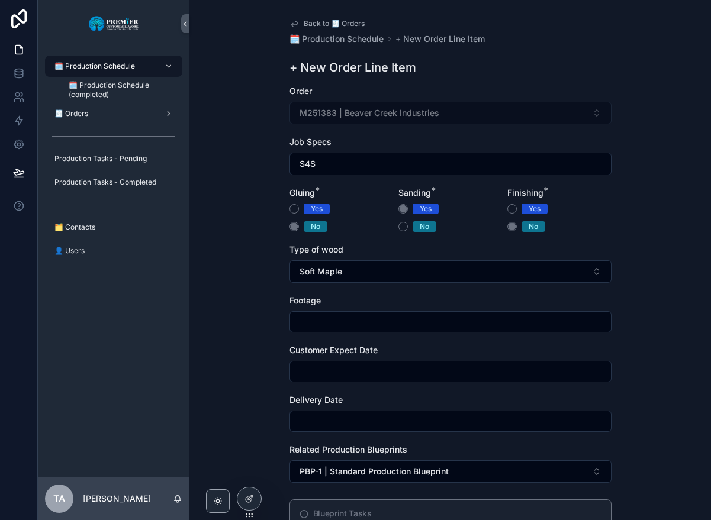
click at [312, 322] on input "scrollable content" at bounding box center [450, 322] width 321 height 17
type input "***"
click at [302, 372] on input "scrollable content" at bounding box center [450, 371] width 321 height 17
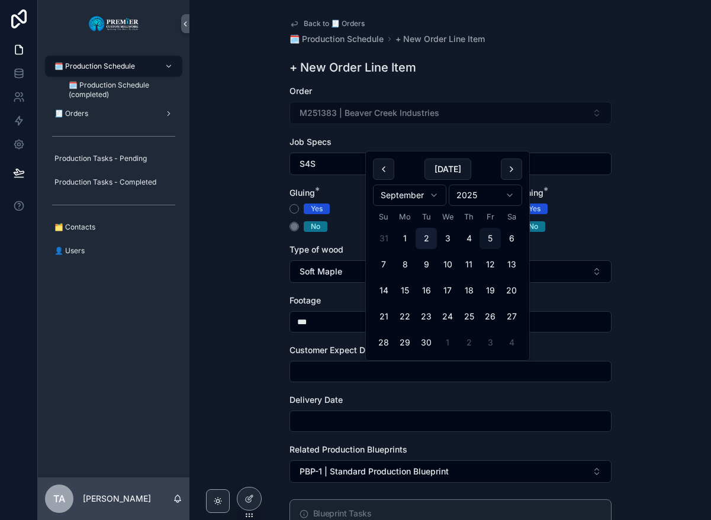
click at [425, 240] on button "2" at bounding box center [425, 238] width 21 height 21
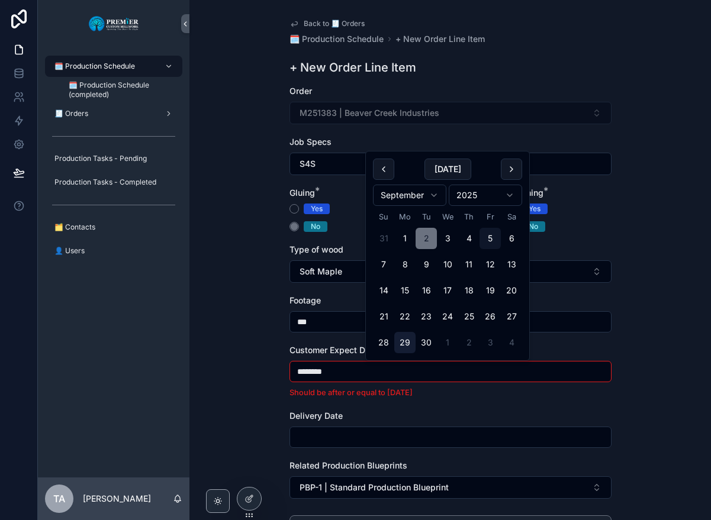
click at [401, 341] on button "29" at bounding box center [404, 342] width 21 height 21
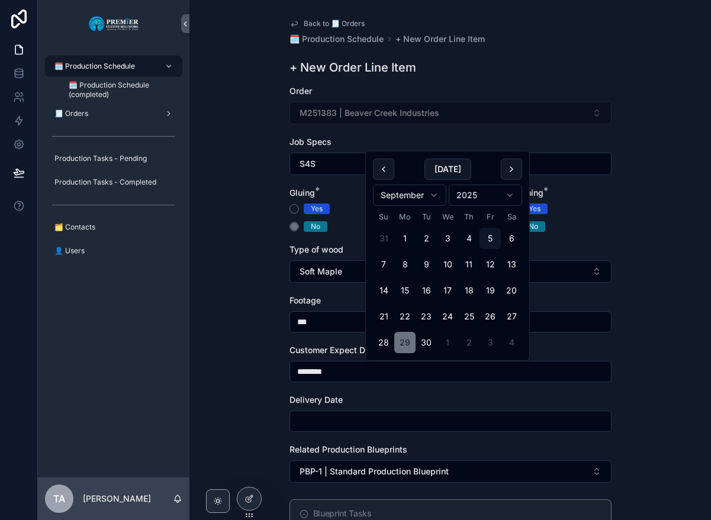
type input "*********"
click at [318, 420] on input "scrollable content" at bounding box center [450, 421] width 321 height 17
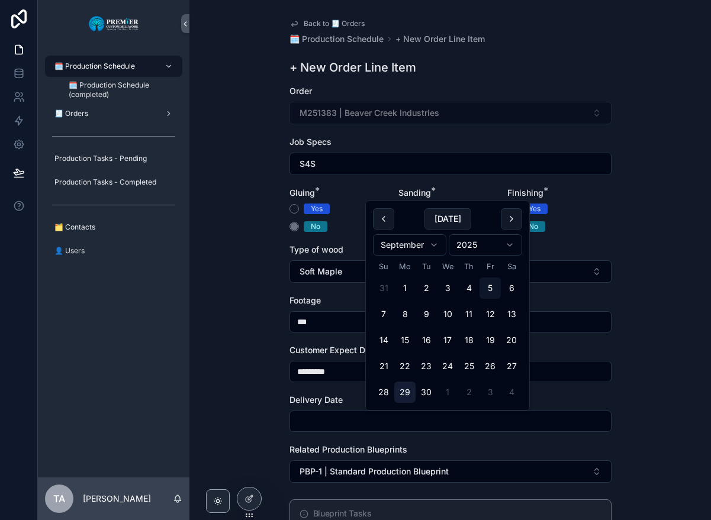
click at [402, 388] on button "29" at bounding box center [404, 392] width 21 height 21
type input "*********"
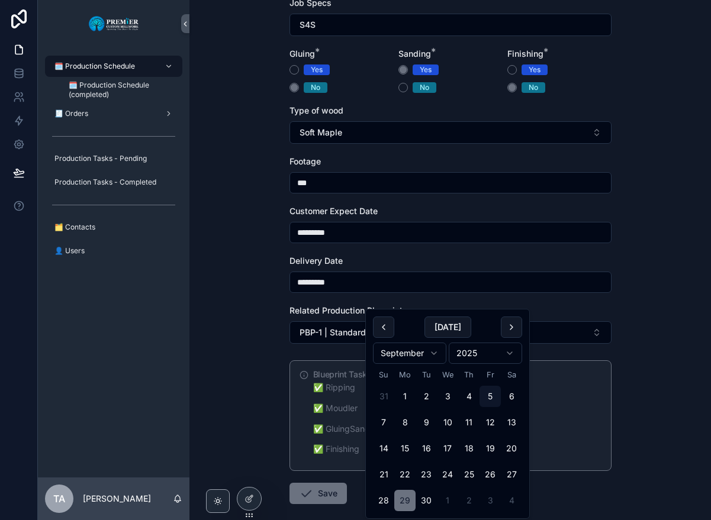
scroll to position [178, 0]
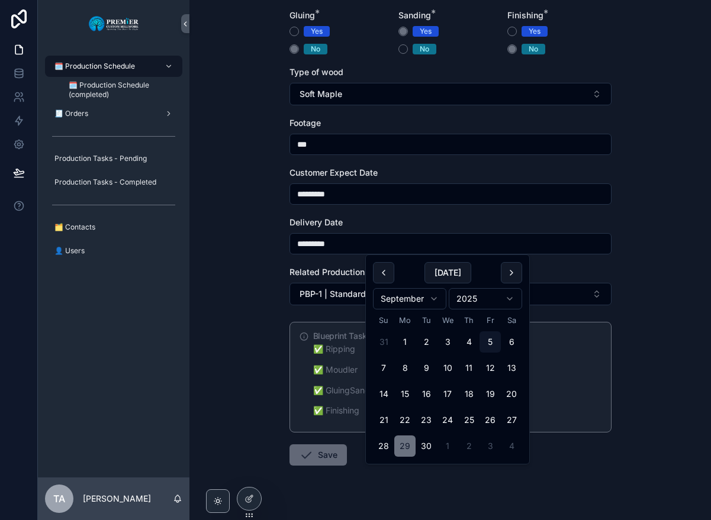
click at [334, 447] on button "Save" at bounding box center [317, 454] width 57 height 21
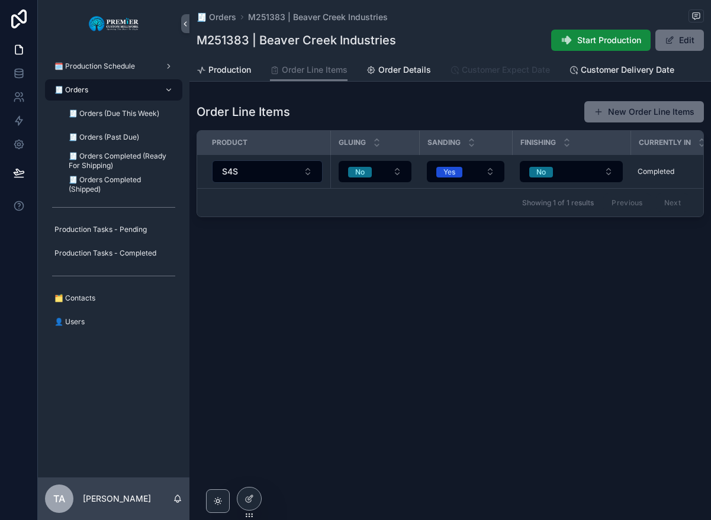
click at [476, 75] on span "Customer Expect Date" at bounding box center [506, 70] width 88 height 12
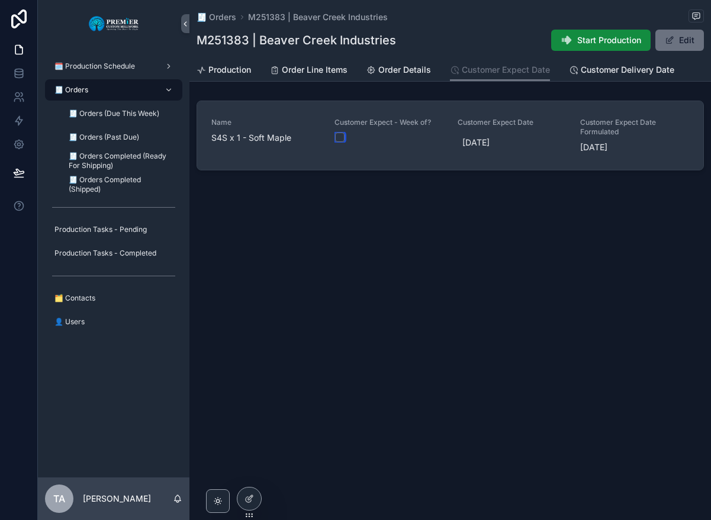
click at [341, 136] on button "scrollable content" at bounding box center [339, 137] width 9 height 9
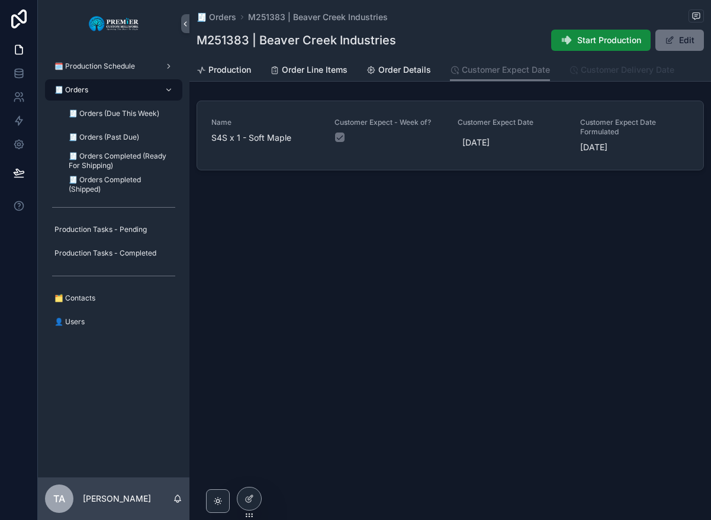
click at [588, 70] on span "Customer Delivery Date" at bounding box center [626, 70] width 93 height 12
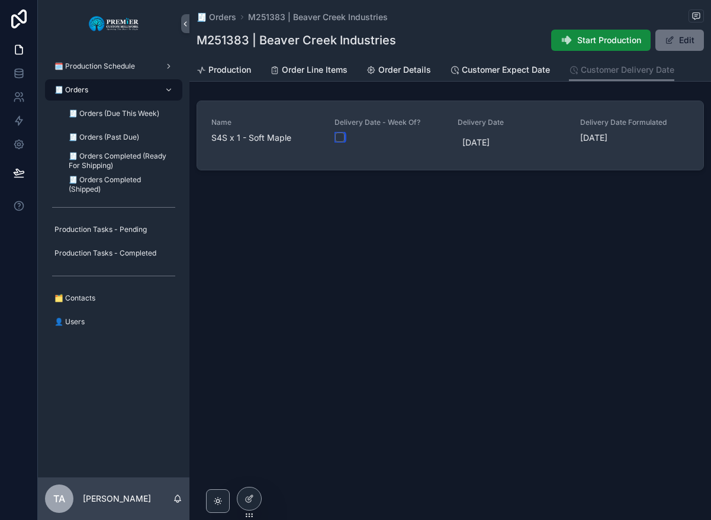
click at [340, 138] on button "scrollable content" at bounding box center [339, 137] width 9 height 9
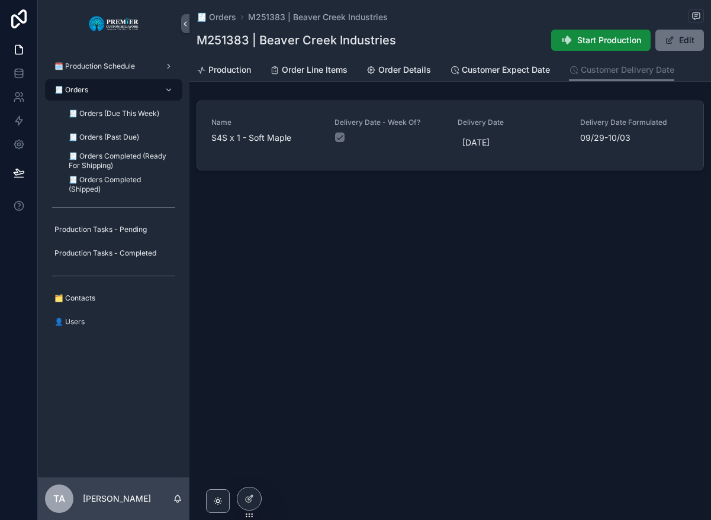
click at [348, 253] on div "🧾 Orders M251383 | [GEOGRAPHIC_DATA] M251383 | Beaver Creek Industries Start Pr…" at bounding box center [449, 128] width 521 height 256
click at [218, 18] on span "🧾 Orders" at bounding box center [216, 17] width 40 height 12
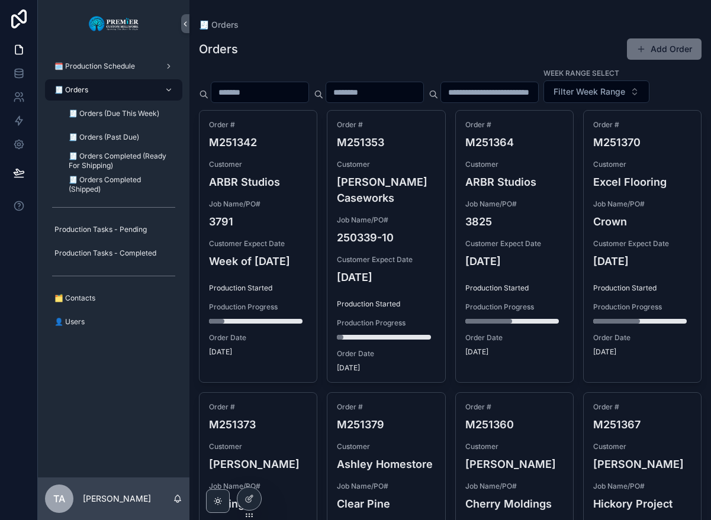
click at [328, 103] on div "Week Range Select Filter Week Range" at bounding box center [450, 85] width 502 height 36
click at [471, 38] on div "Orders Add Order" at bounding box center [450, 49] width 502 height 22
click at [14, 357] on div at bounding box center [19, 260] width 38 height 520
